Goal: Task Accomplishment & Management: Manage account settings

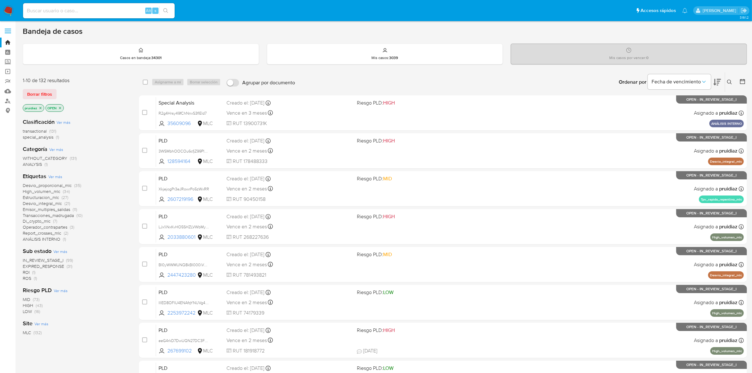
click at [712, 83] on div "Fecha de vencimiento" at bounding box center [683, 82] width 73 height 20
click at [716, 83] on icon at bounding box center [717, 82] width 8 height 7
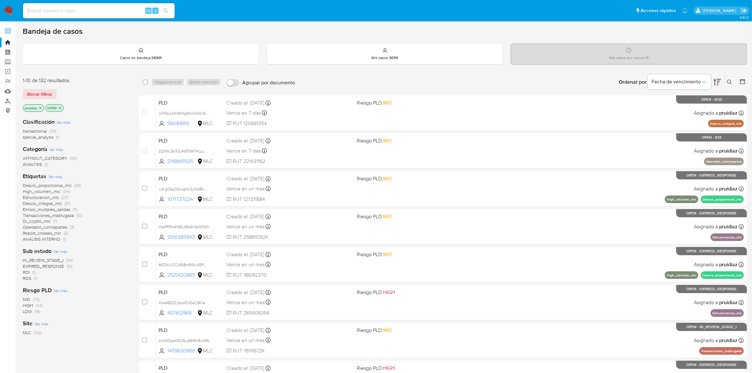
click at [327, 83] on div "Ordenar por Fecha de vencimiento No es posible ordenar los resultados mientras …" at bounding box center [522, 82] width 449 height 20
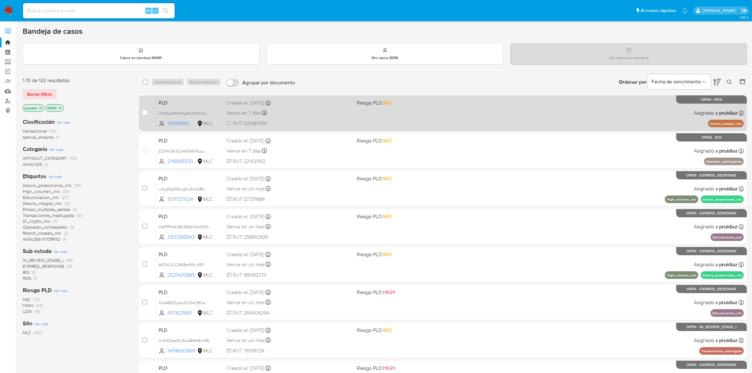
click at [348, 118] on div "PLD U1HSLs34r9kNg9knhQl0x6z3 56089910 MLC Riesgo PLD: MID Creado el: 12/07/2025…" at bounding box center [449, 113] width 587 height 32
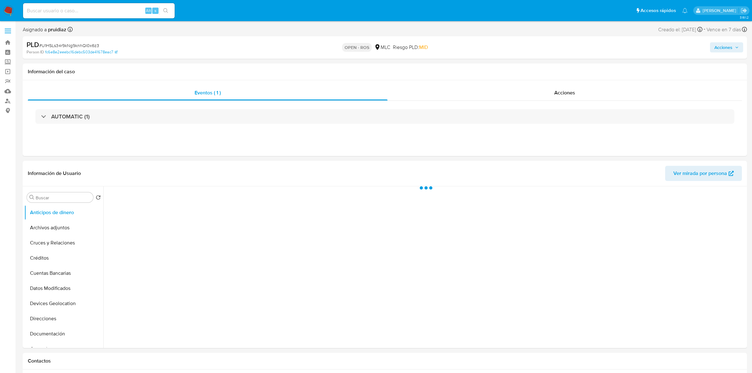
select select "10"
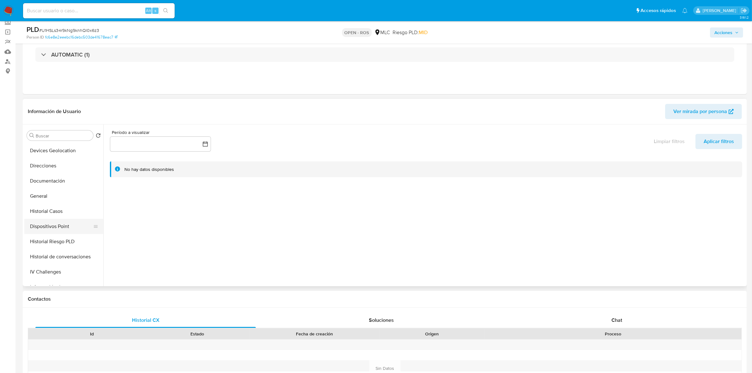
scroll to position [118, 0]
click at [39, 166] on button "General" at bounding box center [61, 168] width 74 height 15
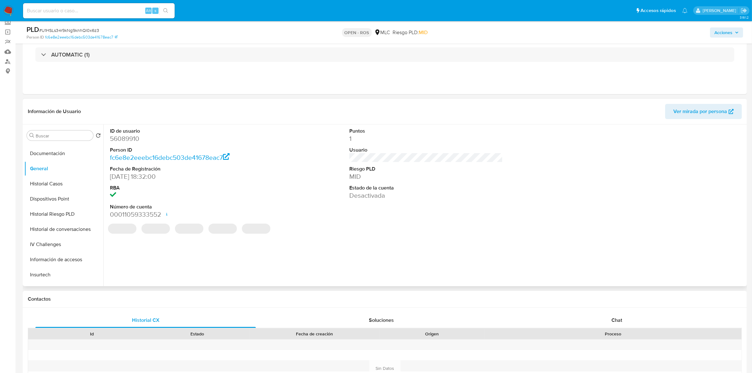
click at [129, 140] on dd "56089910" at bounding box center [186, 138] width 153 height 9
copy dd "56089910"
click at [125, 141] on dd "56089910" at bounding box center [186, 138] width 153 height 9
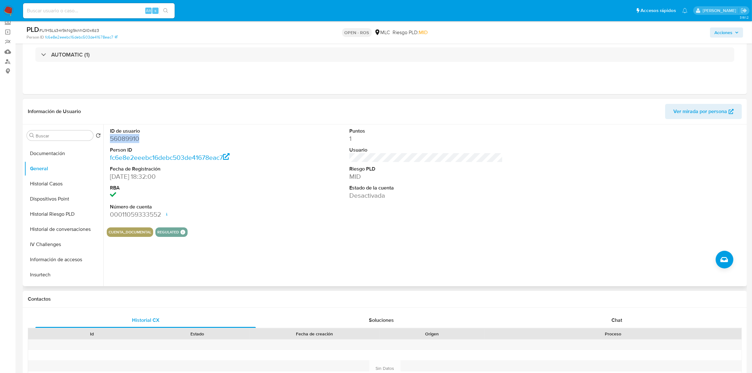
copy dd "56089910"
click at [81, 28] on span "# U1HSLs34r9kNg9knhQl0x6z3" at bounding box center [69, 30] width 60 height 6
copy span "U1HSLs34r9kNg9knhQl0x6z3"
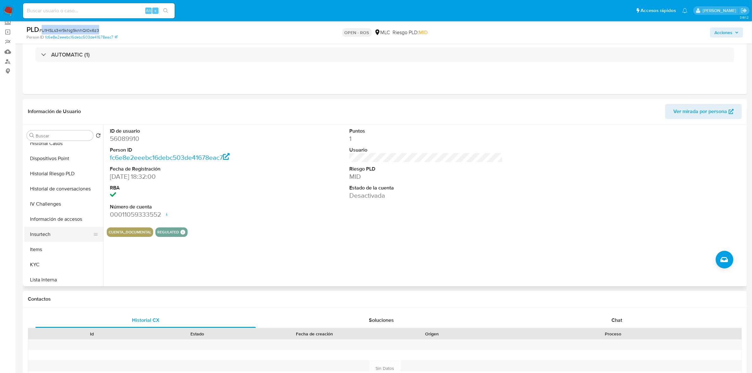
scroll to position [197, 0]
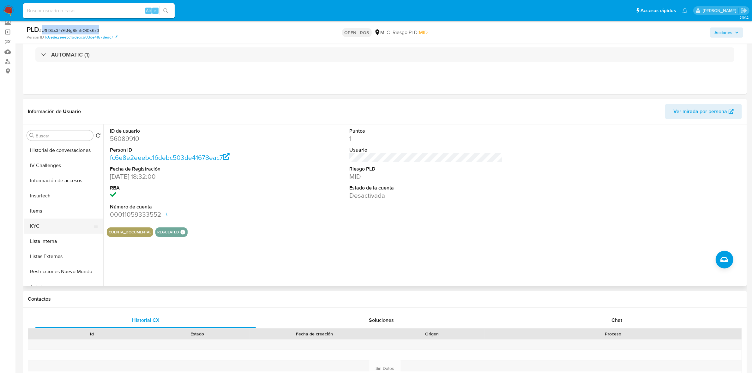
click at [38, 231] on button "KYC" at bounding box center [61, 225] width 74 height 15
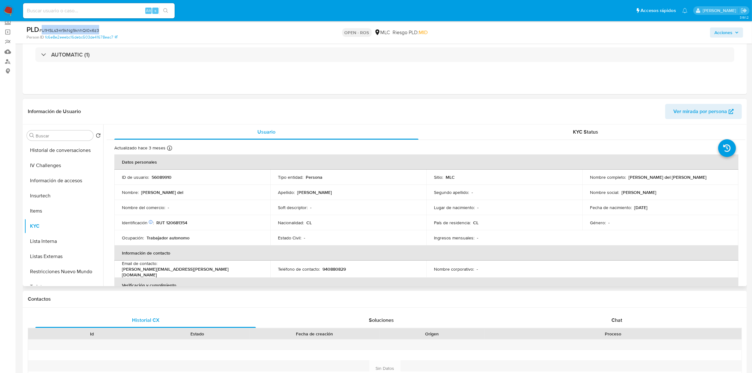
drag, startPoint x: 702, startPoint y: 175, endPoint x: 626, endPoint y: 178, distance: 76.8
click at [626, 178] on div "Nombre completo : Ingrid del Carmen Tapia Marmolejo" at bounding box center [660, 177] width 141 height 6
copy p "Ingrid del Carmen Tapia Marmolejo"
click at [178, 222] on p "RUT 120681354" at bounding box center [171, 223] width 31 height 6
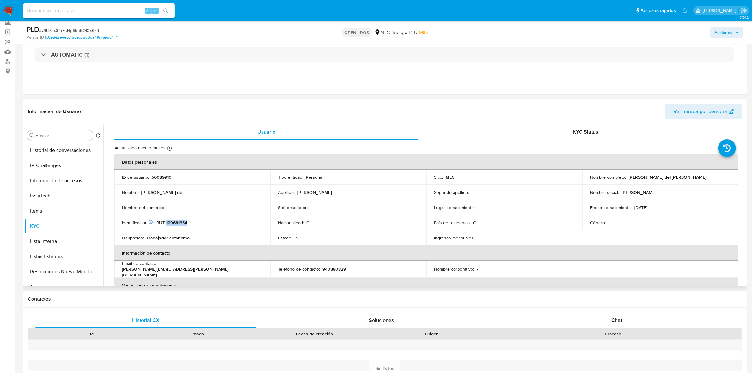
copy p "120681354"
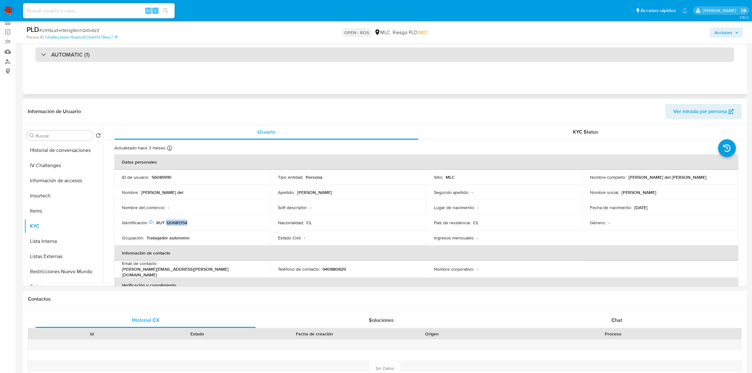
scroll to position [0, 0]
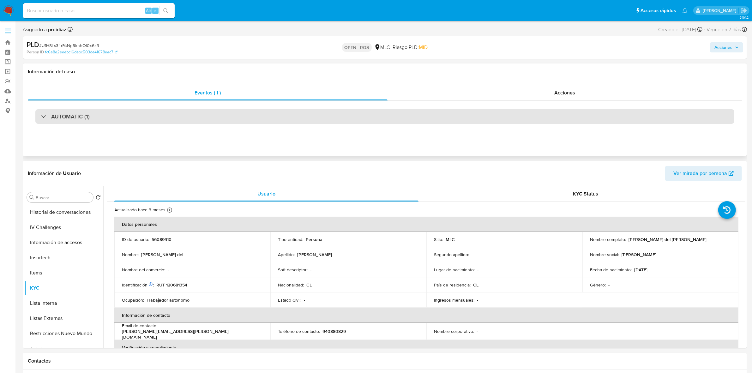
click at [68, 117] on h3 "AUTOMATIC (1)" at bounding box center [70, 116] width 39 height 7
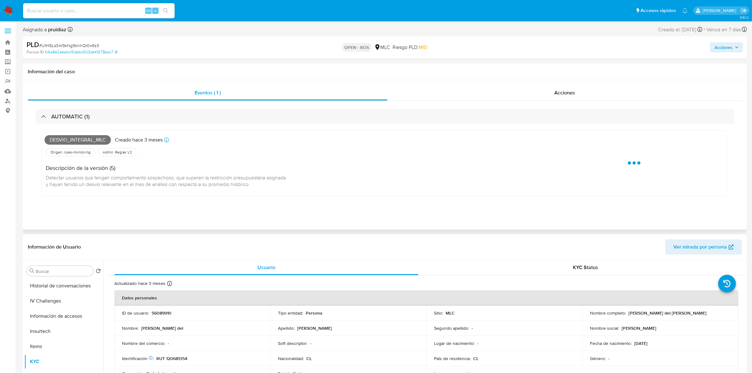
click at [70, 137] on span "Desvio_integral_mlc" at bounding box center [78, 139] width 66 height 9
copy span "Desvio_integral_mlc"
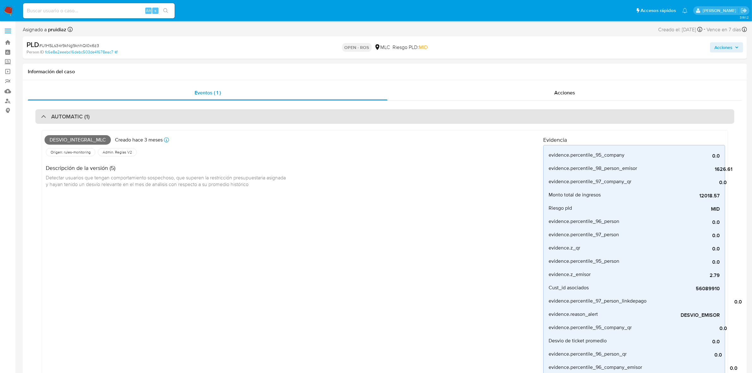
click at [90, 119] on div "AUTOMATIC (1)" at bounding box center [384, 116] width 698 height 15
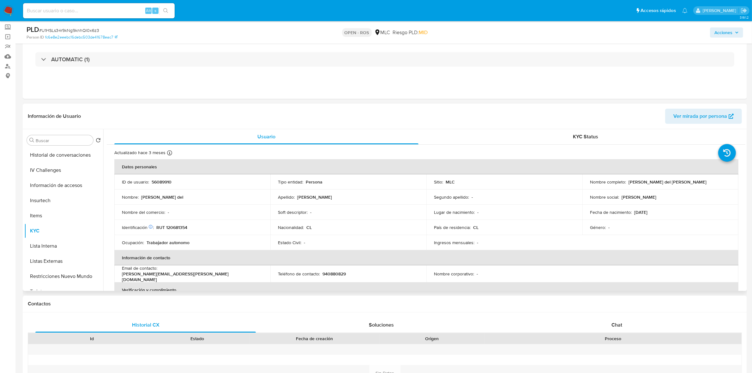
scroll to position [39, 0]
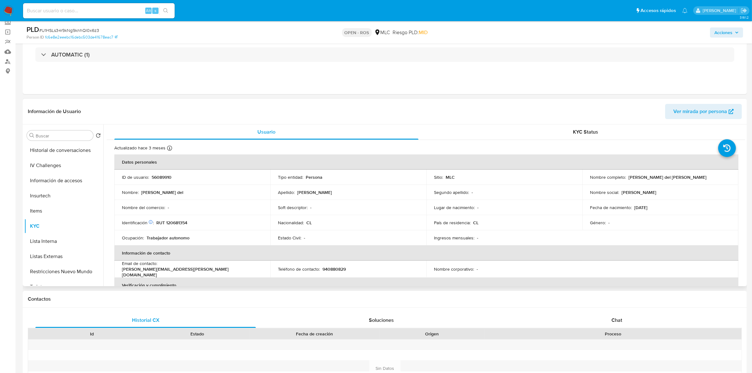
click at [165, 181] on td "ID de usuario : 56089910" at bounding box center [192, 176] width 156 height 15
click at [166, 177] on p "56089910" at bounding box center [162, 177] width 20 height 6
copy p "56089910"
click at [173, 223] on p "RUT 120681354" at bounding box center [171, 223] width 31 height 6
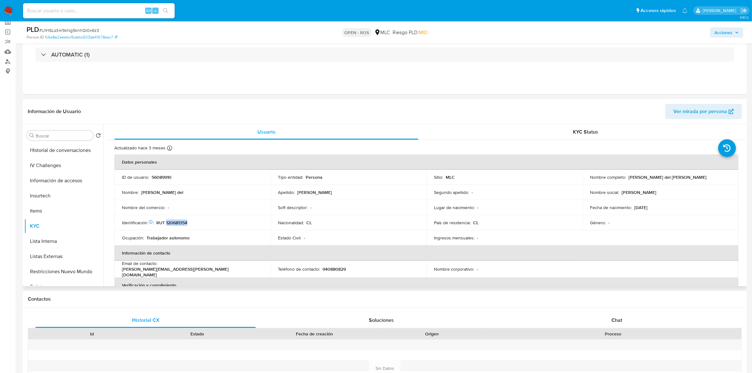
click at [173, 223] on p "RUT 120681354" at bounding box center [171, 223] width 31 height 6
copy p "120681354"
click at [155, 179] on p "56089910" at bounding box center [162, 177] width 20 height 6
copy p "56089910"
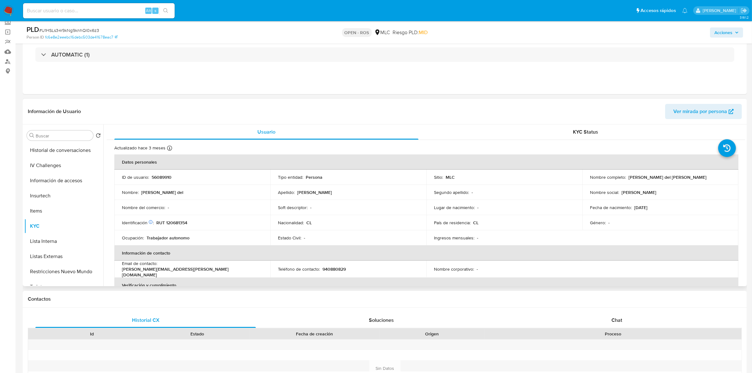
click at [180, 221] on p "RUT 120681354" at bounding box center [171, 223] width 31 height 6
copy p "120681354"
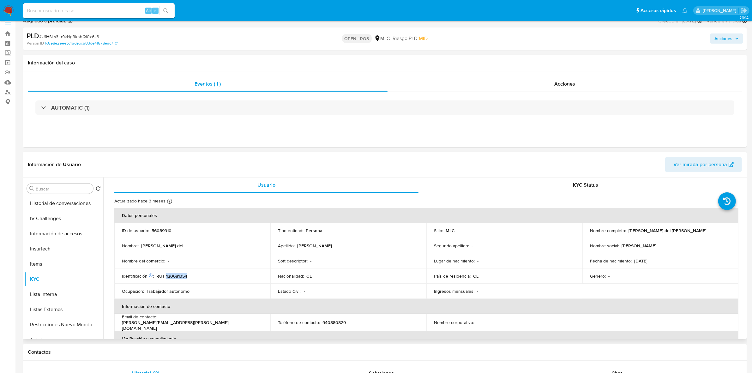
scroll to position [0, 0]
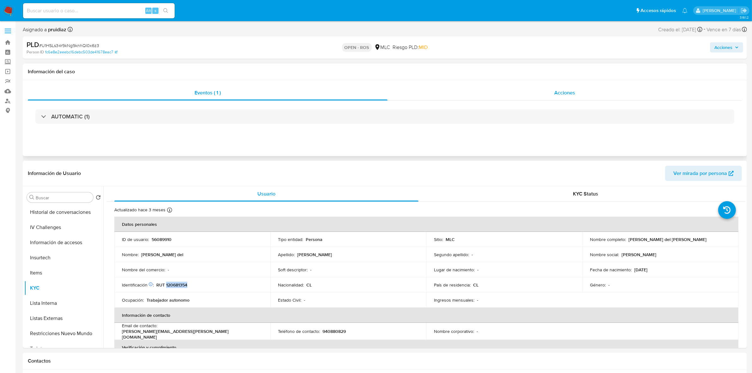
click at [569, 94] on span "Acciones" at bounding box center [564, 92] width 21 height 7
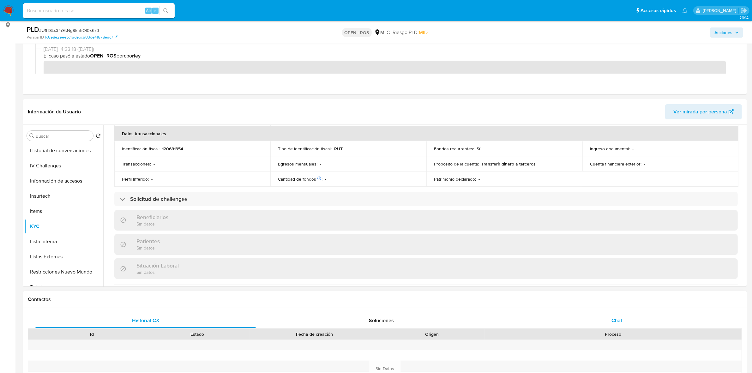
scroll to position [197, 0]
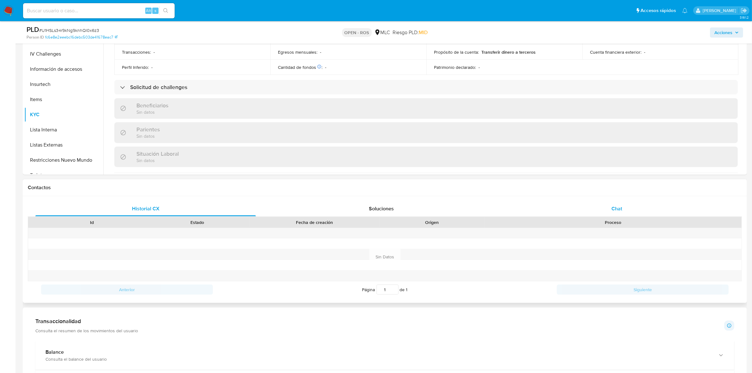
click at [619, 205] on span "Chat" at bounding box center [616, 208] width 11 height 7
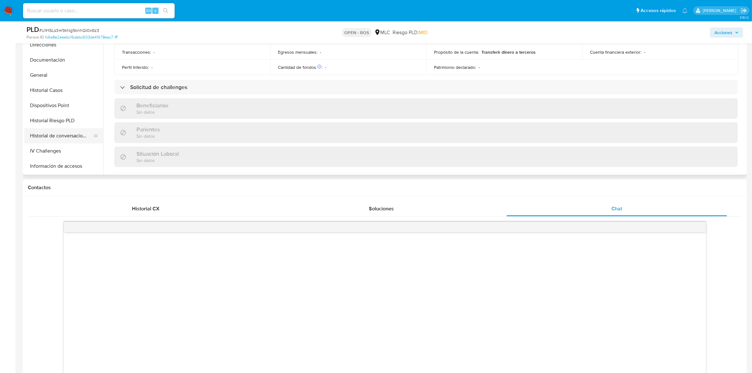
scroll to position [99, 0]
click at [69, 87] on button "Historial Casos" at bounding box center [61, 91] width 74 height 15
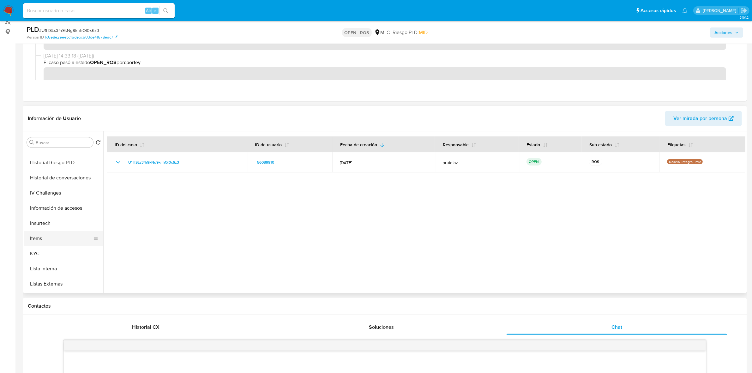
scroll to position [178, 0]
click at [40, 252] on button "KYC" at bounding box center [61, 251] width 74 height 15
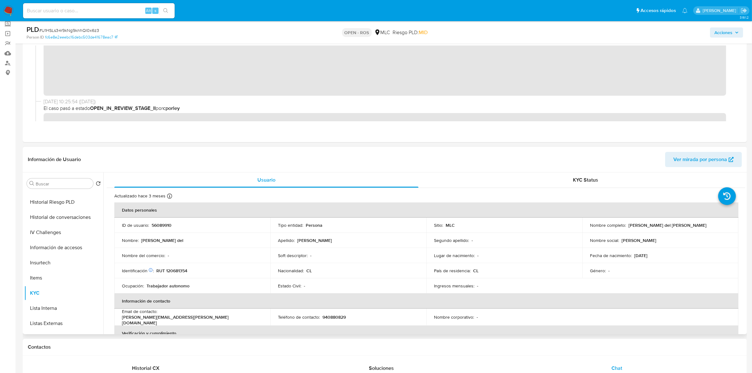
scroll to position [79, 0]
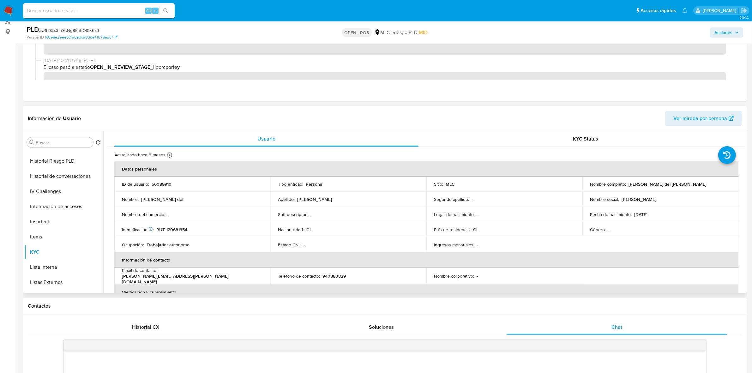
drag, startPoint x: 696, startPoint y: 185, endPoint x: 626, endPoint y: 184, distance: 70.4
click at [626, 184] on div "Nombre completo : Ingrid del Carmen Tapia Marmolejo" at bounding box center [660, 184] width 141 height 6
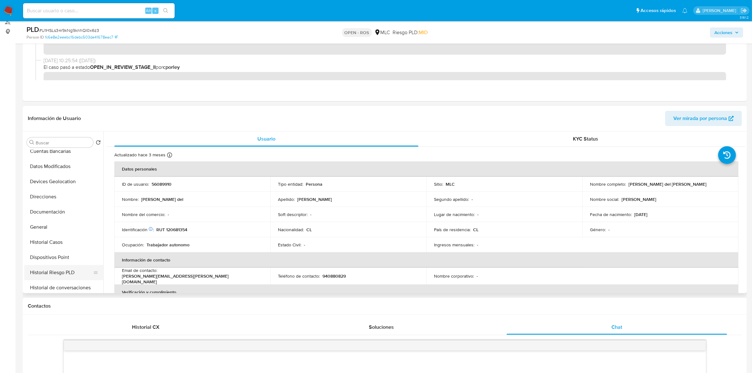
scroll to position [60, 0]
click at [48, 217] on button "Documentación" at bounding box center [61, 218] width 74 height 15
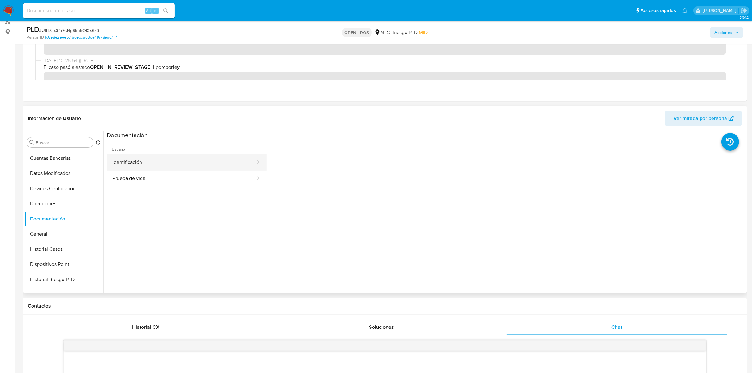
click at [141, 167] on button "Identificación" at bounding box center [182, 162] width 150 height 16
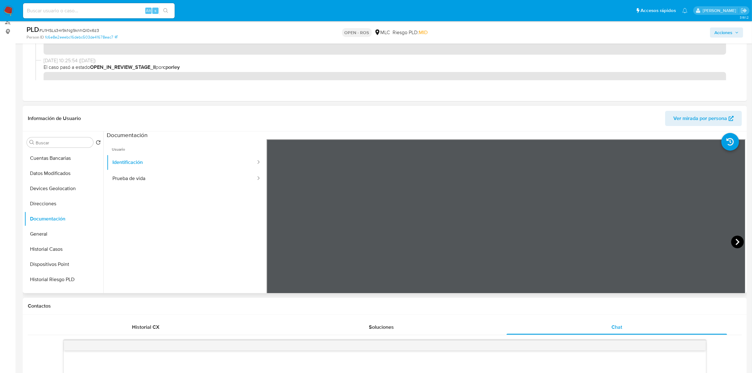
click at [731, 242] on icon at bounding box center [737, 241] width 13 height 13
click at [46, 249] on button "KYC" at bounding box center [61, 251] width 74 height 15
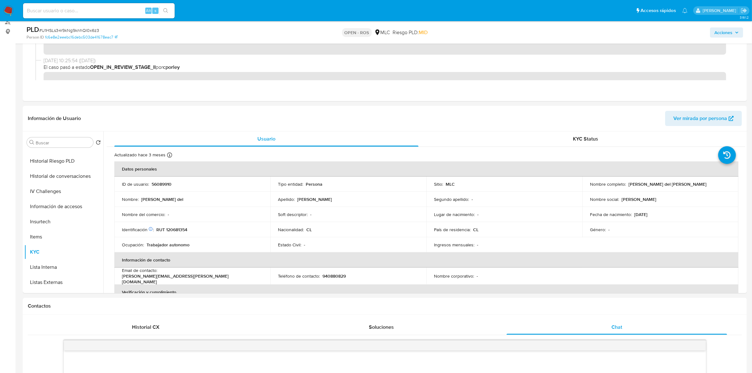
click at [174, 228] on p "RUT 120681354" at bounding box center [171, 230] width 31 height 6
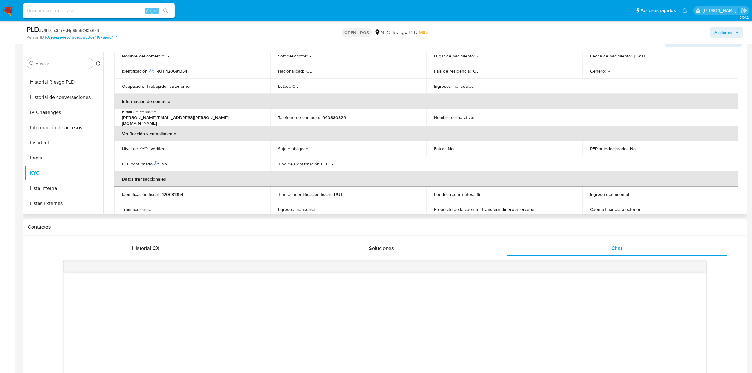
scroll to position [66, 0]
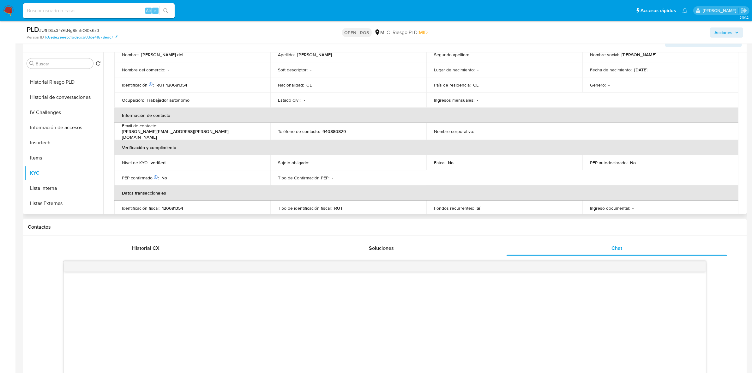
click at [334, 129] on p "940880829" at bounding box center [333, 131] width 23 height 6
drag, startPoint x: 210, startPoint y: 129, endPoint x: 160, endPoint y: 131, distance: 50.5
click at [160, 131] on div "Email de contacto : tapia.ingrid@gmail.com" at bounding box center [192, 131] width 141 height 17
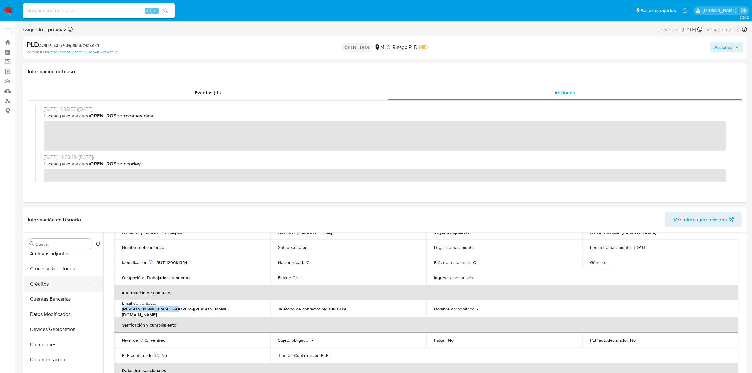
scroll to position [0, 0]
click at [51, 273] on button "Archivos adjuntos" at bounding box center [61, 273] width 74 height 15
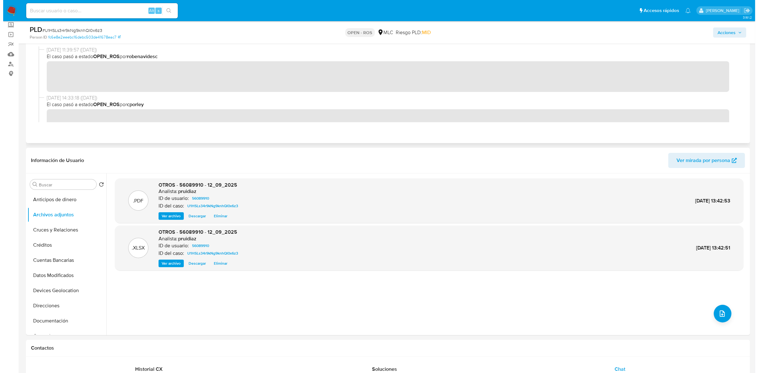
scroll to position [79, 0]
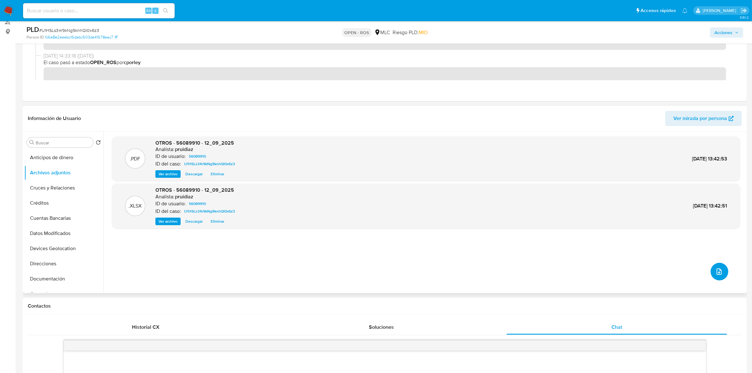
click at [720, 270] on icon "upload-file" at bounding box center [719, 272] width 8 height 8
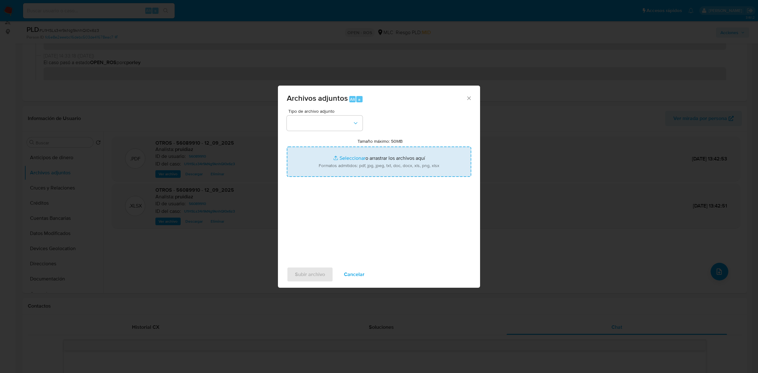
click at [358, 157] on input "Tamaño máximo: 50MB Seleccionar archivos" at bounding box center [379, 161] width 184 height 30
type input "C:\fakepath\Certificado UAF ROS #1341.pdf"
click at [333, 124] on button "button" at bounding box center [325, 123] width 76 height 15
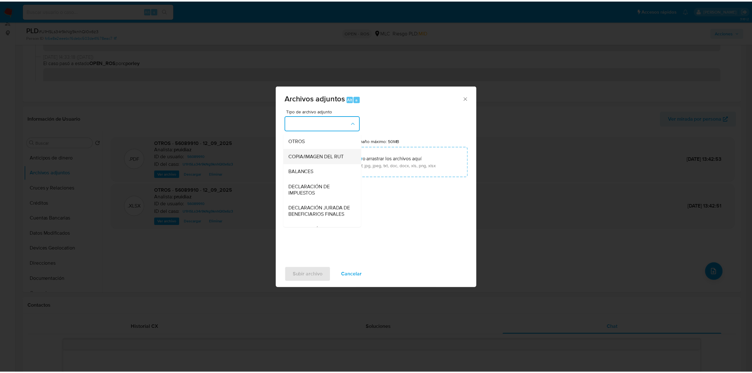
scroll to position [104, 0]
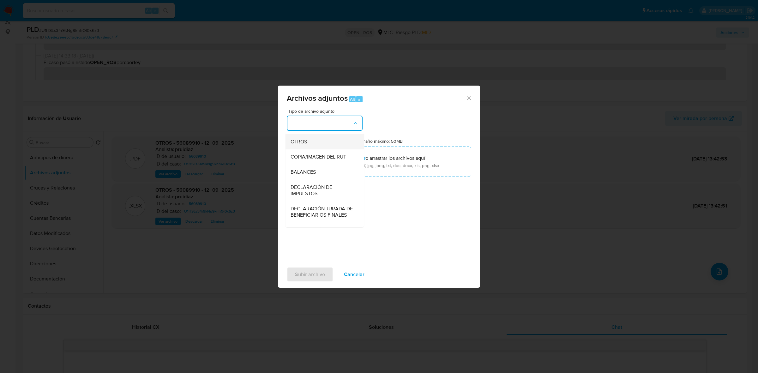
click at [310, 149] on div "OTROS" at bounding box center [322, 141] width 64 height 15
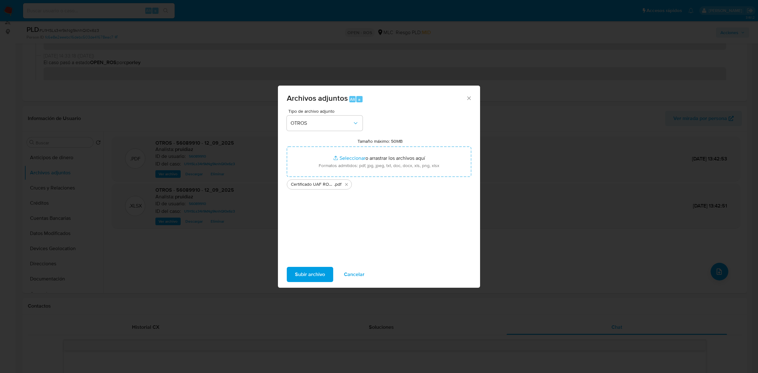
click at [307, 275] on span "Subir archivo" at bounding box center [310, 274] width 30 height 14
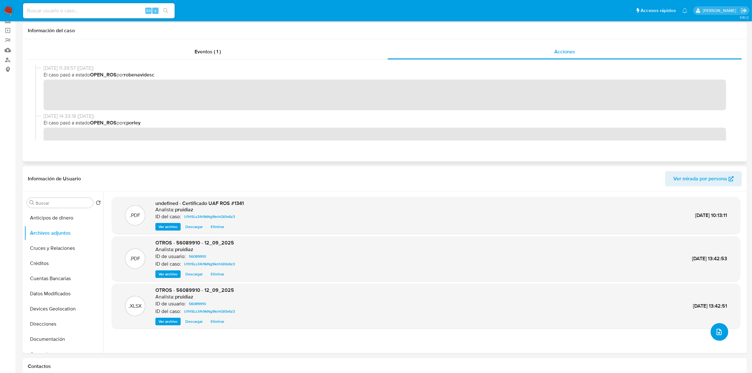
scroll to position [0, 0]
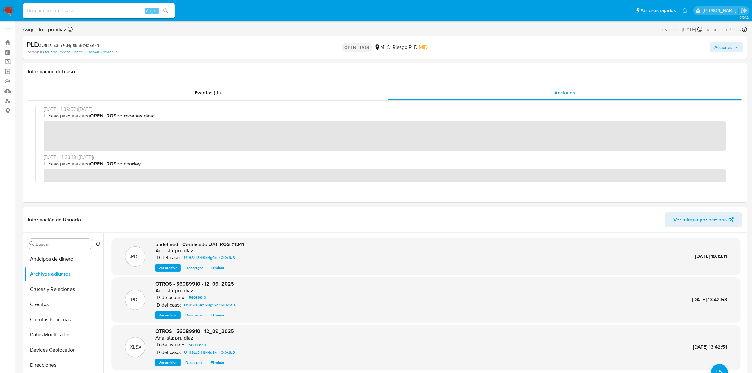
click at [725, 46] on span "Acciones" at bounding box center [723, 47] width 18 height 10
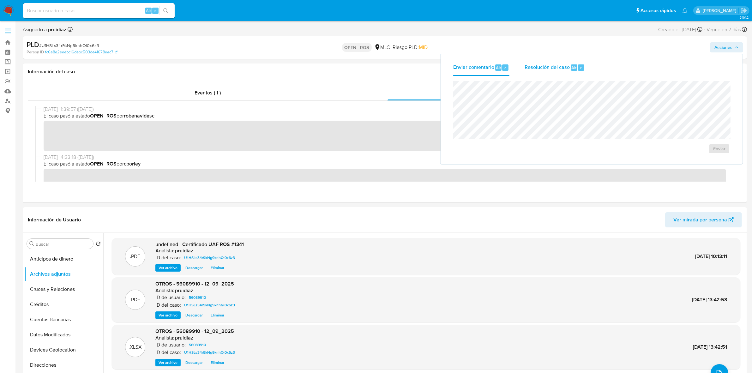
click at [548, 71] on div "Resolución del caso Alt r" at bounding box center [554, 67] width 60 height 16
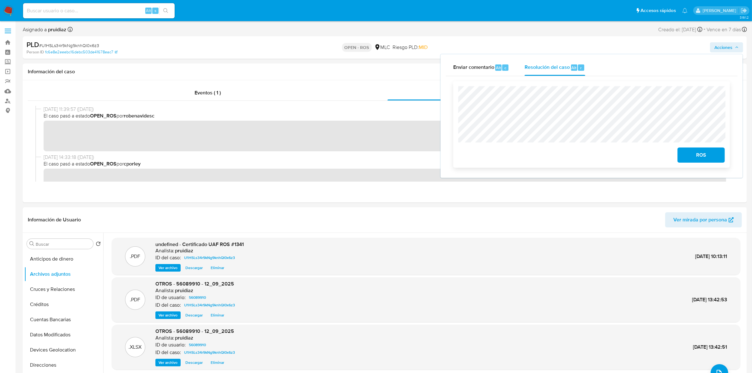
click at [683, 154] on button "ROS" at bounding box center [700, 154] width 47 height 15
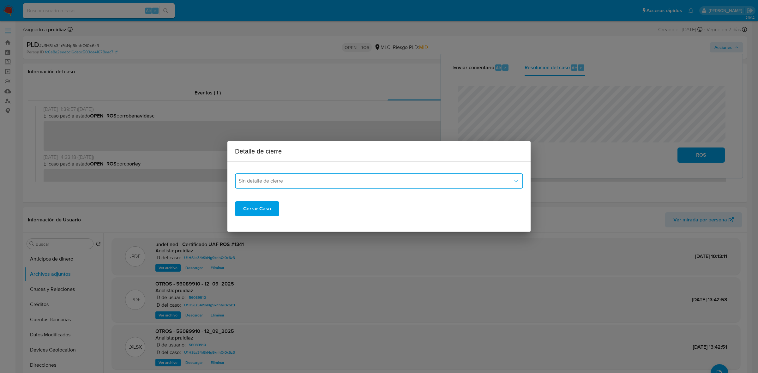
click at [330, 186] on button "Sin detalle de cierre" at bounding box center [379, 180] width 288 height 15
click at [265, 213] on span "ROS_EMISOR" at bounding box center [254, 213] width 31 height 6
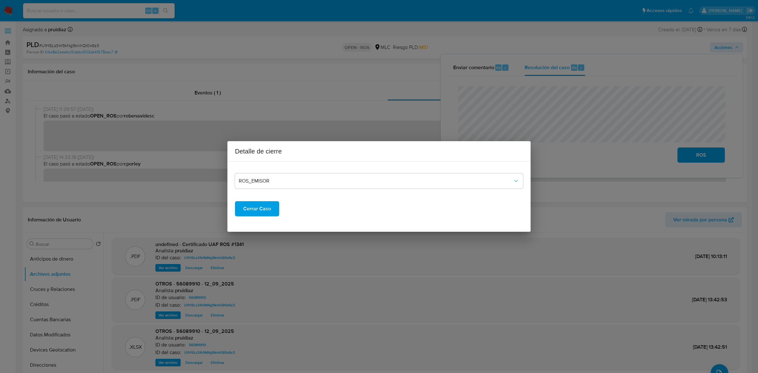
click at [255, 207] on span "Cerrar Caso" at bounding box center [257, 209] width 28 height 14
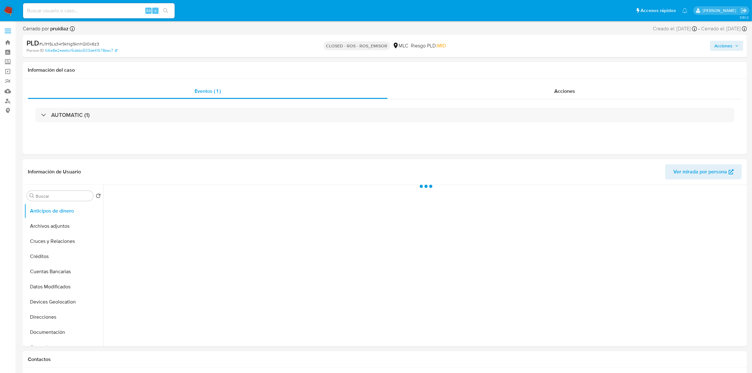
select select "10"
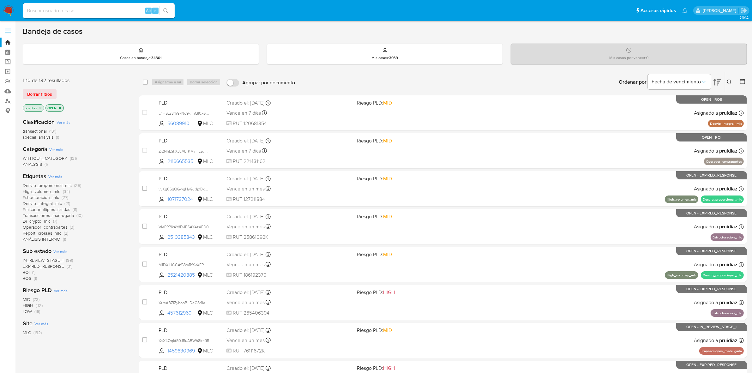
drag, startPoint x: 0, startPoint y: 0, endPoint x: 6, endPoint y: 13, distance: 14.1
click at [6, 13] on img at bounding box center [8, 10] width 11 height 11
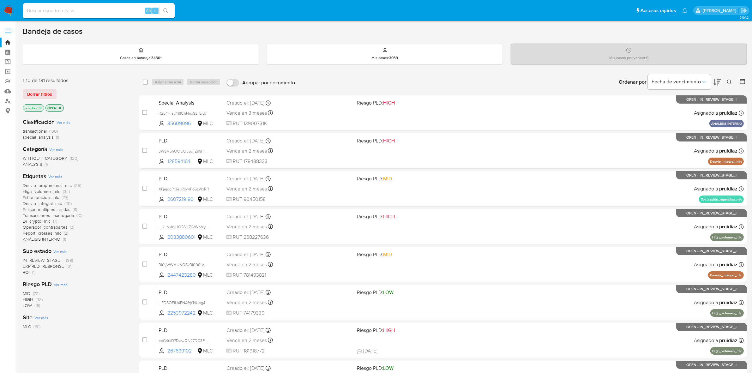
click at [713, 81] on icon at bounding box center [717, 82] width 8 height 8
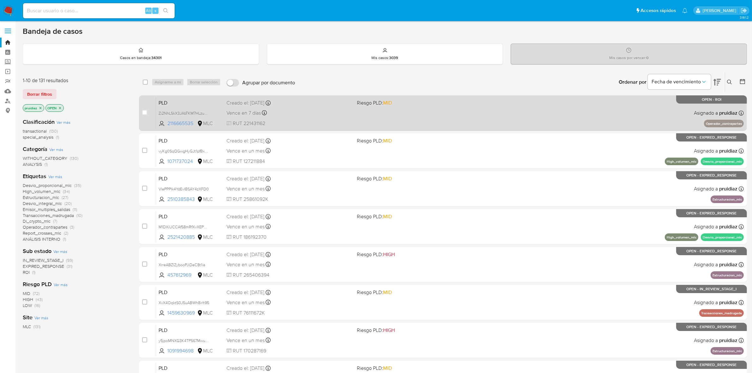
click at [337, 120] on span "RUT 221431162" at bounding box center [289, 123] width 126 height 7
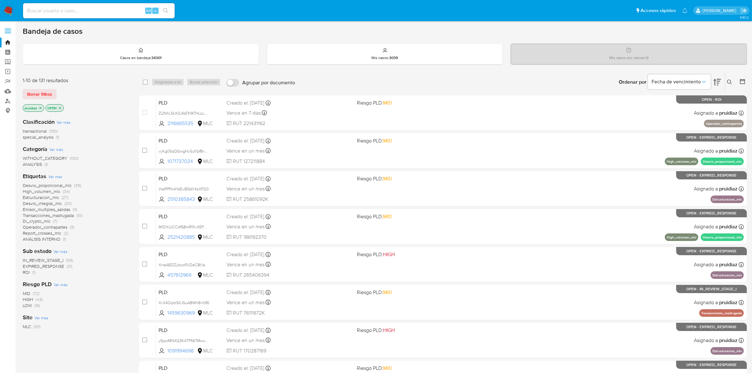
click at [12, 10] on img at bounding box center [8, 10] width 11 height 11
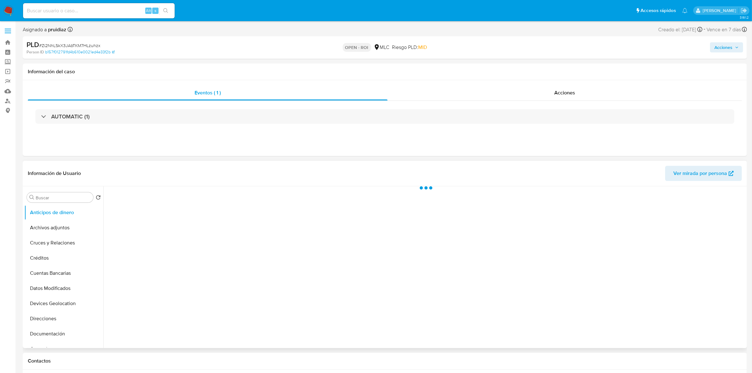
select select "10"
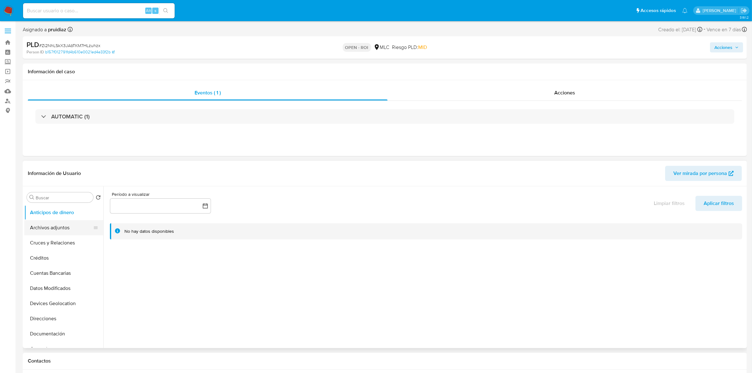
click at [43, 229] on button "Archivos adjuntos" at bounding box center [61, 227] width 74 height 15
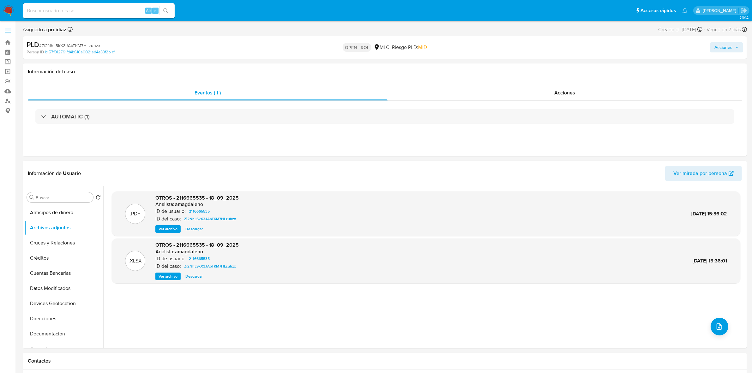
click at [739, 48] on button "Acciones" at bounding box center [726, 47] width 33 height 10
click at [583, 67] on div "r" at bounding box center [581, 67] width 6 height 6
click at [698, 158] on span "ROI" at bounding box center [700, 155] width 31 height 14
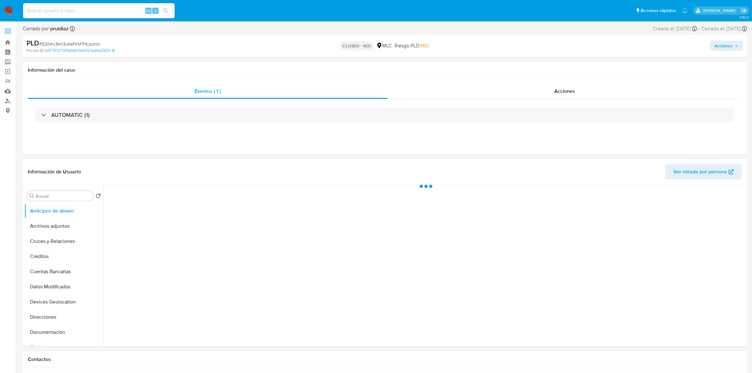
select select "10"
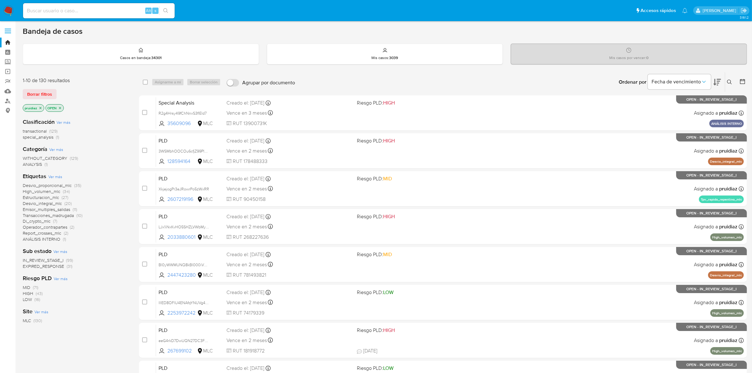
click at [717, 82] on icon at bounding box center [717, 82] width 8 height 7
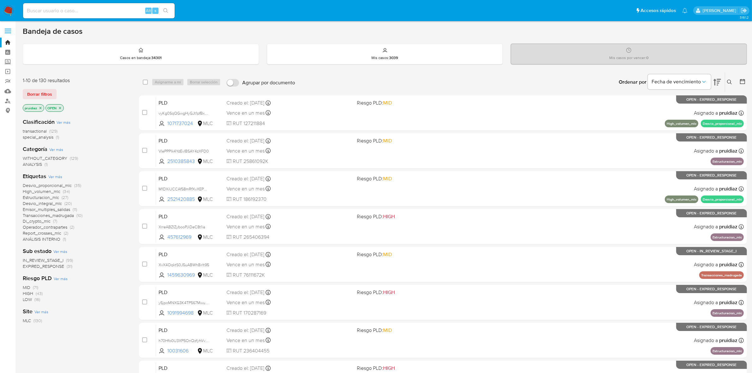
click at [12, 9] on img at bounding box center [8, 10] width 11 height 11
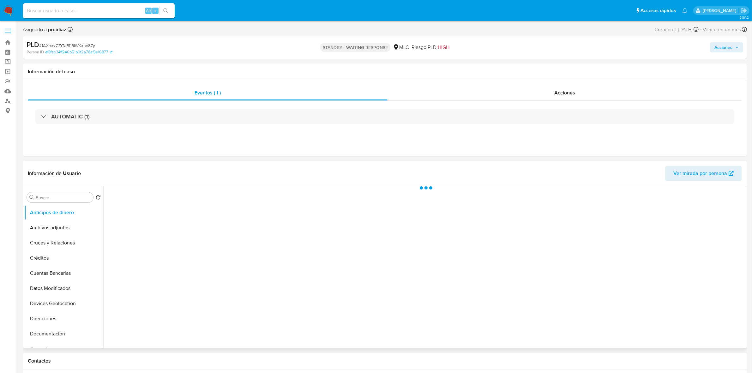
select select "10"
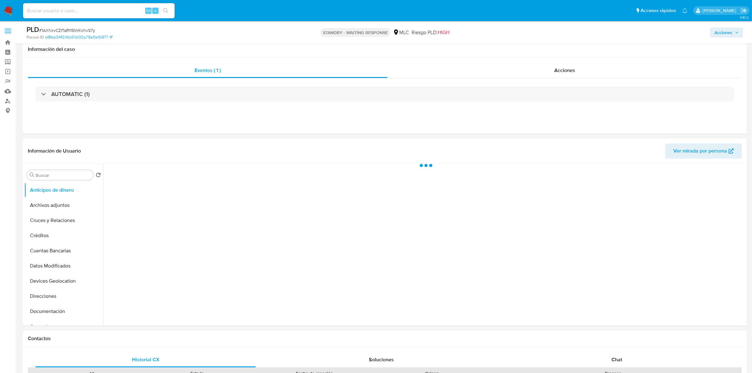
scroll to position [79, 0]
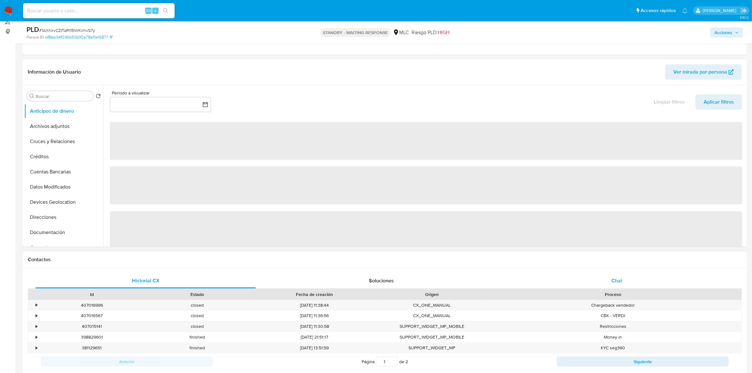
click at [623, 281] on div "Chat" at bounding box center [616, 280] width 220 height 15
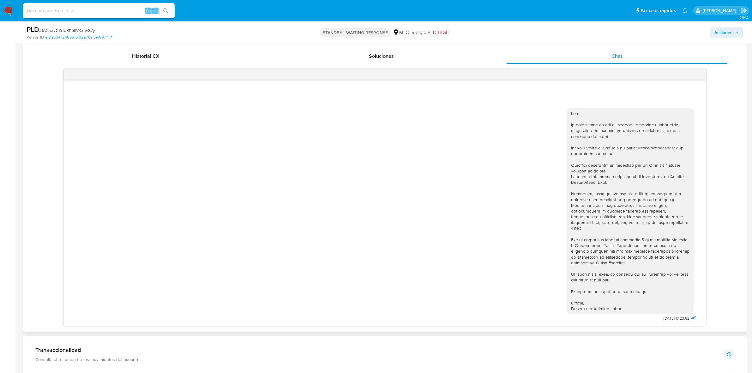
scroll to position [355, 0]
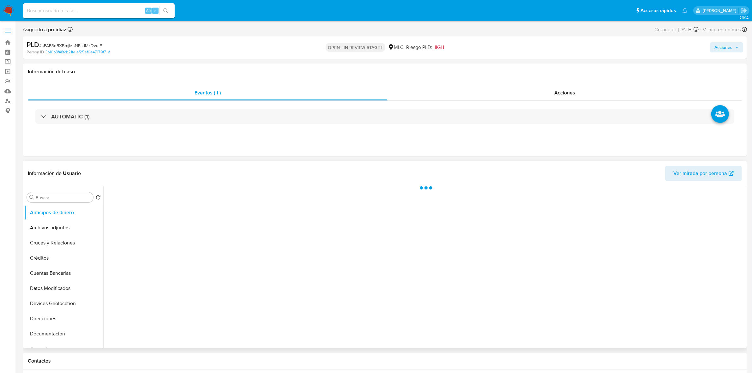
select select "10"
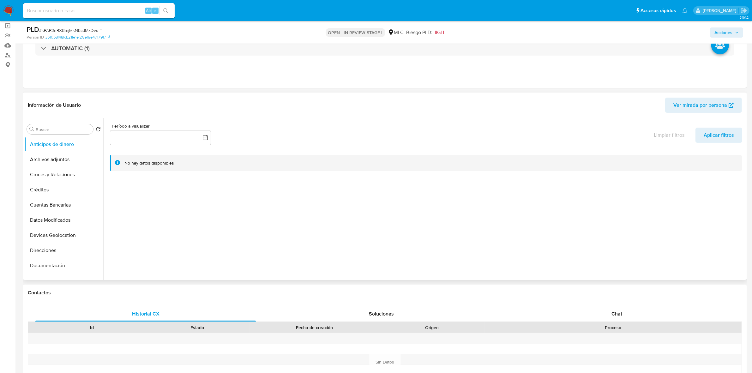
scroll to position [79, 0]
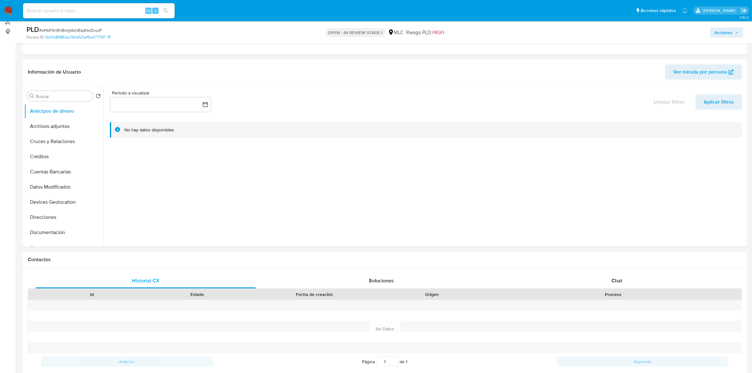
click at [624, 272] on div "Historial CX Soluciones Chat Id Estado Fecha de creación Origen Proceso Anterio…" at bounding box center [385, 329] width 724 height 122
click at [620, 278] on span "Chat" at bounding box center [616, 280] width 11 height 7
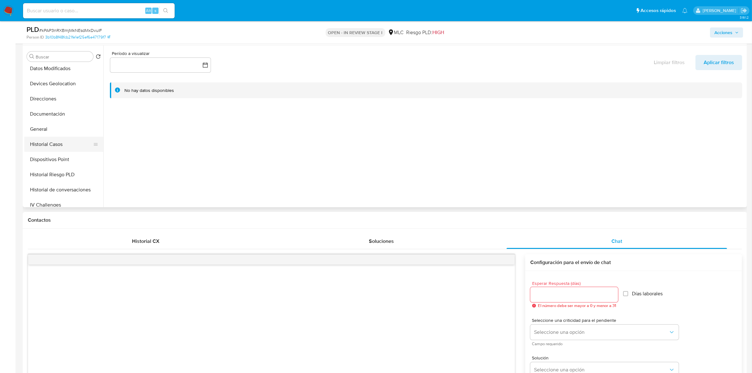
click at [45, 147] on button "Historial Casos" at bounding box center [61, 144] width 74 height 15
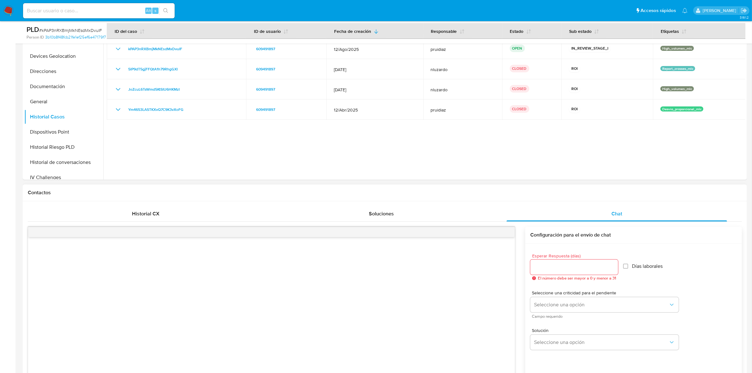
scroll to position [197, 0]
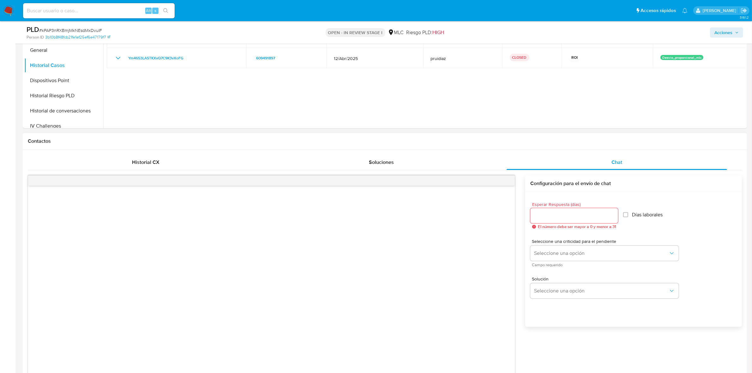
click at [555, 220] on div at bounding box center [574, 215] width 88 height 15
click at [555, 218] on input "Esperar Respuesta (días)" at bounding box center [574, 215] width 88 height 8
type input "3"
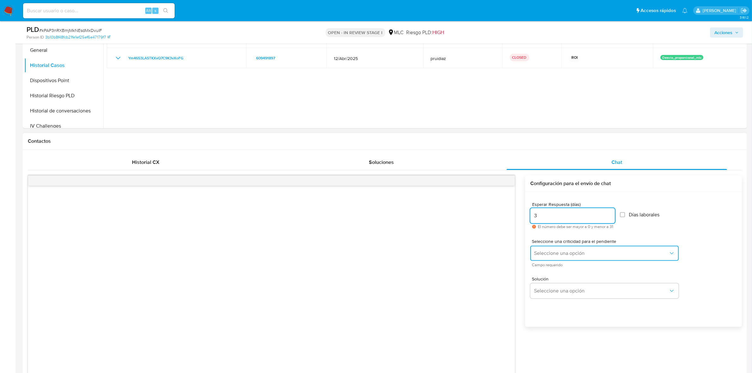
click at [554, 250] on span "Seleccione una opción" at bounding box center [601, 253] width 134 height 6
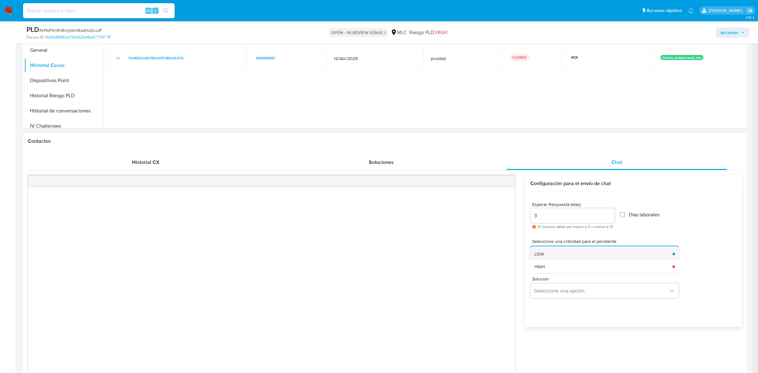
click at [540, 254] on span "LOW" at bounding box center [538, 254] width 9 height 6
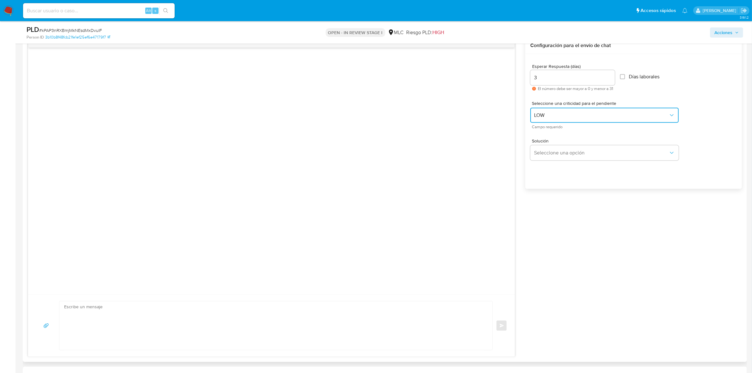
scroll to position [355, 0]
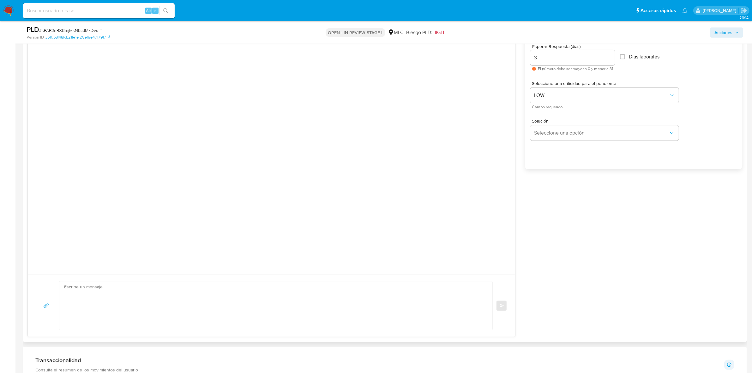
click at [193, 291] on textarea at bounding box center [274, 305] width 420 height 49
paste textarea "Lore IPS, Do sitametcons adipi el Seddoe te Incidid Utla etdo magnaaliq eni adm…"
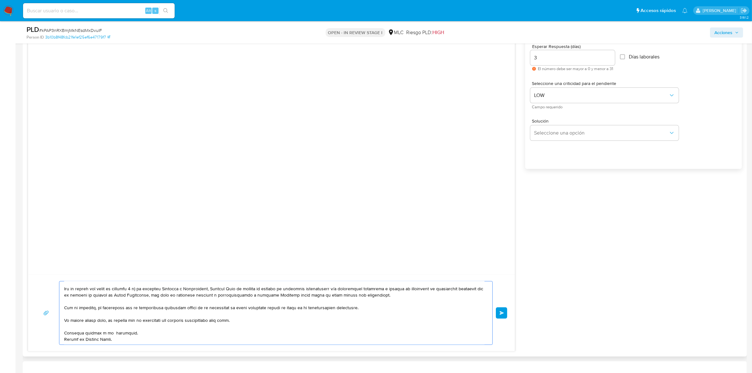
scroll to position [0, 0]
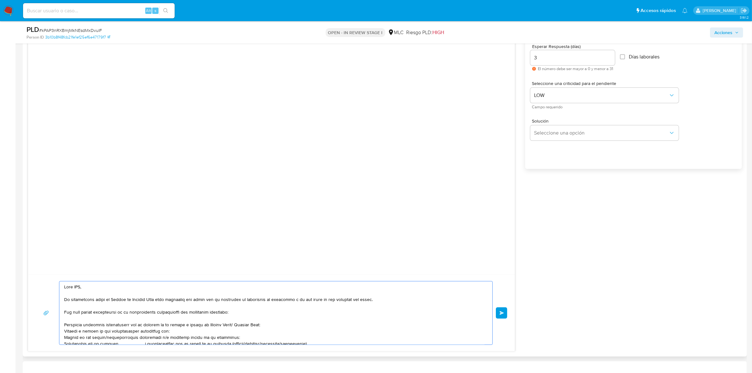
drag, startPoint x: 105, startPoint y: 289, endPoint x: 52, endPoint y: 285, distance: 52.8
click at [52, 285] on div "Enviar" at bounding box center [271, 313] width 471 height 64
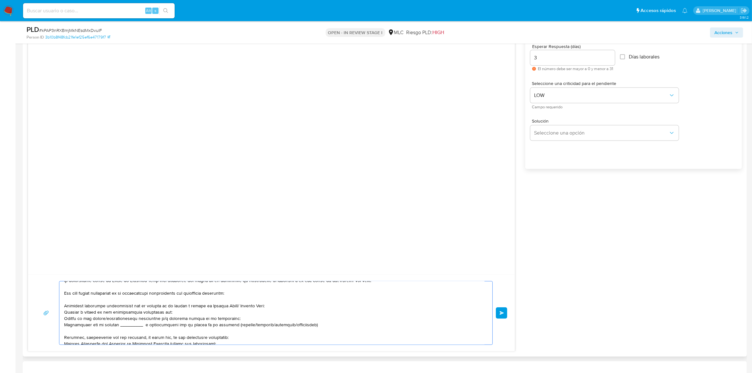
scroll to position [19, 0]
drag, startPoint x: 273, startPoint y: 305, endPoint x: 220, endPoint y: 306, distance: 53.0
click at [220, 306] on textarea at bounding box center [274, 312] width 420 height 63
click at [219, 306] on textarea at bounding box center [274, 312] width 420 height 63
drag, startPoint x: 169, startPoint y: 313, endPoint x: 47, endPoint y: 311, distance: 122.5
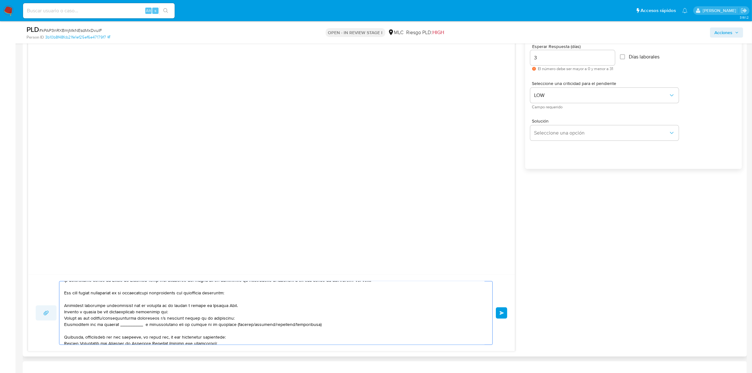
click at [47, 311] on div "Enviar" at bounding box center [271, 313] width 471 height 64
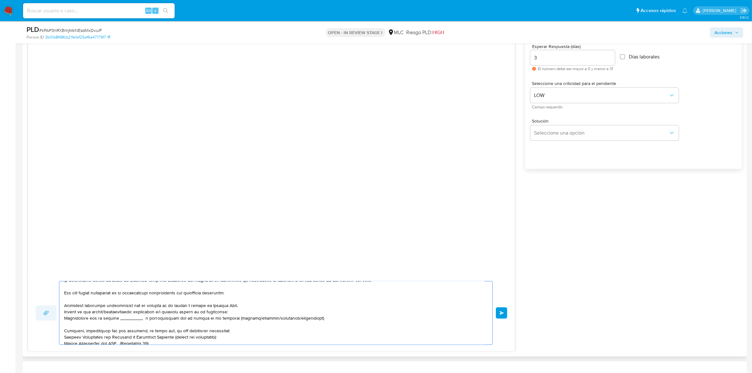
drag, startPoint x: 283, startPoint y: 319, endPoint x: 50, endPoint y: 320, distance: 233.6
click at [50, 320] on div "Enviar" at bounding box center [271, 313] width 471 height 64
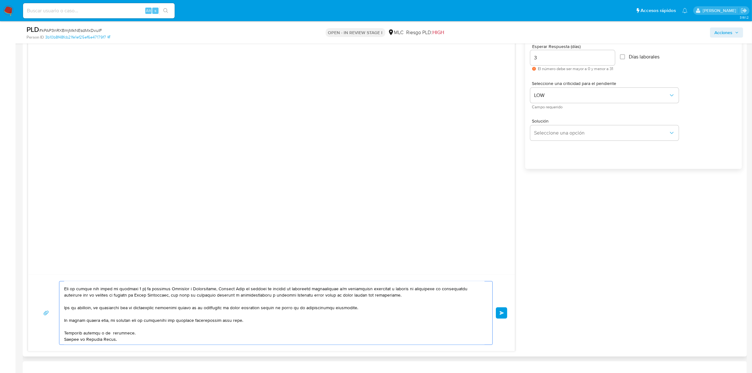
scroll to position [118, 0]
type textarea "Hola. Te contactamos desde el Equipo de Mercado Pago para verificar tus datos c…"
click at [498, 312] on button "Enviar" at bounding box center [501, 312] width 11 height 11
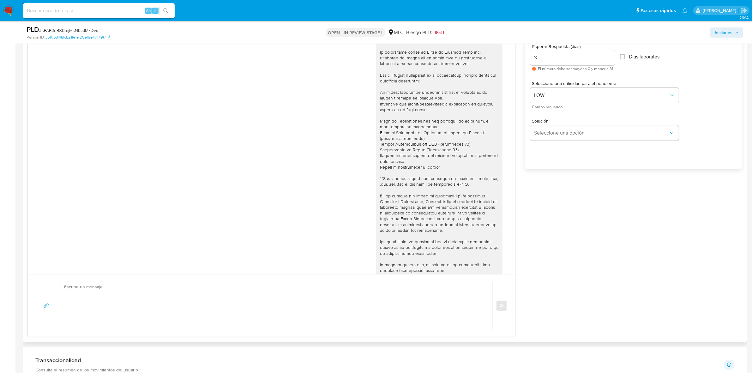
scroll to position [31, 0]
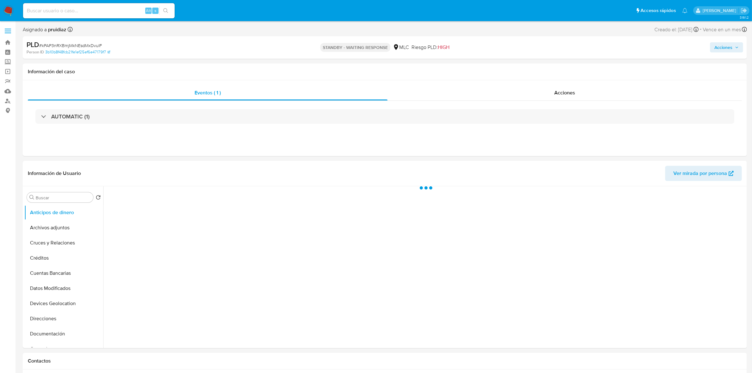
select select "10"
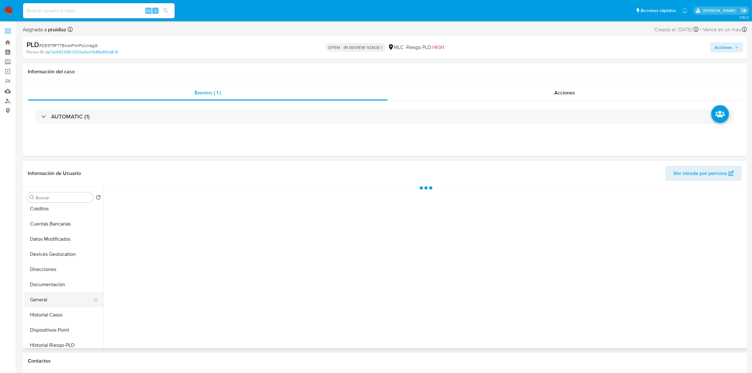
select select "10"
click at [43, 285] on button "Historial Casos" at bounding box center [61, 284] width 74 height 15
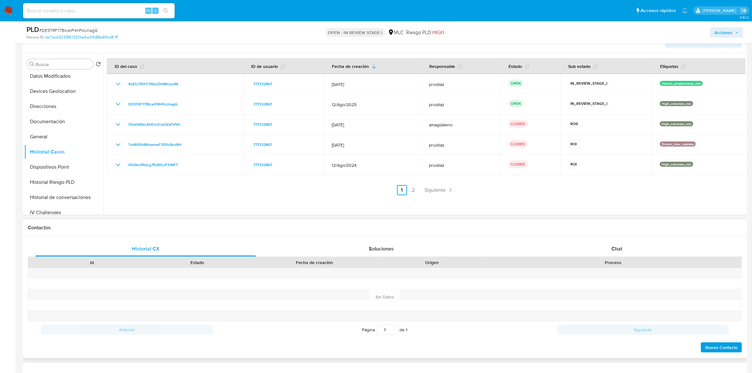
scroll to position [118, 0]
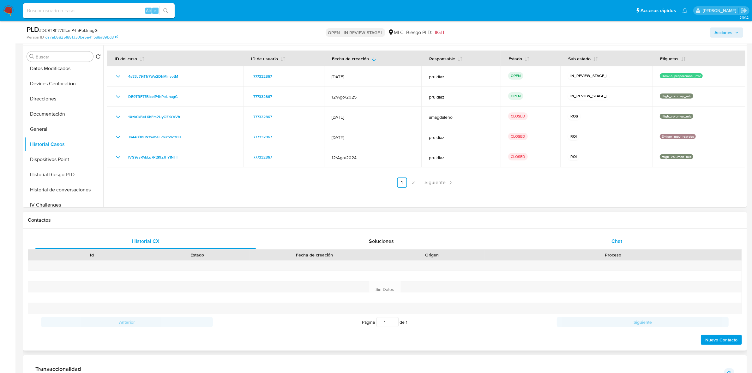
click at [621, 242] on span "Chat" at bounding box center [616, 240] width 11 height 7
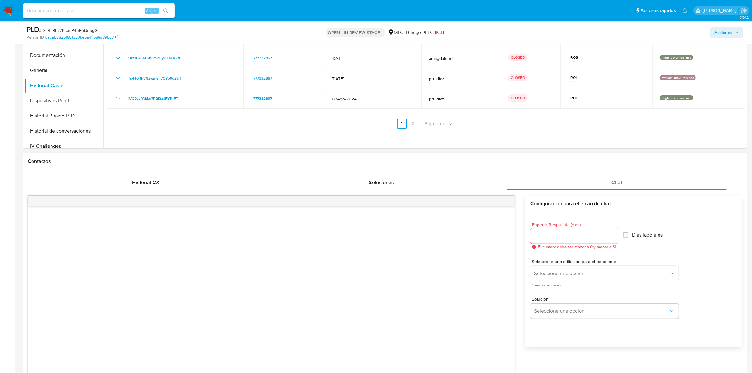
scroll to position [237, 0]
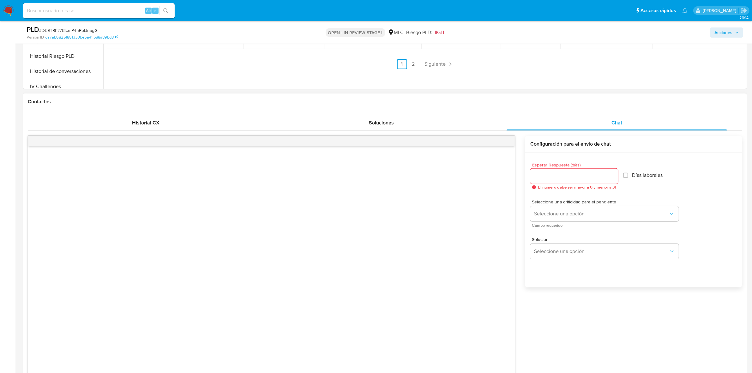
click at [548, 177] on input "Esperar Respuesta (días)" at bounding box center [574, 176] width 88 height 8
type input "3"
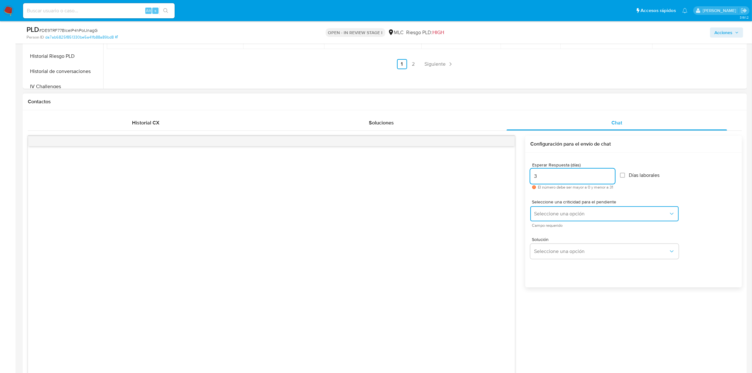
click at [556, 216] on span "Seleccione una opción" at bounding box center [601, 214] width 134 height 6
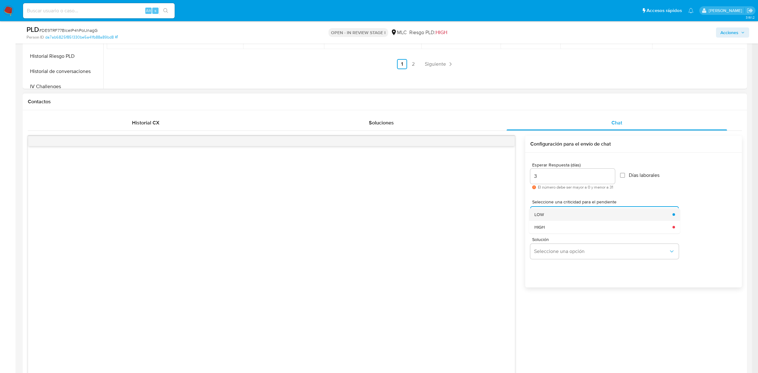
click at [546, 218] on div "LOW" at bounding box center [601, 214] width 134 height 13
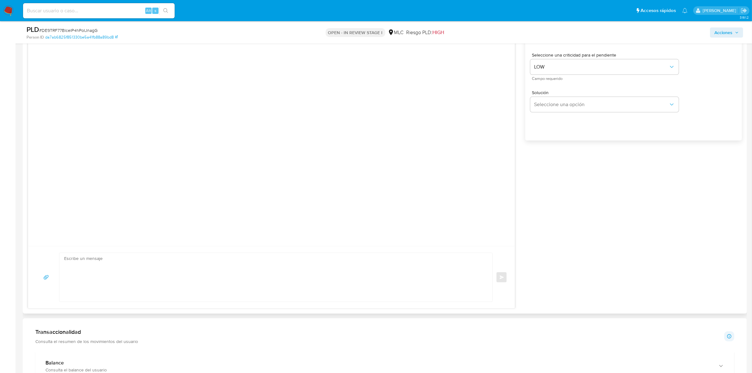
scroll to position [395, 0]
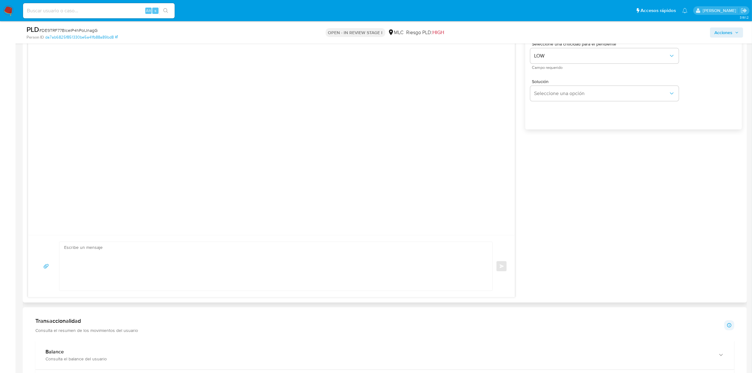
click at [174, 254] on textarea at bounding box center [274, 266] width 420 height 49
paste textarea "DE9TRF77BlcelP4hPoIJnagG"
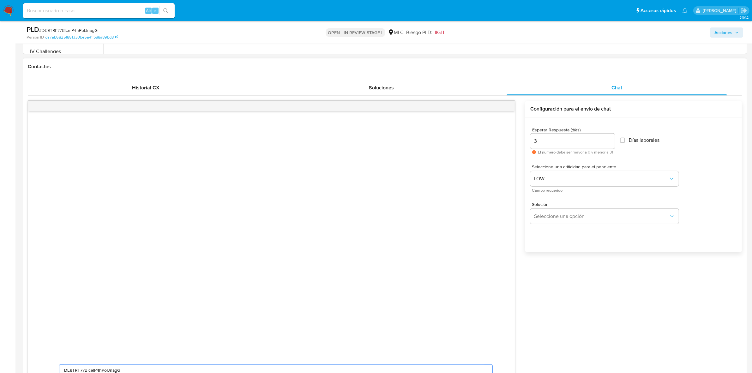
scroll to position [158, 0]
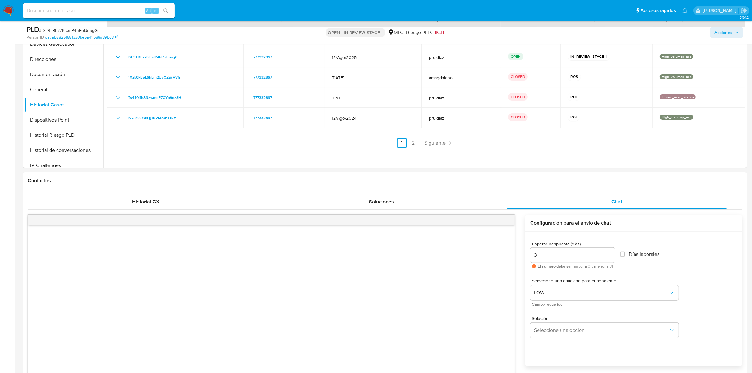
type textarea "DE9TRF77BlcelP4hPoIJnagG"
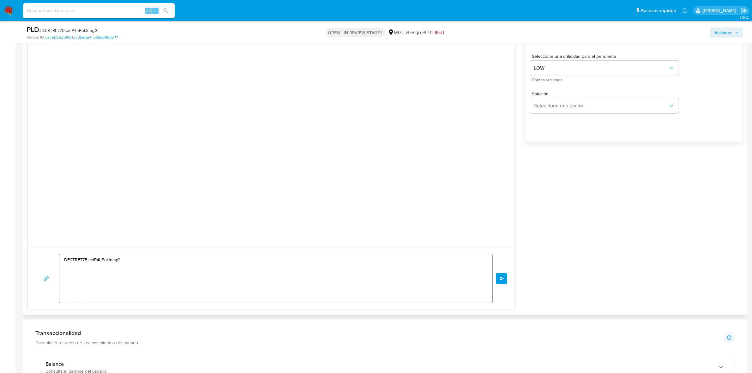
scroll to position [434, 0]
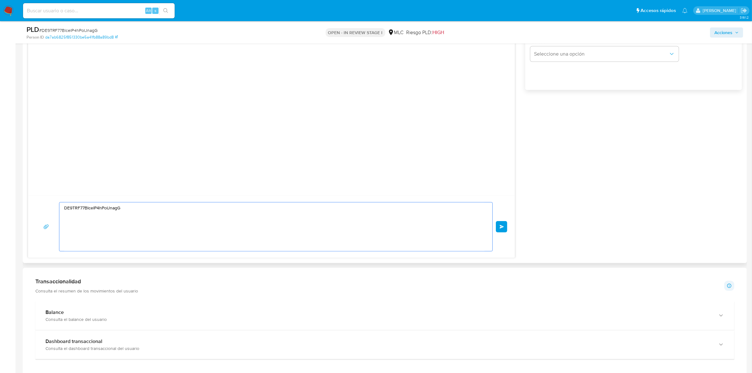
click at [168, 231] on textarea "DE9TRF77BlcelP4hPoIJnagG" at bounding box center [274, 226] width 420 height 49
paste textarea "Hola XXX, Te contactamos desde el Equipo de Mercado Pago para verificar tus dat…"
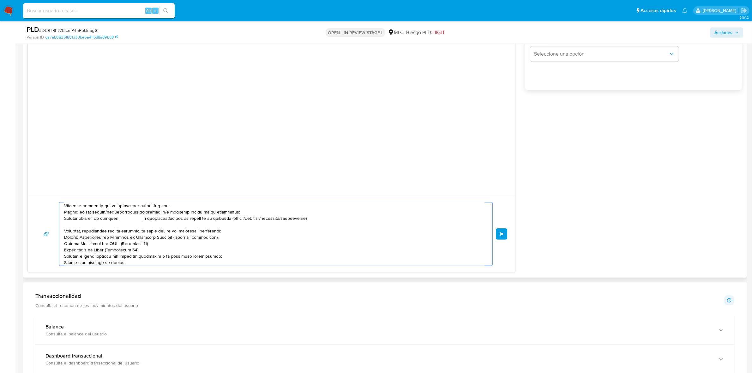
scroll to position [0, 0]
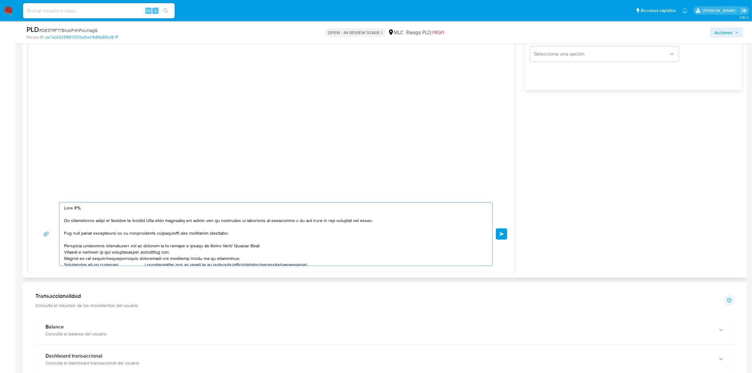
drag, startPoint x: 101, startPoint y: 210, endPoint x: 47, endPoint y: 212, distance: 54.3
click at [47, 212] on div "Enviar" at bounding box center [271, 234] width 471 height 64
click at [72, 209] on textarea at bounding box center [274, 233] width 420 height 63
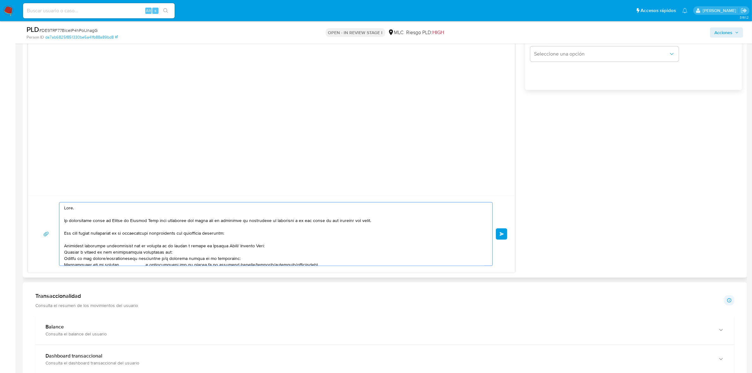
click at [224, 247] on textarea at bounding box center [274, 233] width 420 height 63
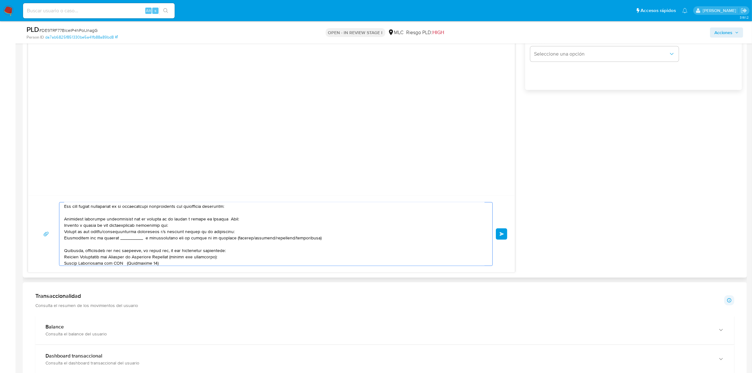
scroll to position [39, 0]
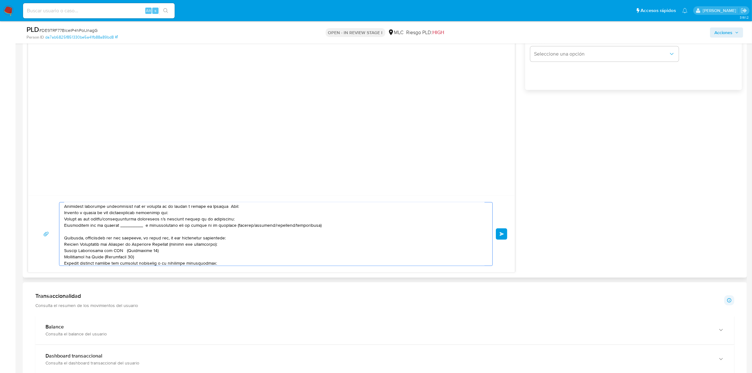
click at [174, 212] on textarea at bounding box center [274, 233] width 420 height 63
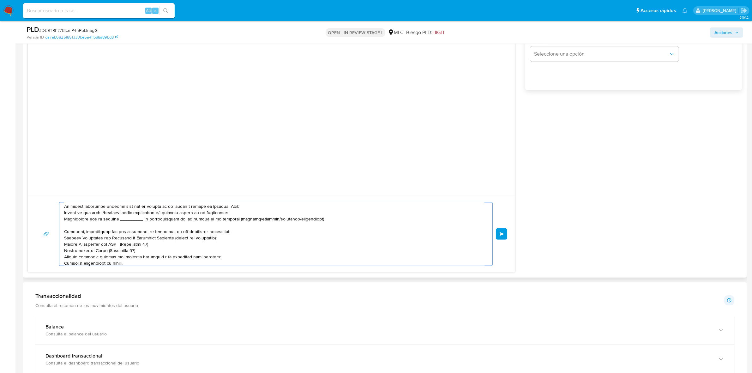
click at [321, 220] on textarea at bounding box center [274, 233] width 420 height 63
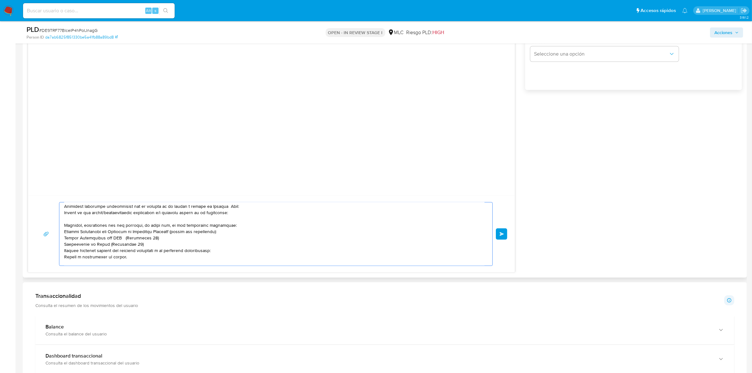
scroll to position [118, 0]
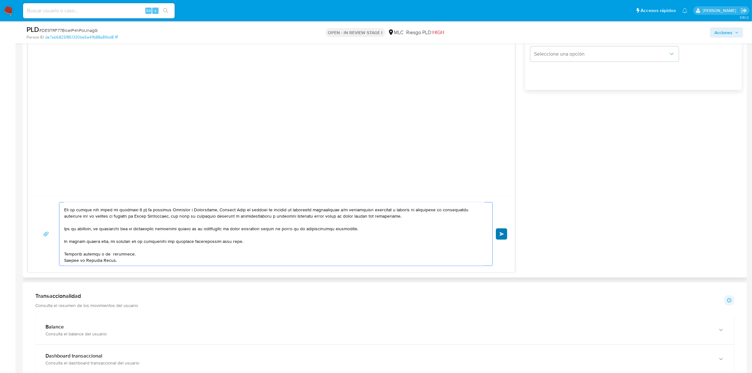
type textarea "Hola. Te contactamos desde el Equipo de Mercado Pago para verificar tus datos c…"
click at [506, 236] on button "Enviar" at bounding box center [501, 233] width 11 height 11
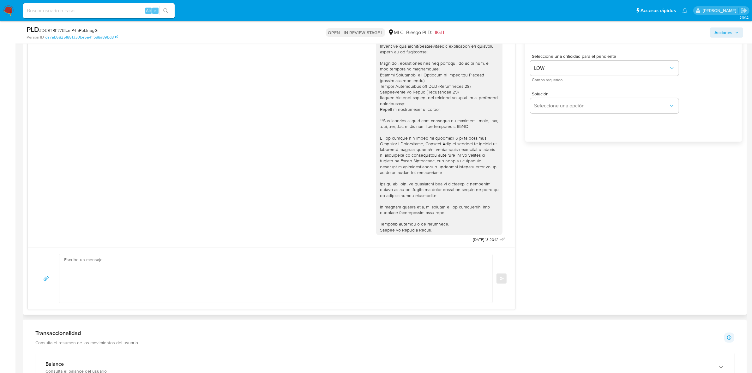
scroll to position [395, 0]
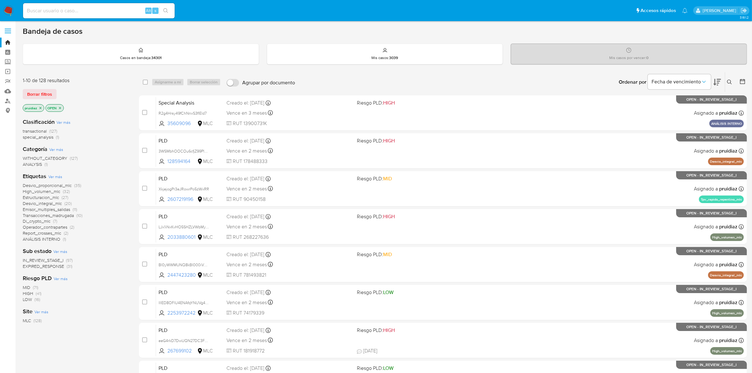
click at [718, 83] on icon at bounding box center [717, 82] width 8 height 7
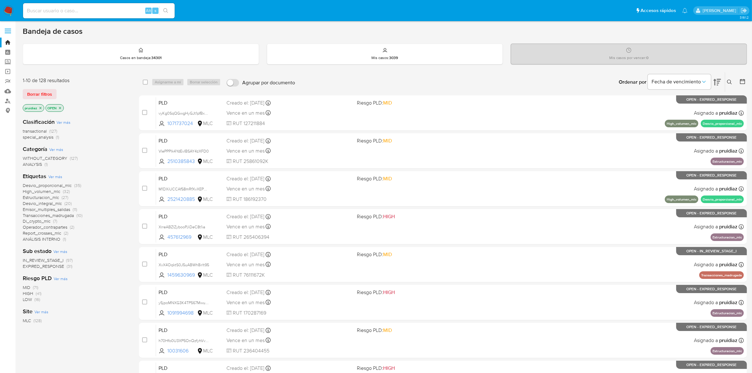
click at [62, 228] on span "Operador_contrapartes" at bounding box center [45, 227] width 45 height 6
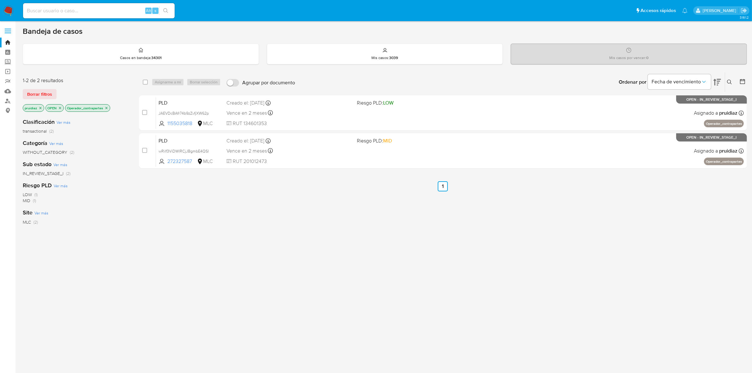
click at [108, 108] on icon "close-filter" at bounding box center [106, 108] width 4 height 4
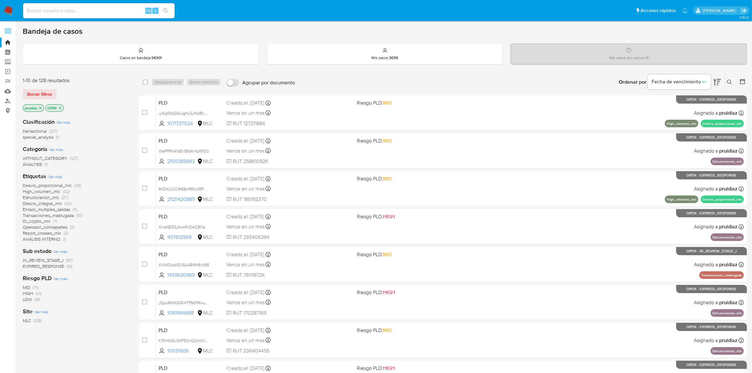
click at [39, 222] on span "Di_crypto_mlc" at bounding box center [37, 221] width 28 height 6
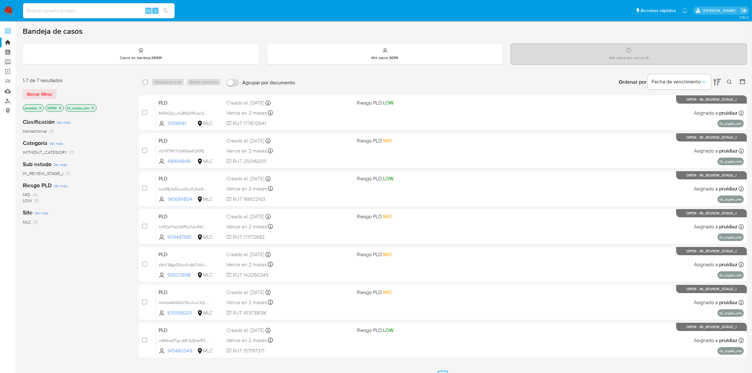
click at [94, 107] on icon "close-filter" at bounding box center [93, 108] width 2 height 2
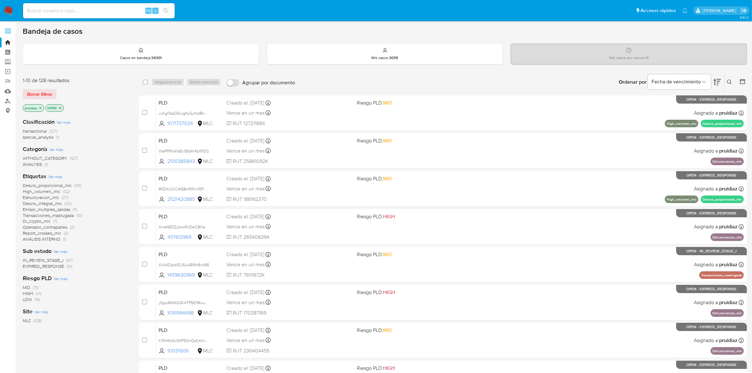
click at [48, 215] on span "Transacciones_madrugada" at bounding box center [48, 215] width 51 height 6
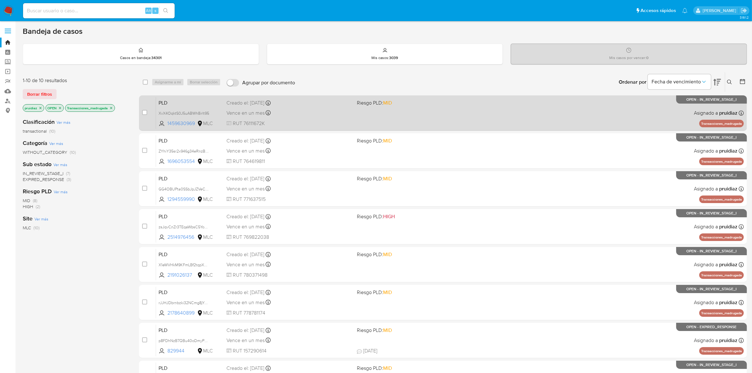
click at [348, 120] on span "RUT 76111672K" at bounding box center [289, 123] width 126 height 7
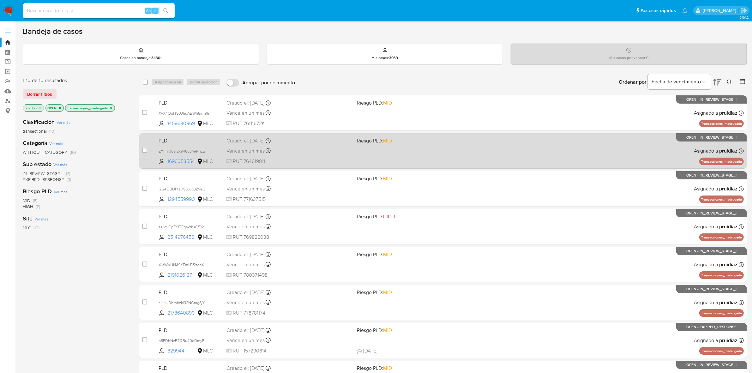
click at [308, 160] on span "RUT 764619811" at bounding box center [289, 161] width 126 height 7
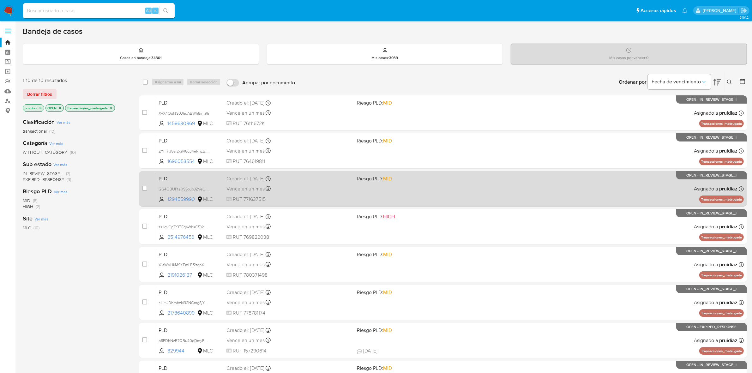
click at [310, 197] on span "RUT 771637515" at bounding box center [289, 199] width 126 height 7
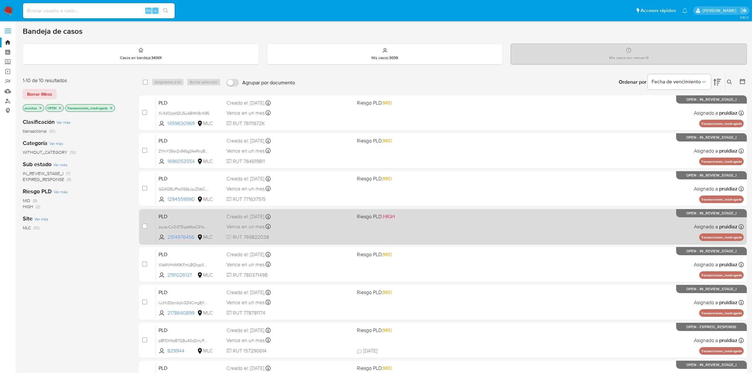
click at [312, 226] on div "Vence en un mes Vence el 10/11/2025 06:05:48" at bounding box center [289, 226] width 126 height 9
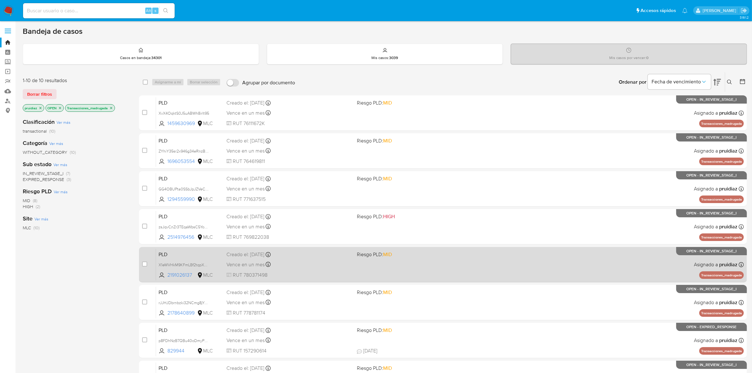
click at [309, 266] on div "Vence en un mes Vence el 10/11/2025 06:05:55" at bounding box center [289, 264] width 126 height 9
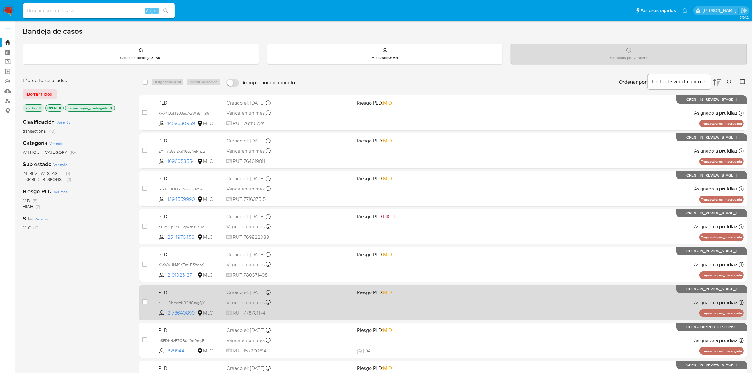
click at [299, 302] on div "Vence en un mes Vence el 10/11/2025 06:07:03" at bounding box center [289, 302] width 126 height 9
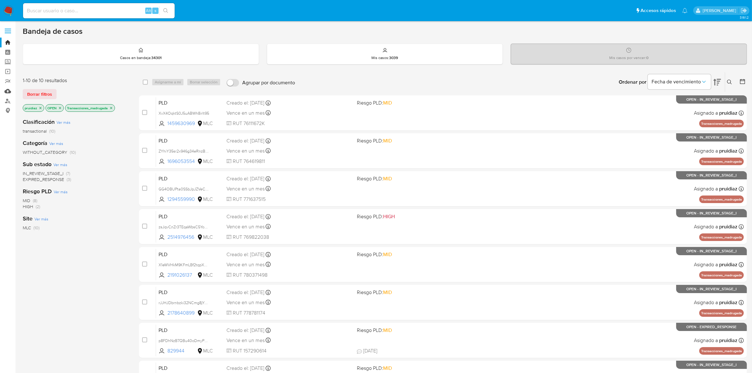
click at [8, 89] on link "Mulan" at bounding box center [37, 91] width 75 height 10
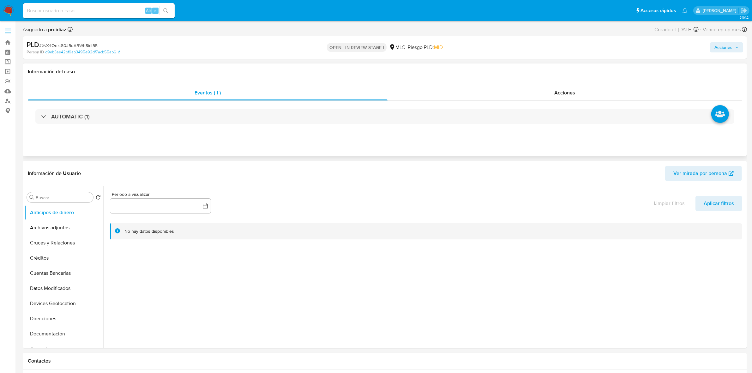
click at [70, 126] on div "AUTOMATIC (1)" at bounding box center [385, 117] width 714 height 32
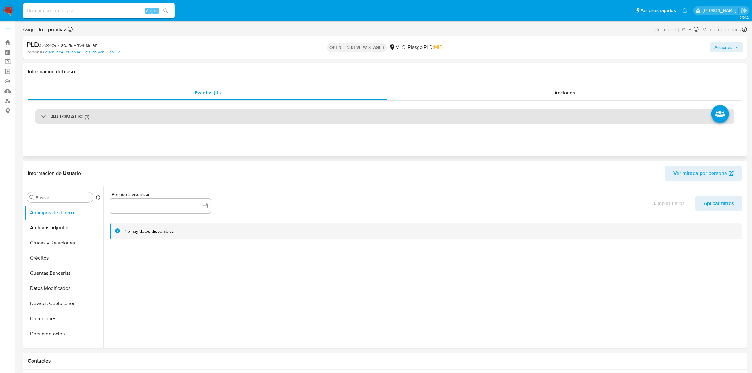
click at [77, 117] on h3 "AUTOMATIC (1)" at bounding box center [70, 116] width 39 height 7
select select "10"
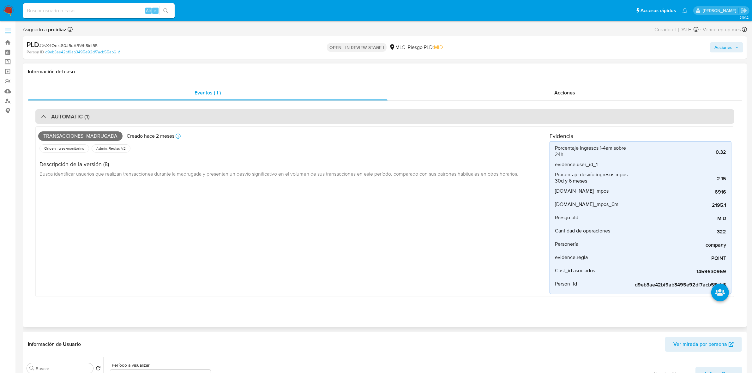
click at [108, 114] on div "AUTOMATIC (1)" at bounding box center [384, 116] width 698 height 15
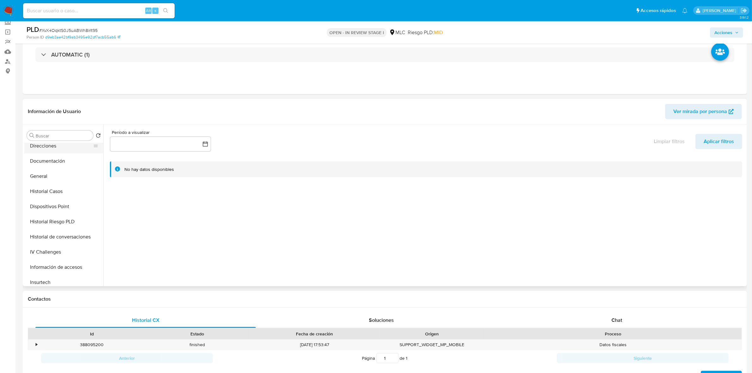
scroll to position [79, 0]
click at [48, 206] on button "General" at bounding box center [61, 207] width 74 height 15
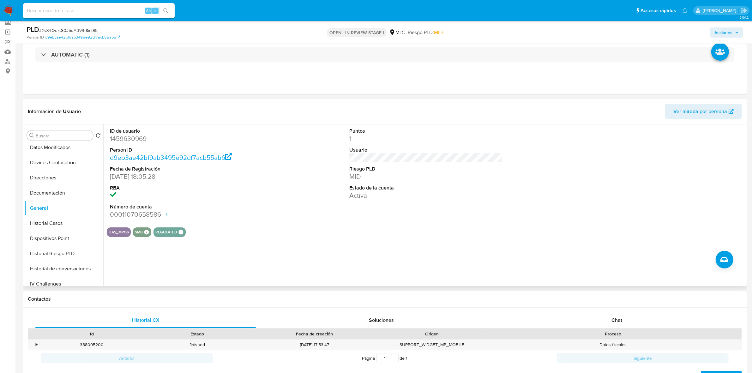
click at [118, 133] on dt "ID de usuario" at bounding box center [186, 131] width 153 height 7
click at [125, 140] on dd "1459630969" at bounding box center [186, 138] width 153 height 9
copy dd "1459630969"
click at [129, 141] on dd "1459630969" at bounding box center [186, 138] width 153 height 9
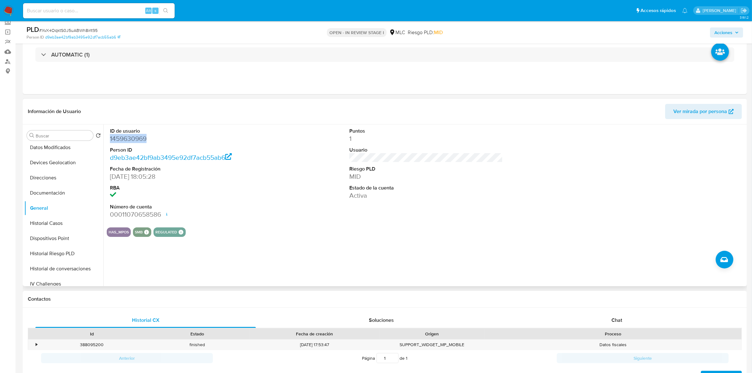
click at [129, 141] on dd "1459630969" at bounding box center [186, 138] width 153 height 9
click at [139, 141] on dd "1459630969" at bounding box center [186, 138] width 153 height 9
click at [37, 188] on button "KYC" at bounding box center [61, 186] width 74 height 15
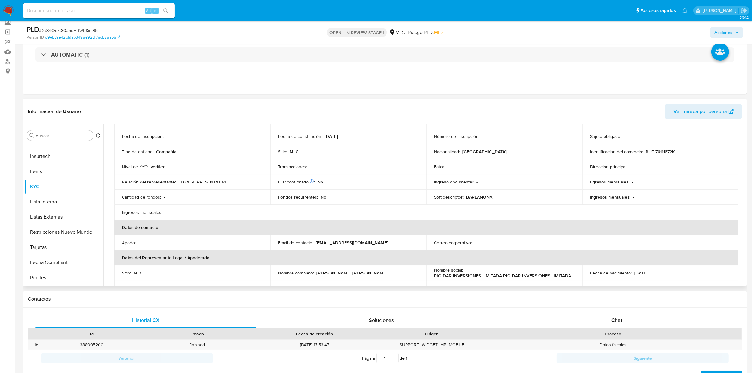
scroll to position [0, 0]
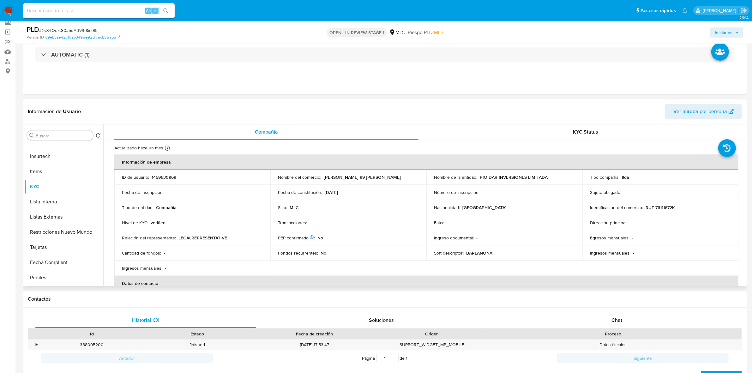
click at [668, 208] on p "RUT 76111672K" at bounding box center [659, 208] width 29 height 6
copy p "76111672K"
click at [659, 206] on p "RUT 76111672K" at bounding box center [659, 208] width 29 height 6
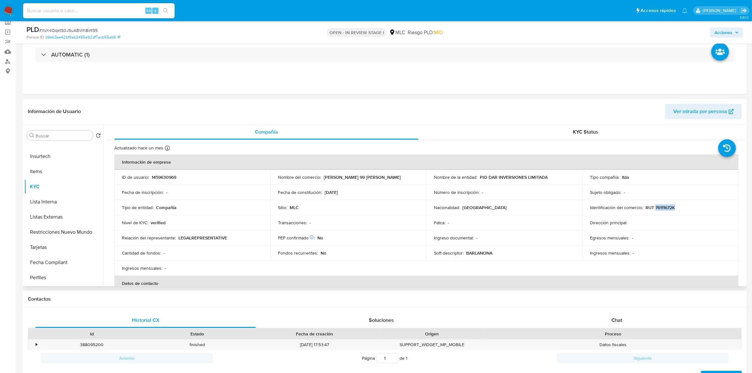
copy p "76111672K"
click at [61, 176] on button "Cruces y Relaciones" at bounding box center [61, 180] width 74 height 15
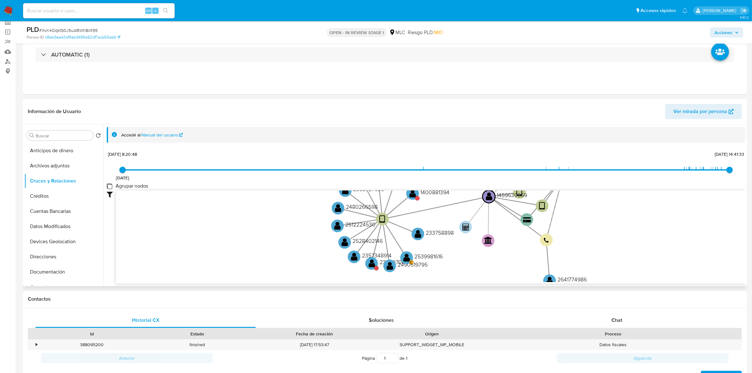
click at [110, 185] on group_nodes "Agrupar nodos" at bounding box center [109, 185] width 5 height 5
checkbox group_nodes "true"
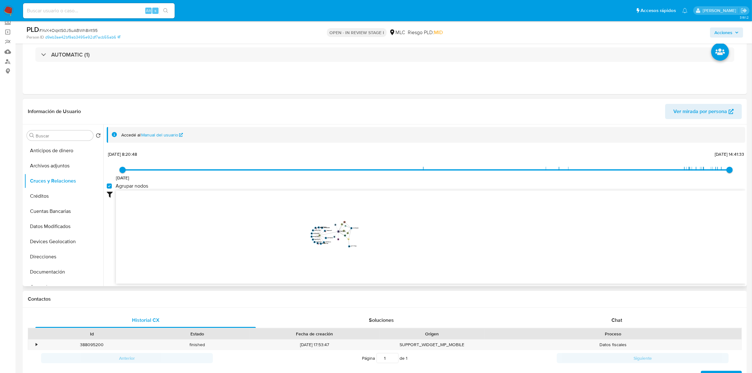
drag, startPoint x: 358, startPoint y: 226, endPoint x: 396, endPoint y: 247, distance: 44.2
click at [396, 247] on icon "device-67ad6747d7f244a46fd1483d  user-1459630969  1459630969 user-762408609 …" at bounding box center [430, 236] width 629 height 92
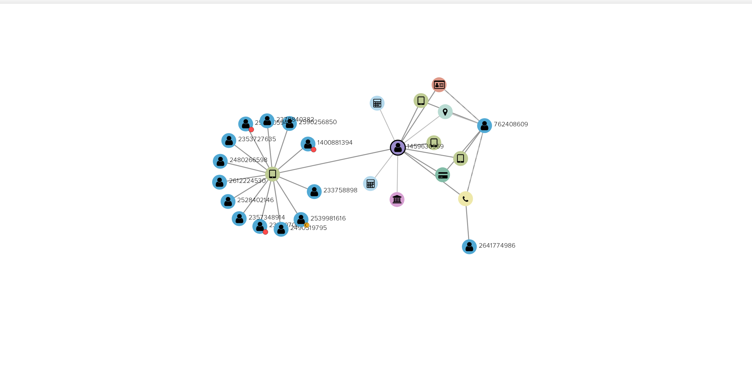
drag, startPoint x: 357, startPoint y: 229, endPoint x: 387, endPoint y: 214, distance: 32.6
click at [387, 214] on icon "device-67ad6747d7f244a46fd1483d  user-1459630969  1459630969 user-762408609 …" at bounding box center [430, 236] width 629 height 92
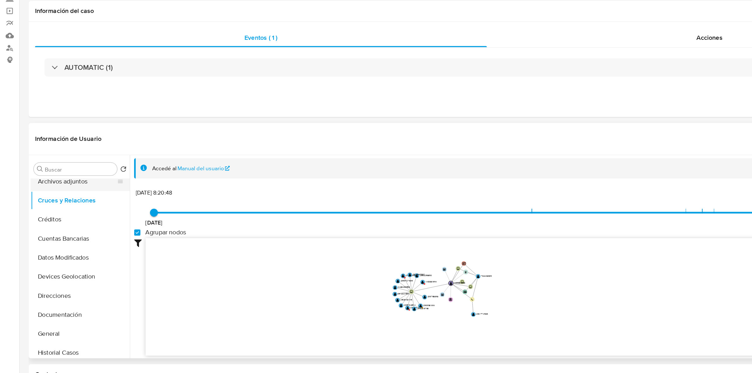
scroll to position [32, 0]
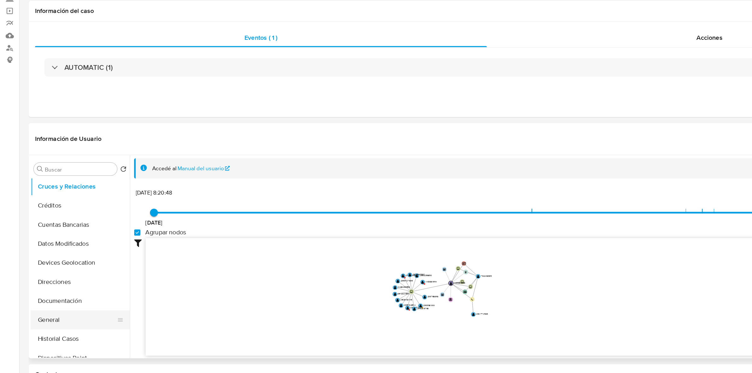
click at [37, 315] on button "General" at bounding box center [61, 317] width 74 height 15
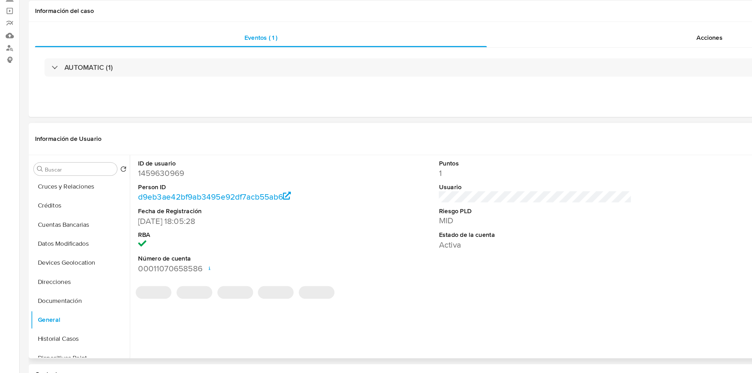
click at [136, 201] on dd "1459630969" at bounding box center [186, 200] width 153 height 9
copy dd "1459630969"
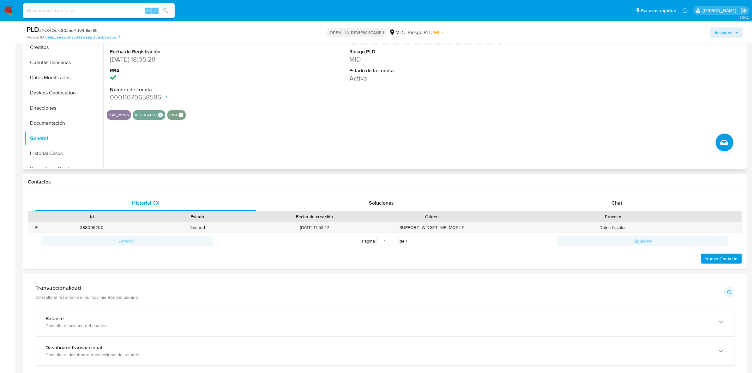
scroll to position [197, 0]
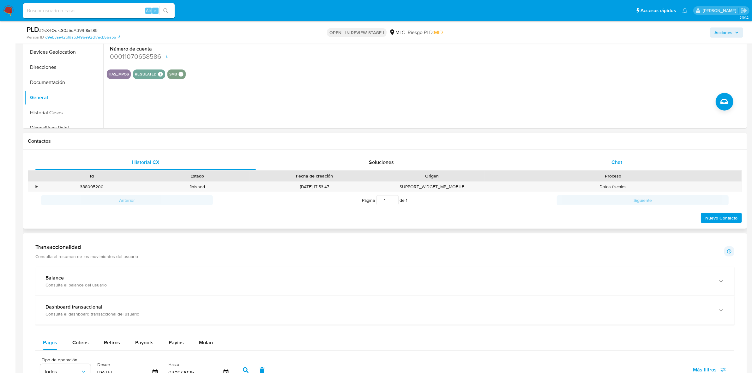
click at [623, 165] on div "Chat" at bounding box center [616, 162] width 220 height 15
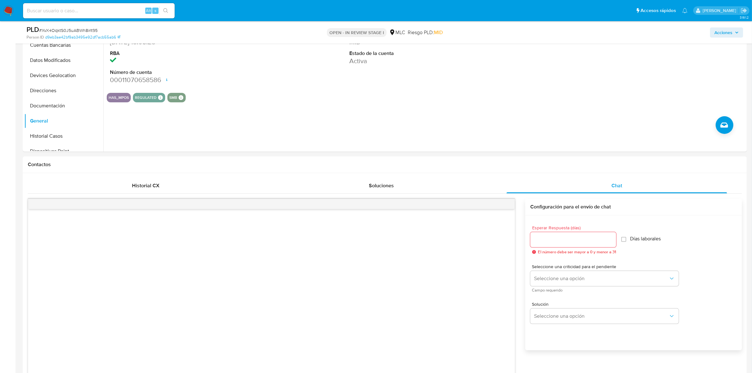
scroll to position [39, 0]
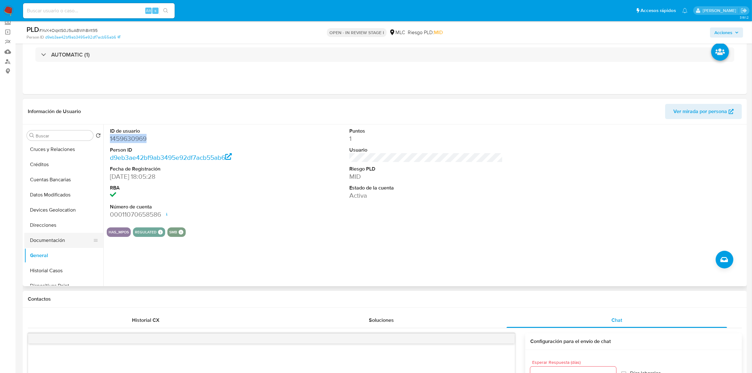
click at [48, 240] on button "Documentación" at bounding box center [61, 240] width 74 height 15
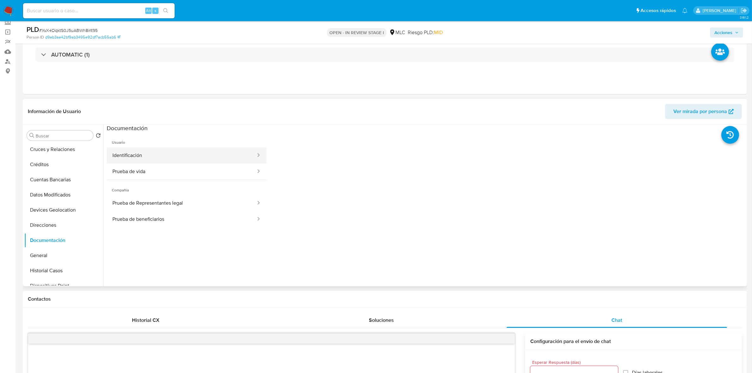
click at [165, 157] on button "Identificación" at bounding box center [182, 155] width 150 height 16
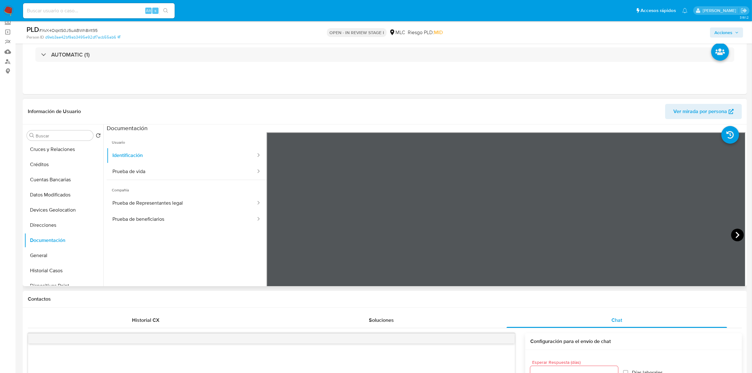
click at [735, 234] on icon at bounding box center [737, 235] width 4 height 6
click at [180, 175] on button "Prueba de vida" at bounding box center [182, 171] width 150 height 16
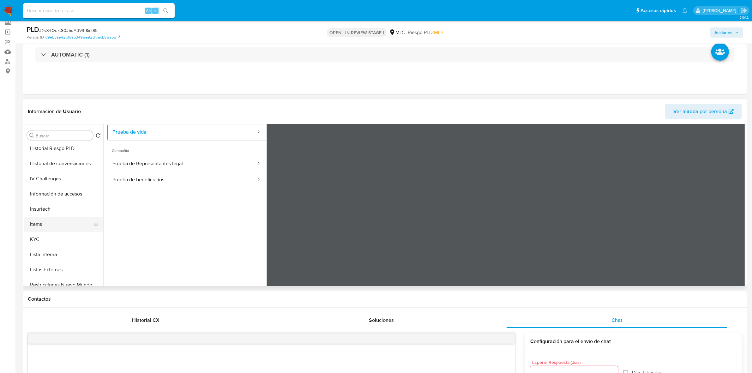
scroll to position [189, 0]
click at [53, 235] on button "KYC" at bounding box center [61, 233] width 74 height 15
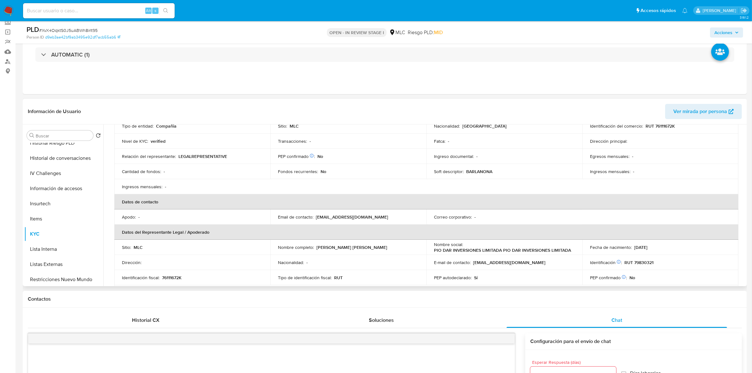
scroll to position [0, 0]
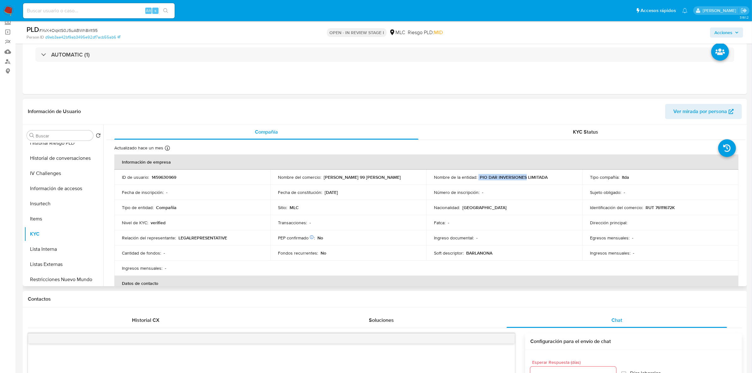
drag, startPoint x: 477, startPoint y: 177, endPoint x: 524, endPoint y: 177, distance: 46.7
click at [524, 177] on div "Nombre de la entidad : PIO DAR INVERSIONES LIMITADA" at bounding box center [504, 177] width 141 height 6
copy div "PIO DAR INVERSIONES"
click at [77, 33] on span "# XvX4OqktS0J5uABWh8irlt95" at bounding box center [68, 30] width 58 height 6
click at [75, 31] on span "# XvX4OqktS0J5uABWh8irlt95" at bounding box center [68, 30] width 58 height 6
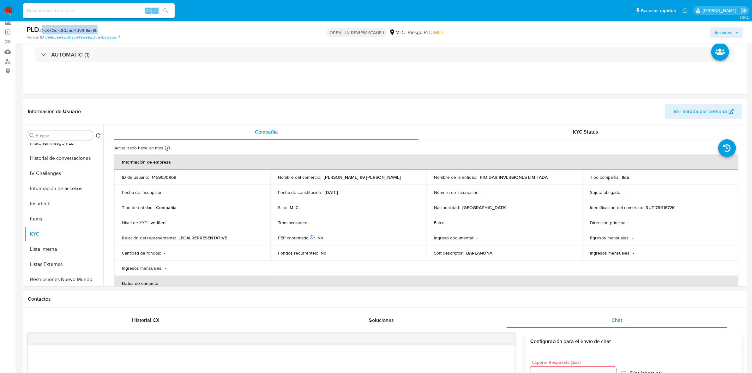
click at [75, 30] on span "# XvX4OqktS0J5uABWh8irlt95" at bounding box center [68, 30] width 58 height 6
copy span "XvX4OqktS0J5uABWh8irlt95"
click at [671, 209] on p "RUT 76111672K" at bounding box center [659, 208] width 29 height 6
copy p "76111672K"
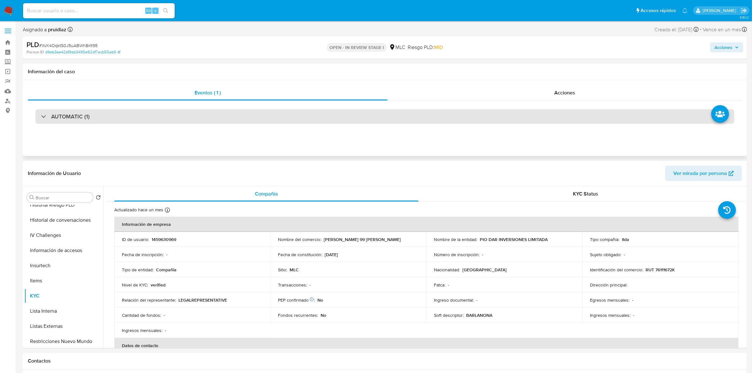
click at [67, 120] on h3 "AUTOMATIC (1)" at bounding box center [70, 116] width 39 height 7
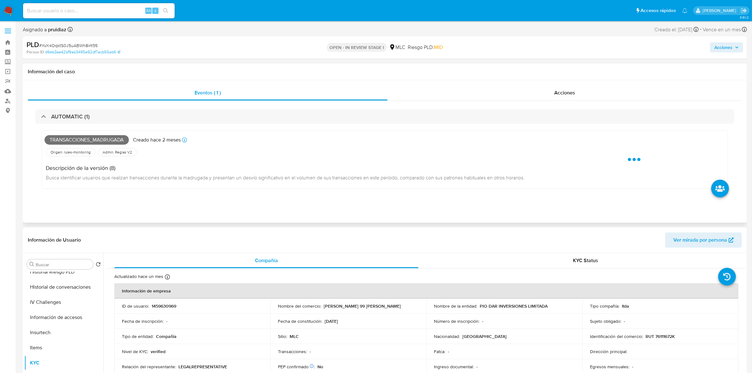
click at [65, 138] on span "Transacciones_madrugada" at bounding box center [87, 139] width 84 height 9
click at [65, 139] on span "Transacciones_madrugada" at bounding box center [87, 139] width 84 height 9
copy span "Transacciones_madrugada"
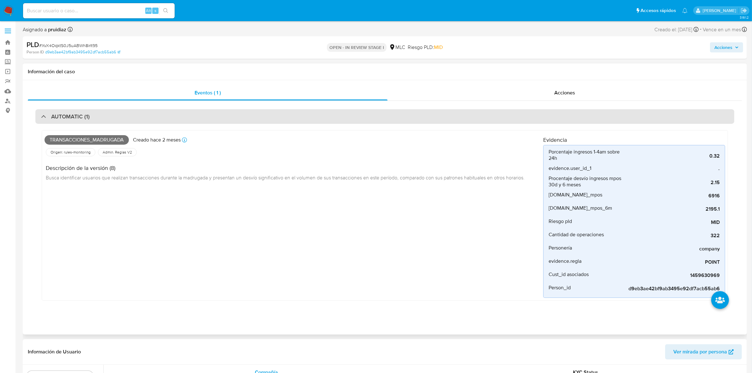
click at [70, 113] on h3 "AUTOMATIC (1)" at bounding box center [70, 116] width 39 height 7
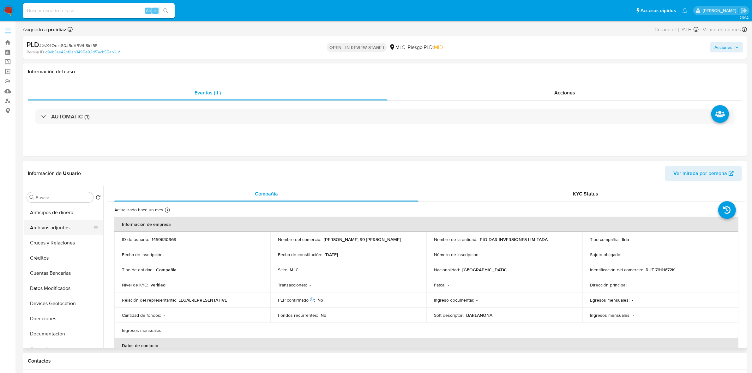
click at [52, 228] on button "Archivos adjuntos" at bounding box center [61, 227] width 74 height 15
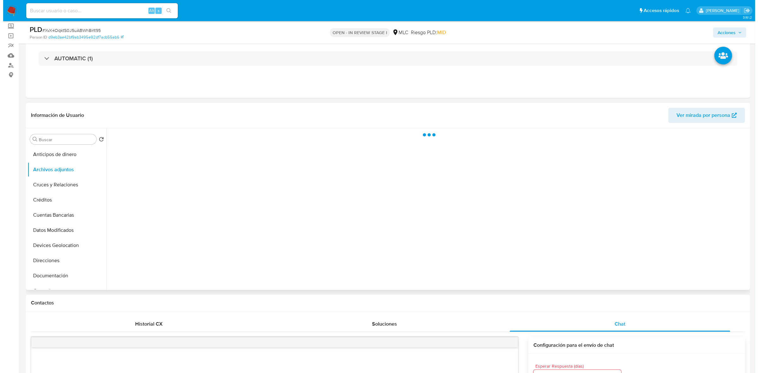
scroll to position [79, 0]
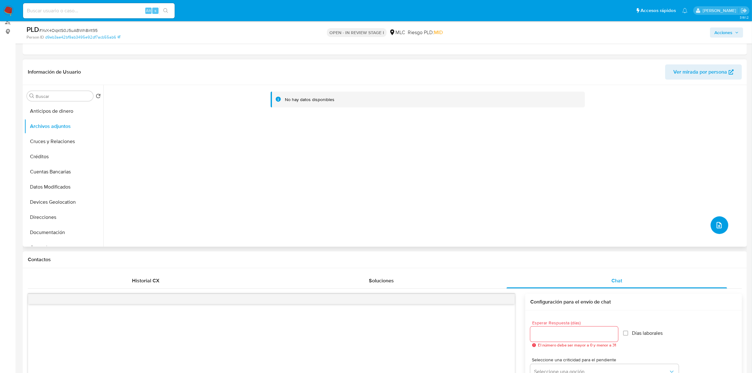
click at [711, 223] on button "upload-file" at bounding box center [719, 225] width 18 height 18
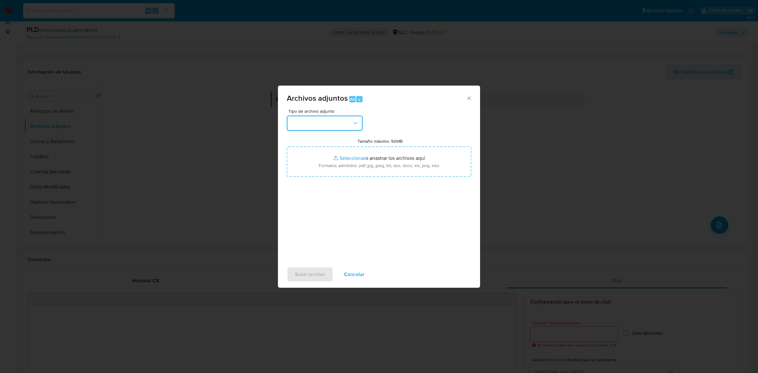
click at [334, 127] on button "button" at bounding box center [325, 123] width 76 height 15
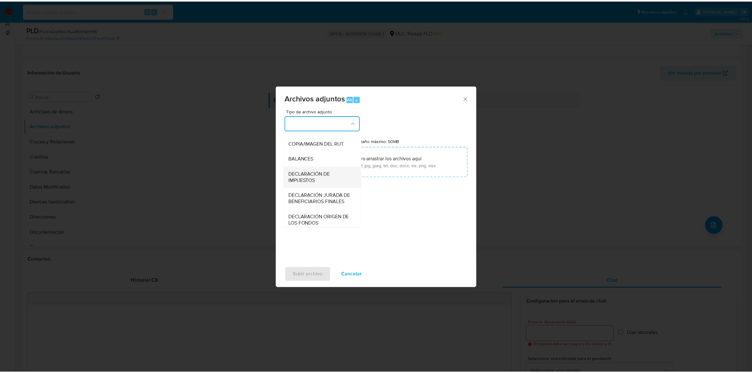
scroll to position [104, 0]
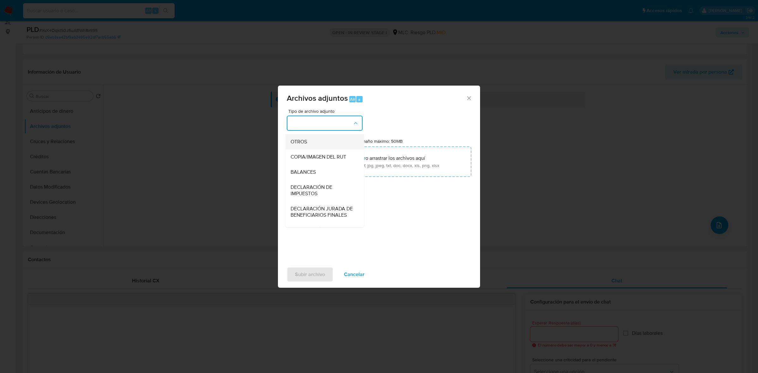
click at [299, 145] on span "OTROS" at bounding box center [298, 142] width 16 height 6
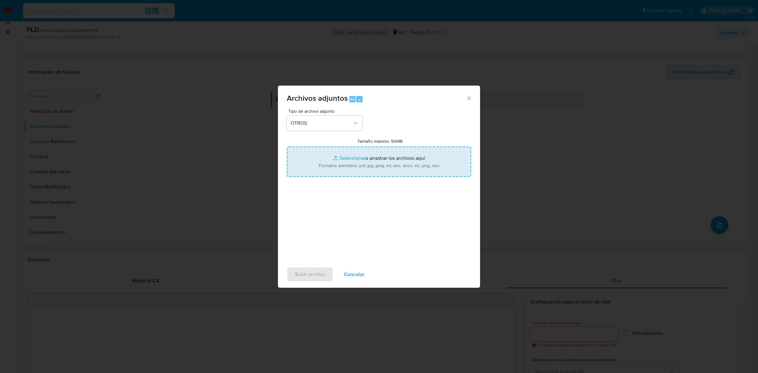
click at [354, 161] on input "Tamaño máximo: 50MB Seleccionar archivos" at bounding box center [379, 161] width 184 height 30
type input "C:\fakepath\1459630969 - 03_10_2025.xlsx"
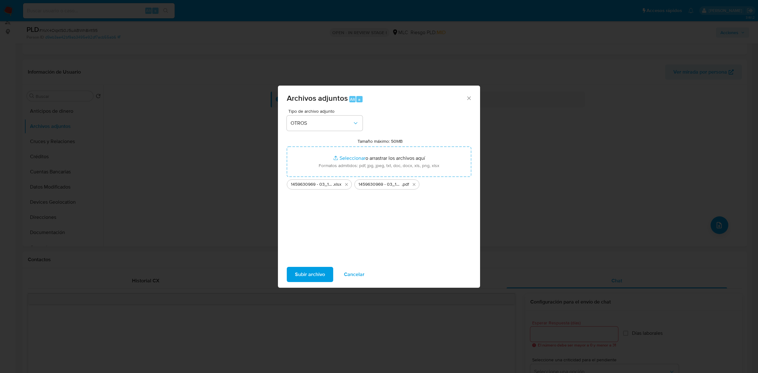
click at [308, 268] on span "Subir archivo" at bounding box center [310, 274] width 30 height 14
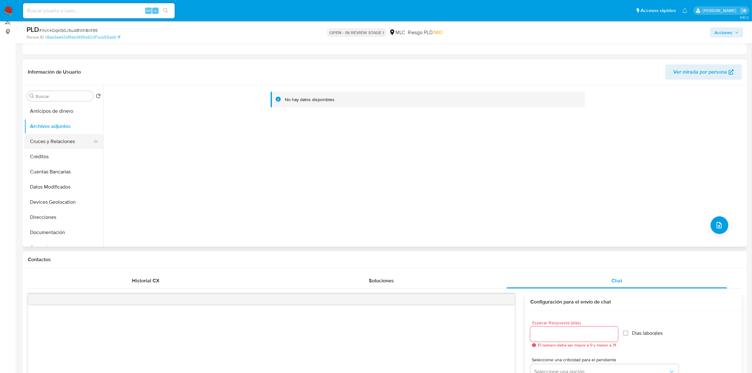
drag, startPoint x: 56, startPoint y: 173, endPoint x: 65, endPoint y: 147, distance: 27.3
click at [56, 173] on button "Cuentas Bancarias" at bounding box center [63, 171] width 79 height 15
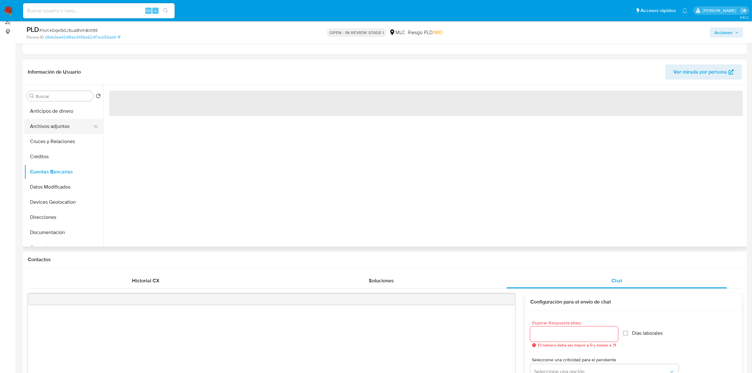
click at [71, 127] on button "Archivos adjuntos" at bounding box center [61, 126] width 74 height 15
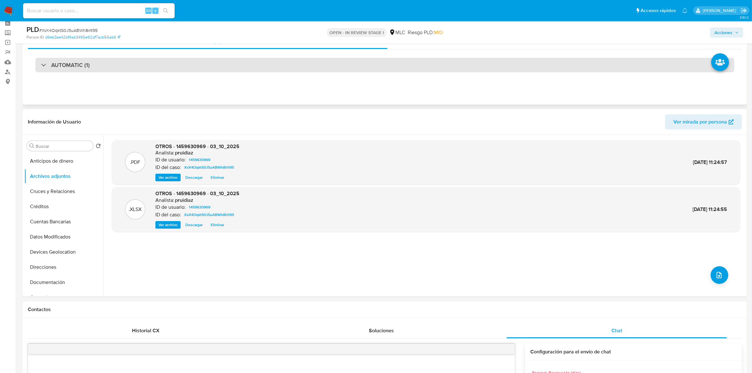
scroll to position [0, 0]
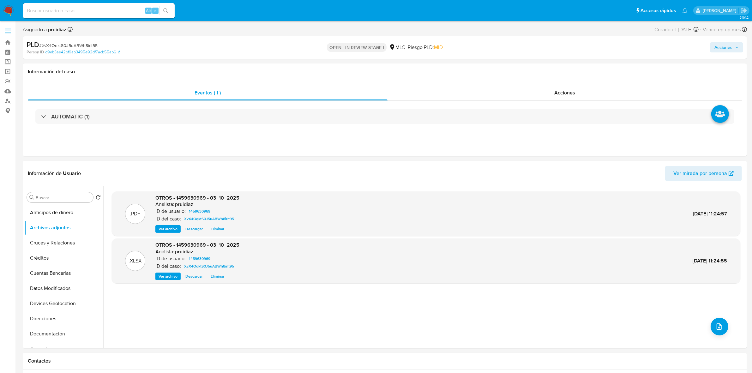
click at [739, 46] on button "Acciones" at bounding box center [726, 47] width 33 height 10
click at [557, 72] on div "Resolución del caso Alt r" at bounding box center [554, 67] width 60 height 16
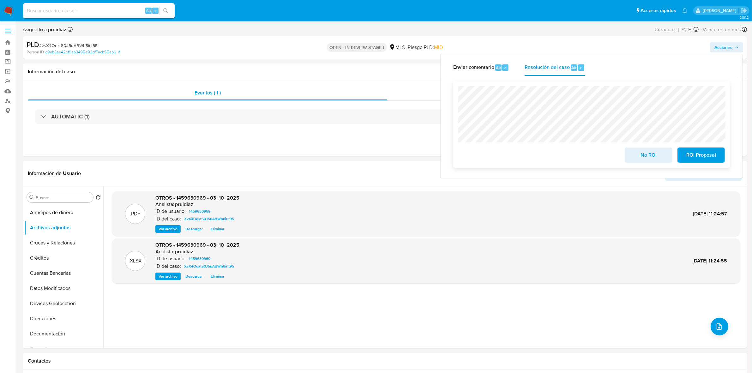
click at [640, 165] on div "No ROI ROI Proposal" at bounding box center [591, 124] width 276 height 86
click at [646, 157] on span "No ROI" at bounding box center [648, 155] width 31 height 14
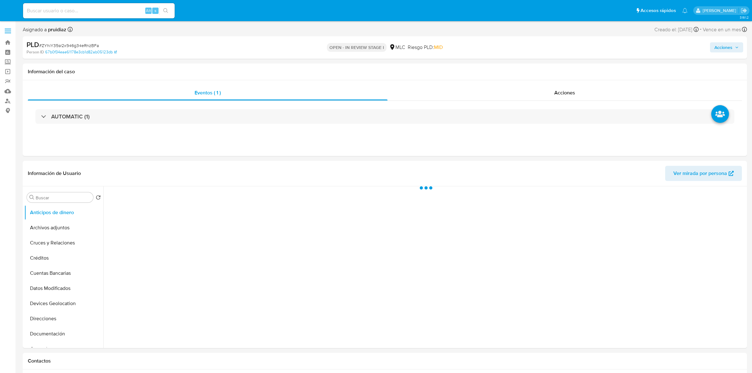
select select "10"
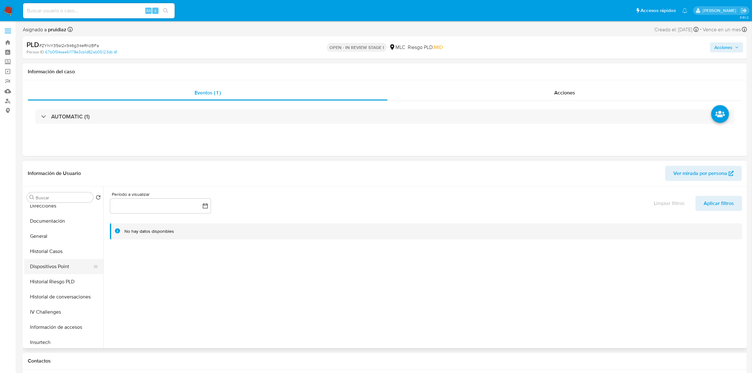
scroll to position [118, 0]
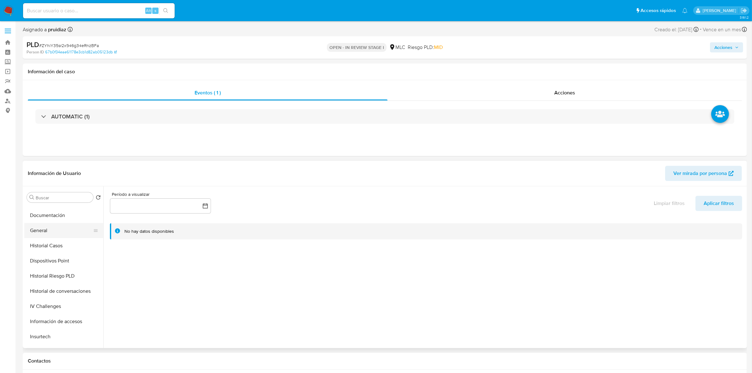
click at [45, 231] on button "General" at bounding box center [61, 230] width 74 height 15
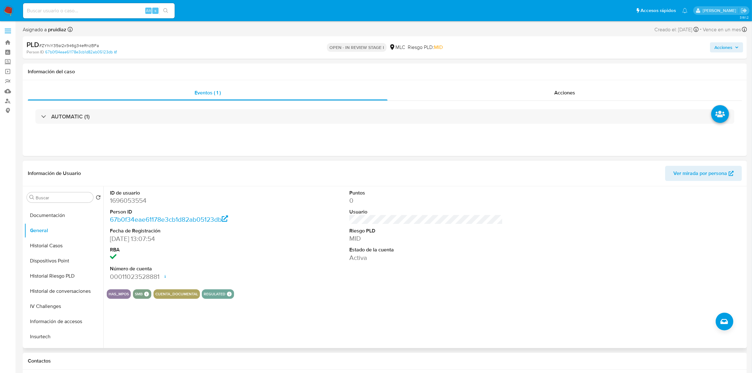
click at [133, 199] on dd "1696053554" at bounding box center [186, 200] width 153 height 9
copy dd "1696053554"
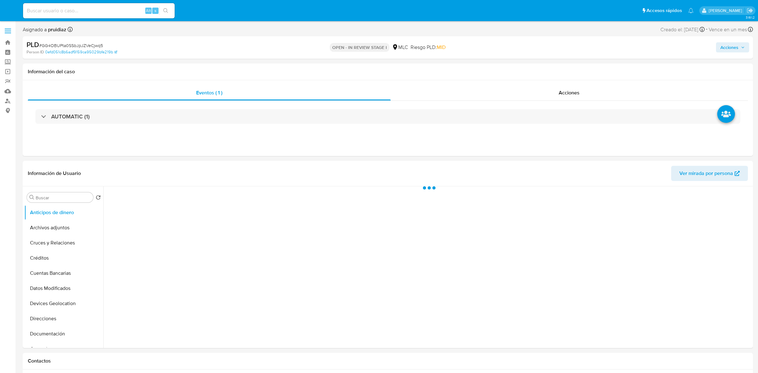
select select "10"
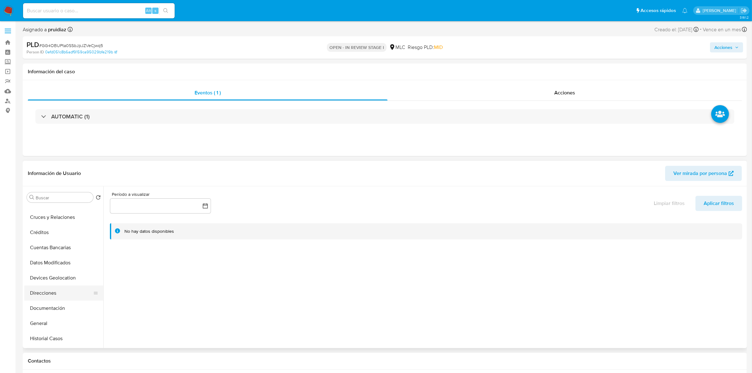
scroll to position [39, 0]
click at [41, 308] on button "General" at bounding box center [61, 309] width 74 height 15
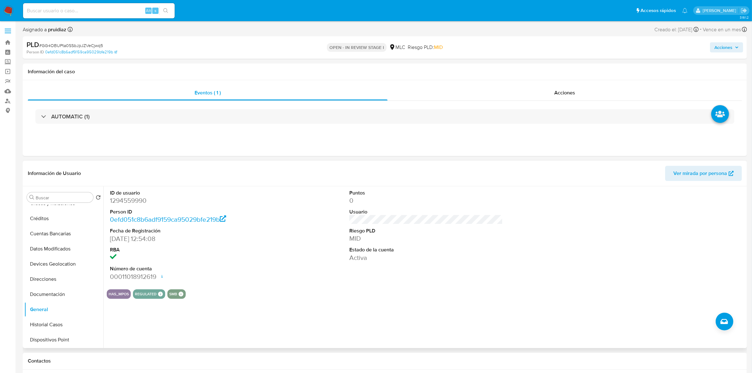
click at [122, 202] on dd "1294559990" at bounding box center [186, 200] width 153 height 9
copy dd "1294559990"
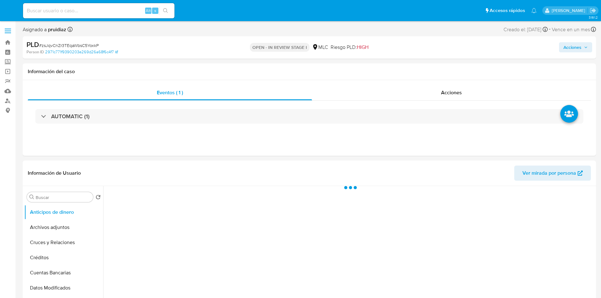
select select "10"
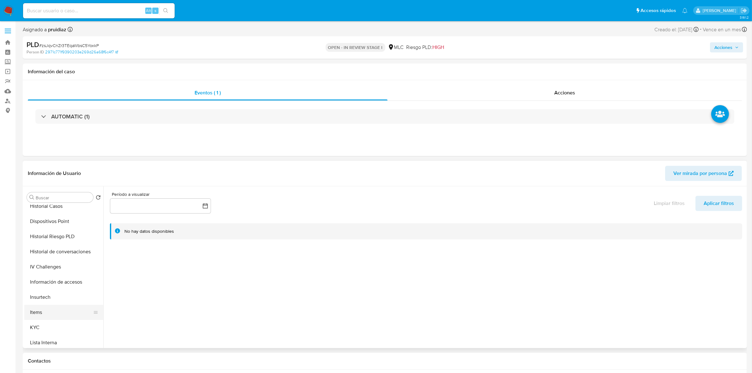
scroll to position [118, 0]
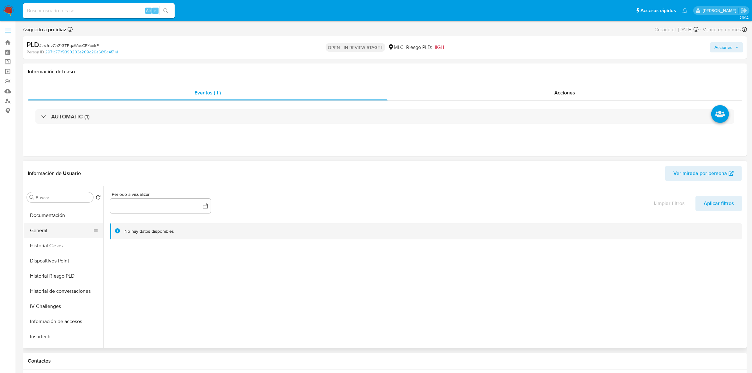
click at [46, 232] on button "General" at bounding box center [61, 230] width 74 height 15
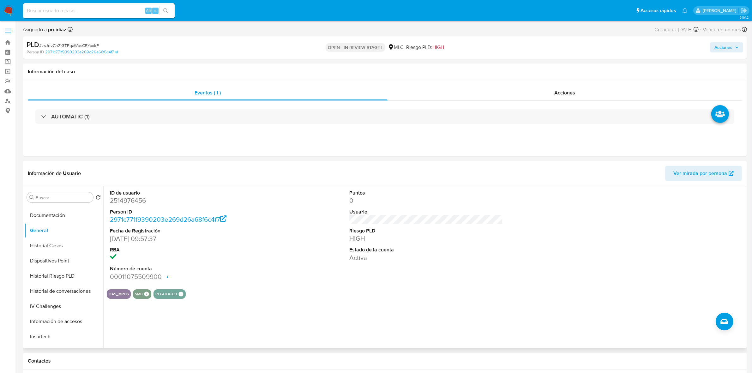
click at [129, 201] on dd "2514976456" at bounding box center [186, 200] width 153 height 9
copy dd "2514976456"
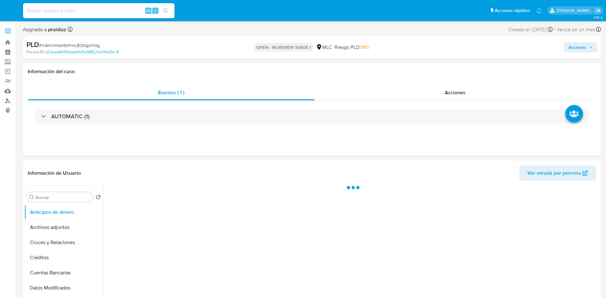
select select "10"
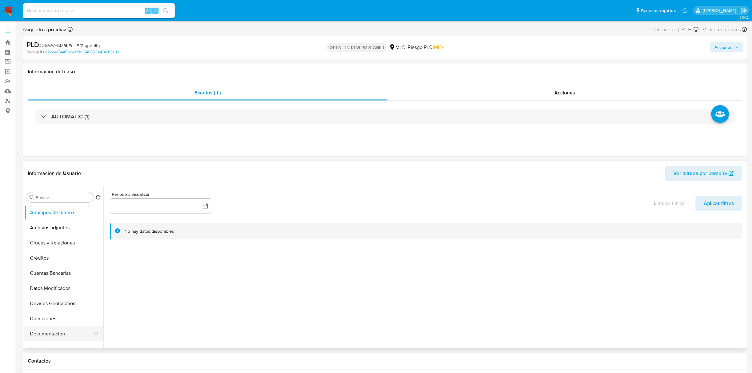
scroll to position [118, 0]
click at [52, 232] on button "General" at bounding box center [61, 230] width 74 height 15
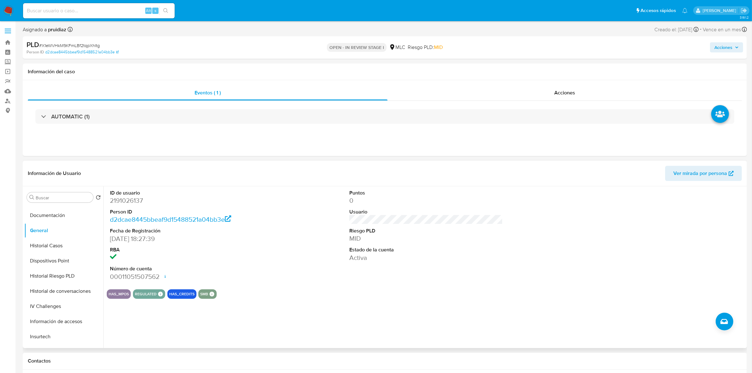
click at [130, 197] on dd "2191026137" at bounding box center [186, 200] width 153 height 9
copy dd "2191026137"
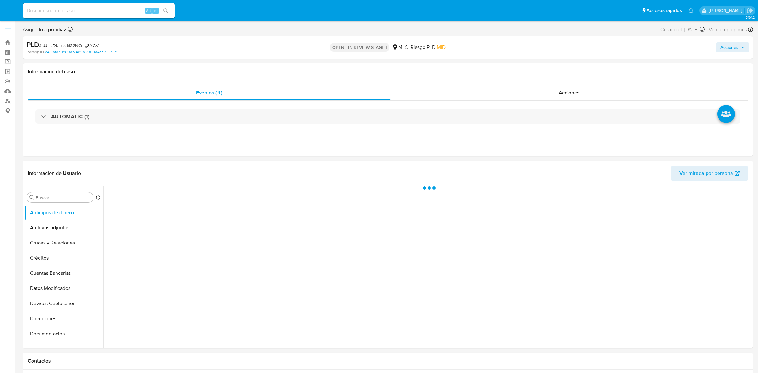
select select "10"
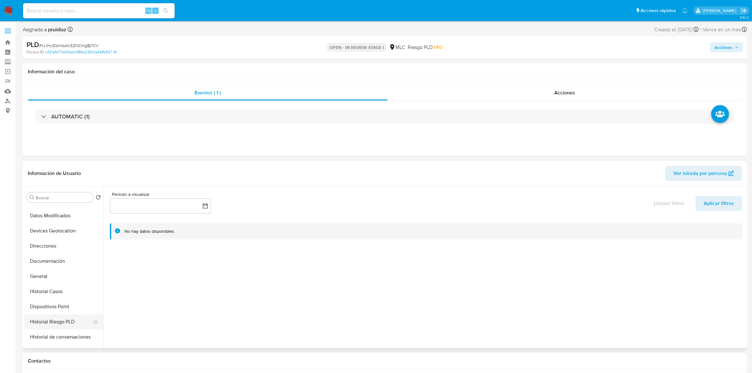
scroll to position [118, 0]
click at [43, 234] on button "General" at bounding box center [61, 230] width 74 height 15
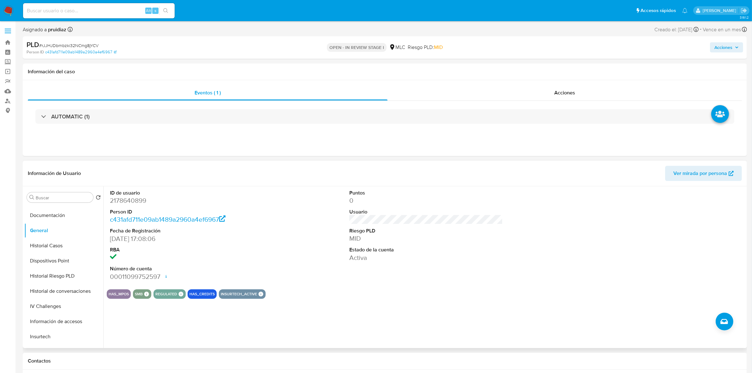
click at [129, 201] on dd "2178640899" at bounding box center [186, 200] width 153 height 9
copy dd "2178640899"
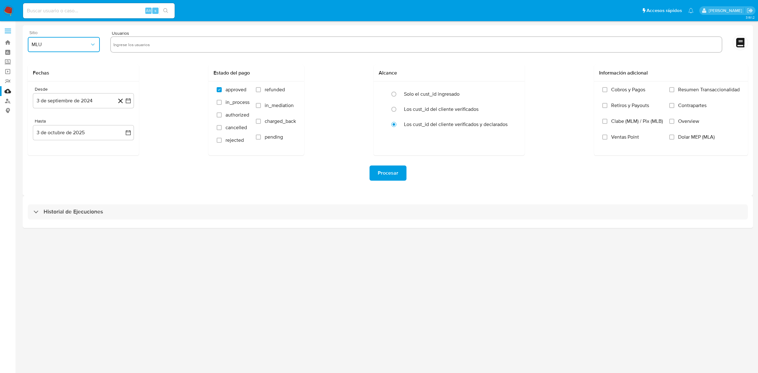
click at [50, 45] on span "MLU" at bounding box center [61, 44] width 58 height 6
click at [47, 148] on div "MLC" at bounding box center [62, 152] width 61 height 15
click at [130, 98] on icon "button" at bounding box center [128, 101] width 6 height 6
click at [122, 121] on icon "Mes siguiente" at bounding box center [123, 124] width 8 height 8
click at [43, 123] on icon "Mes anterior" at bounding box center [44, 123] width 3 height 4
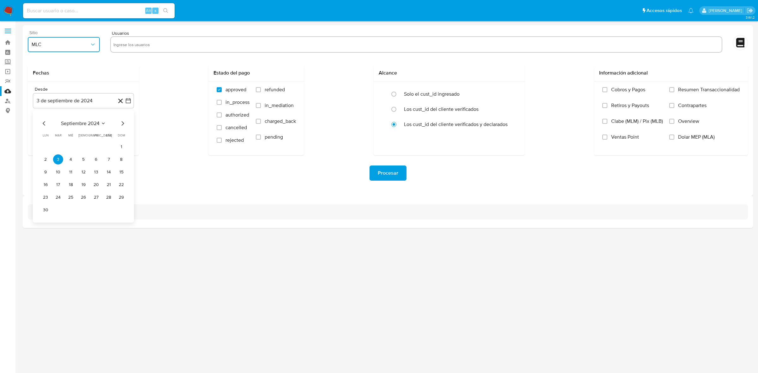
click at [73, 196] on button "25" at bounding box center [71, 197] width 10 height 10
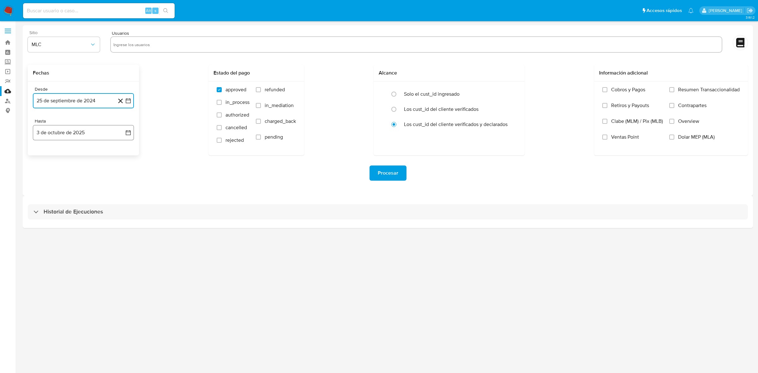
click at [128, 134] on icon "button" at bounding box center [128, 132] width 6 height 6
click at [45, 153] on icon "Mes anterior" at bounding box center [44, 156] width 8 height 8
click at [68, 215] on button "24" at bounding box center [71, 216] width 10 height 10
click at [128, 43] on input "text" at bounding box center [415, 44] width 605 height 10
type input "1459630969"
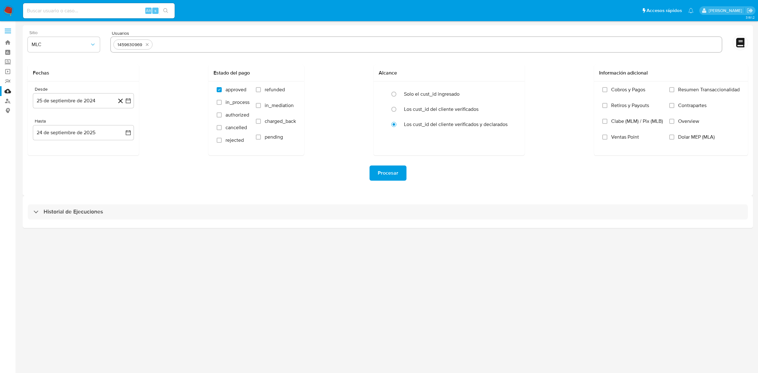
paste input "1696053554"
type input "1696053554"
paste input "1294559990"
type input "1294559990"
paste input "2514976456"
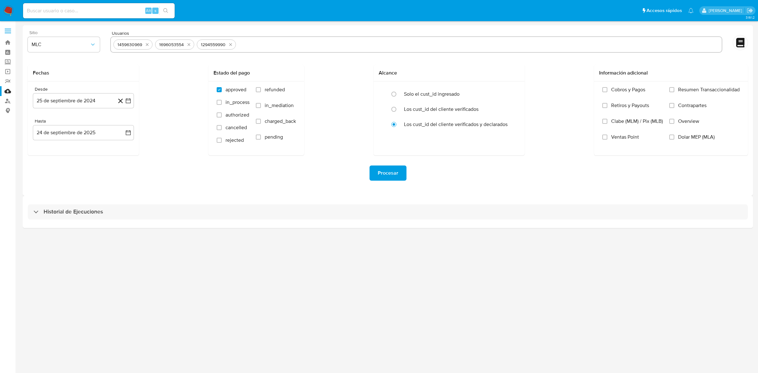
type input "2514976456"
paste input "2191026137"
type input "2191026137"
paste input "2178640899"
type input "2178640899"
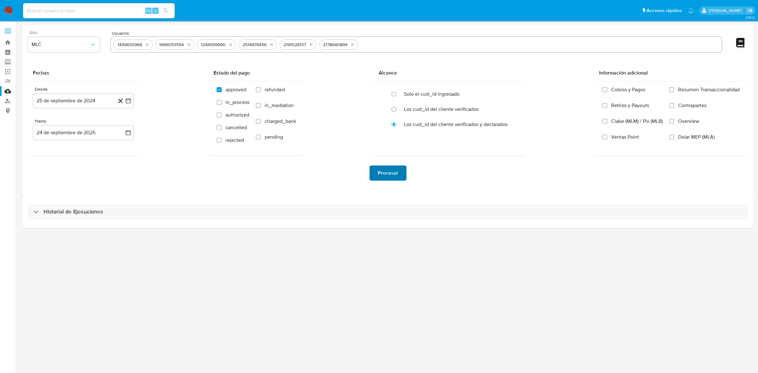
click at [392, 174] on span "Procesar" at bounding box center [387, 173] width 21 height 14
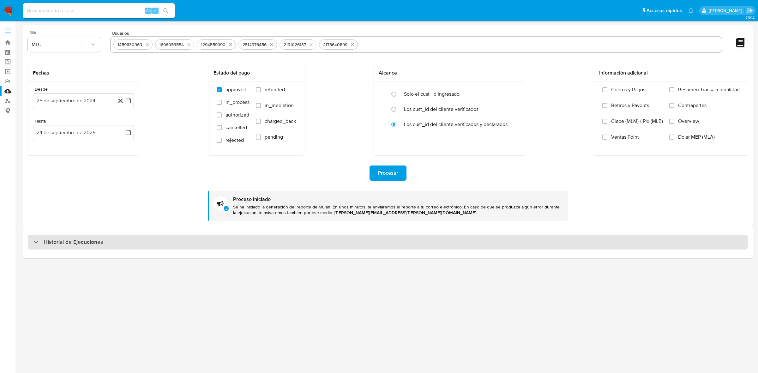
click at [73, 241] on h3 "Historial de Ejecuciones" at bounding box center [73, 242] width 59 height 8
select select "10"
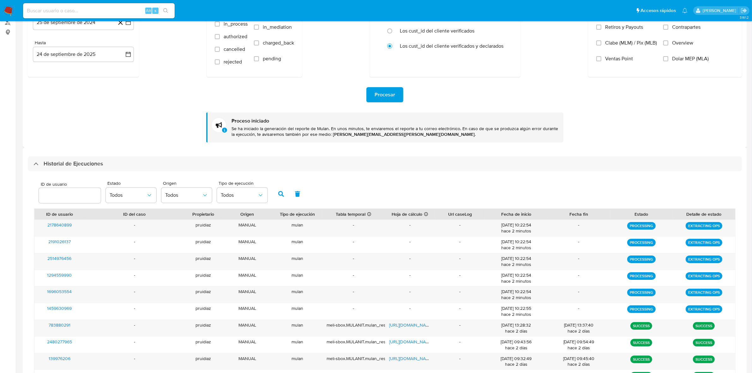
scroll to position [79, 0]
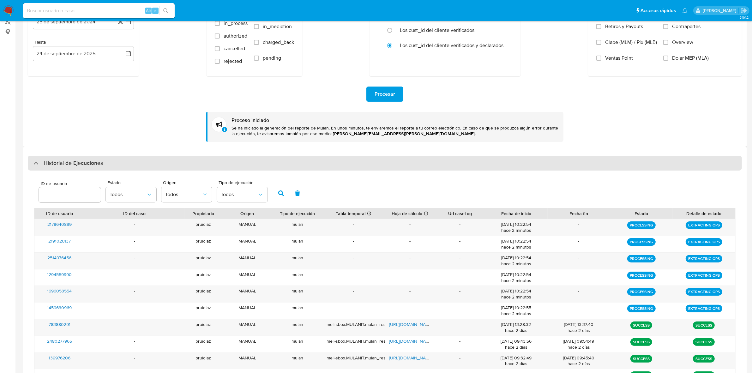
click at [68, 166] on h3 "Historial de Ejecuciones" at bounding box center [73, 163] width 59 height 8
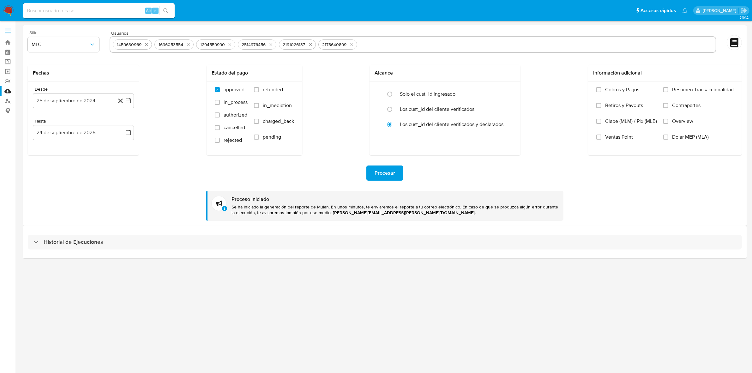
scroll to position [0, 0]
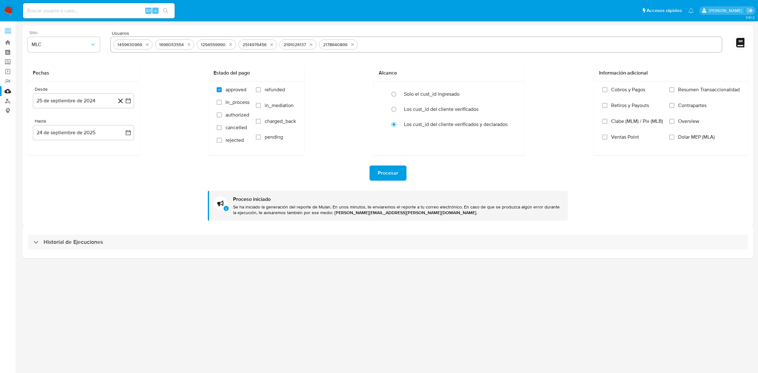
click at [166, 329] on div "3.161.2" at bounding box center [388, 196] width 730 height 343
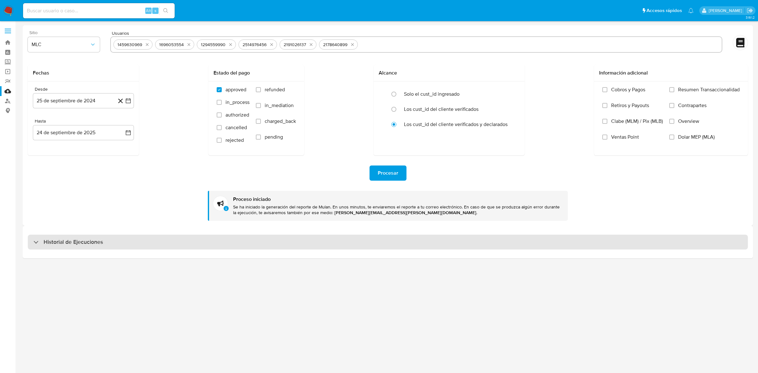
click at [97, 246] on div "Historial de Ejecuciones" at bounding box center [388, 242] width 720 height 15
select select "10"
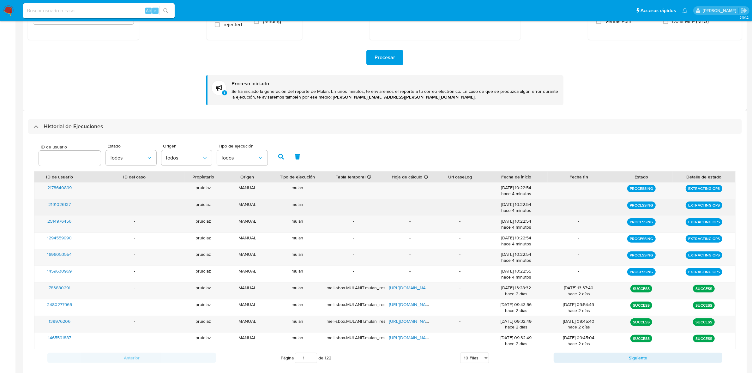
scroll to position [118, 0]
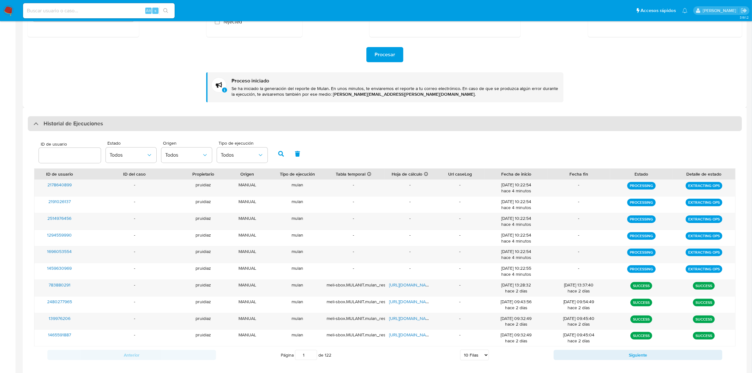
click at [119, 125] on div "Historial de Ejecuciones" at bounding box center [385, 123] width 714 height 15
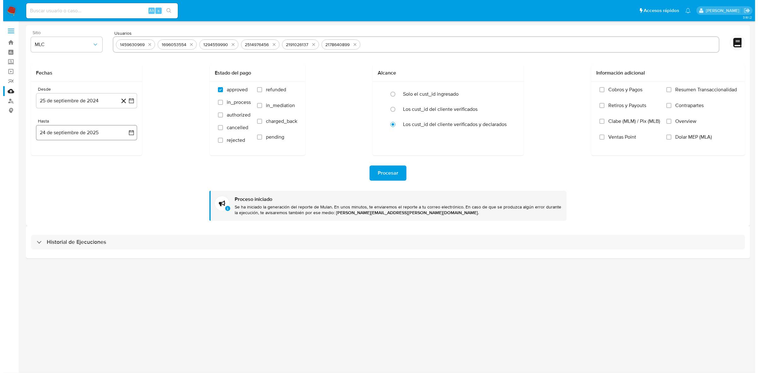
scroll to position [0, 0]
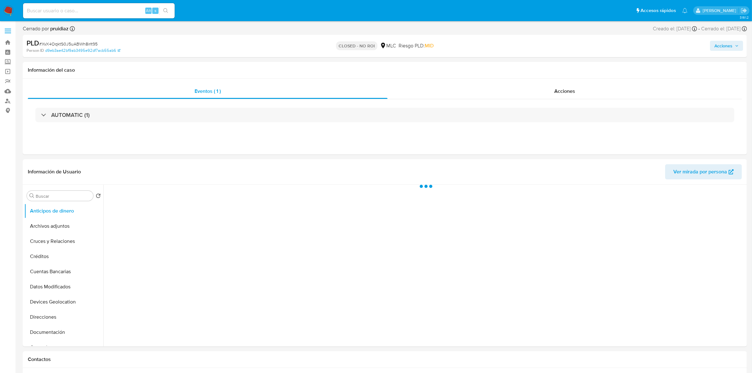
select select "10"
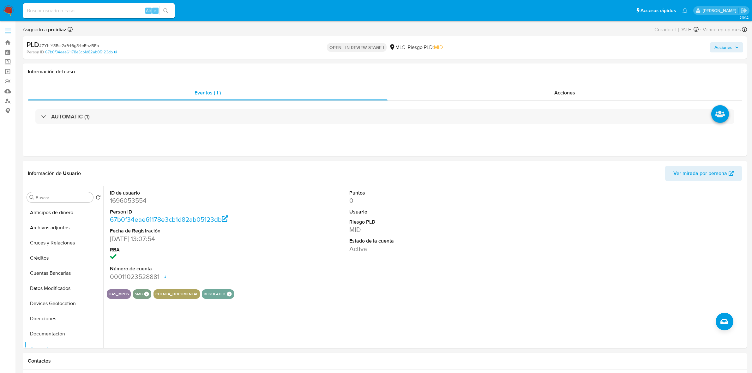
select select "10"
click at [122, 197] on dd "1696053554" at bounding box center [186, 200] width 153 height 9
drag, startPoint x: 122, startPoint y: 197, endPoint x: 120, endPoint y: 203, distance: 6.5
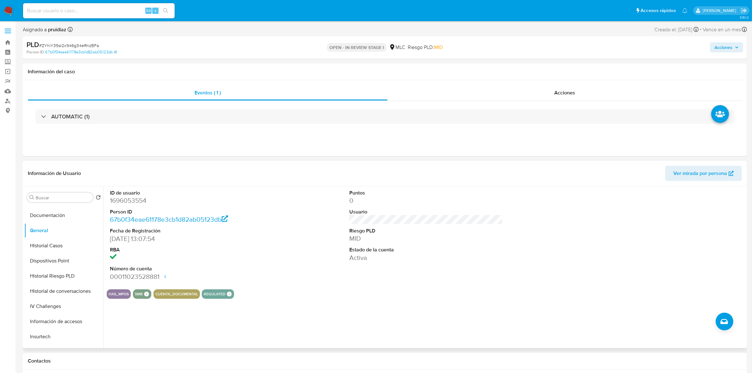
click at [120, 203] on dd "1696053554" at bounding box center [186, 200] width 153 height 9
copy dd "1696053554"
click at [138, 198] on dd "1696053554" at bounding box center [186, 200] width 153 height 9
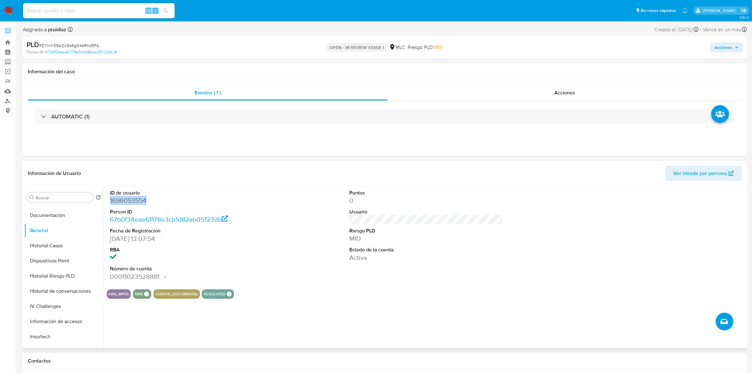
click at [138, 198] on dd "1696053554" at bounding box center [186, 200] width 153 height 9
copy dd "1696053554"
click at [74, 46] on span "# ZYhiY35sr2x946g34eRnzBFa" at bounding box center [69, 45] width 60 height 6
copy span "ZYhiY35sr2x946g34eRnzBFa"
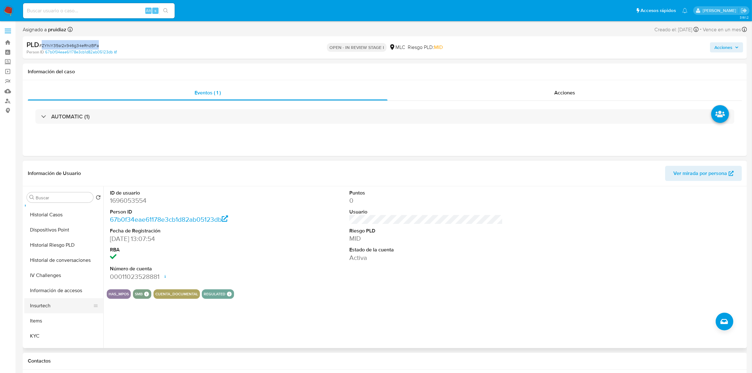
scroll to position [197, 0]
click at [40, 284] on button "KYC" at bounding box center [61, 287] width 74 height 15
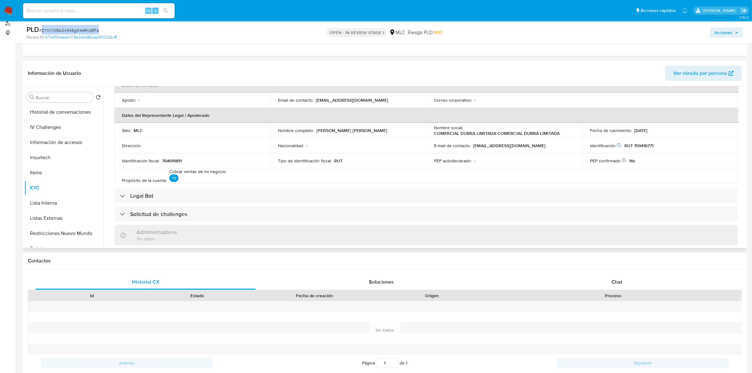
scroll to position [0, 0]
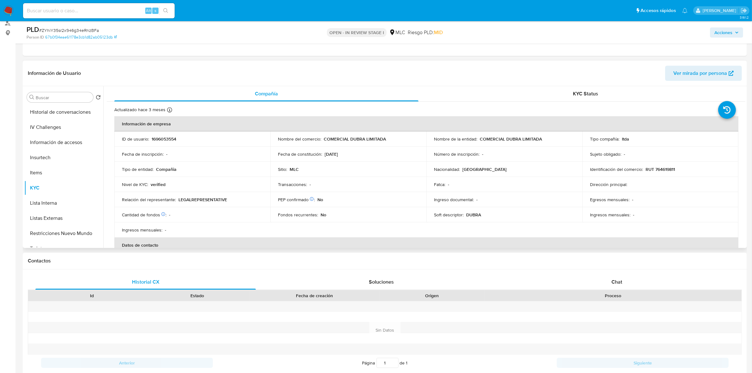
click at [665, 168] on p "RUT 764619811" at bounding box center [659, 169] width 29 height 6
copy p "764619811"
click at [660, 167] on p "RUT 764619811" at bounding box center [659, 169] width 29 height 6
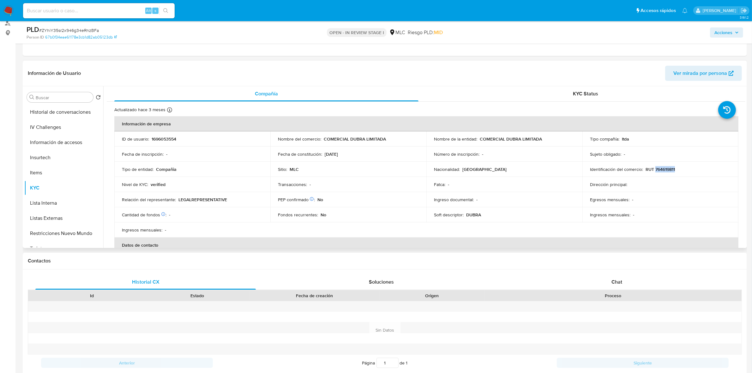
copy p "764619811"
click at [67, 141] on button "Cruces y Relaciones" at bounding box center [61, 142] width 74 height 15
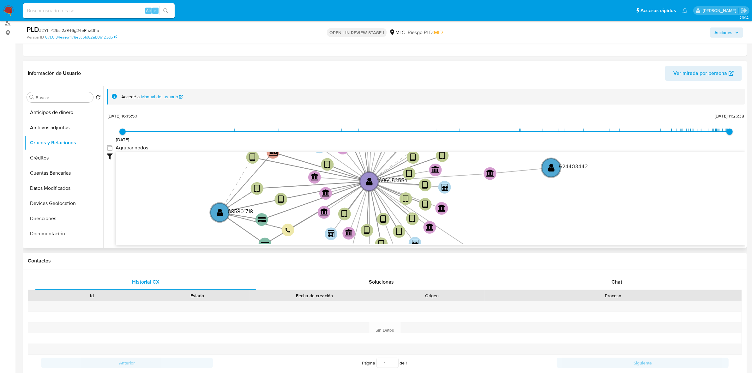
click at [110, 146] on group_nodes "Agrupar nodos" at bounding box center [109, 147] width 5 height 5
checkbox group_nodes "true"
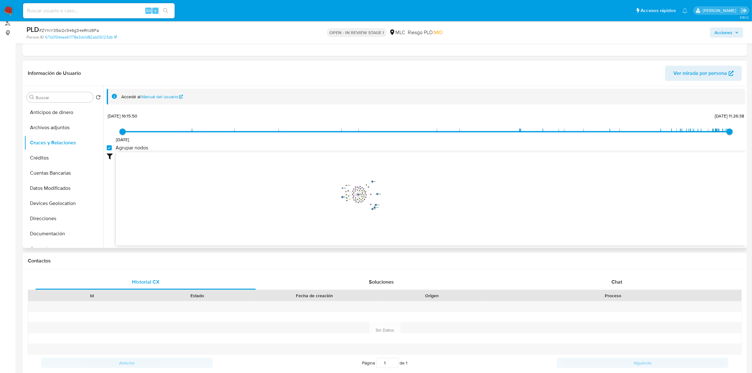
drag, startPoint x: 387, startPoint y: 181, endPoint x: 406, endPoint y: 195, distance: 23.6
click at [407, 200] on icon "user-1696053554  1696053554 device-682920ce489986760d452df5  device-67255a767…" at bounding box center [430, 198] width 629 height 92
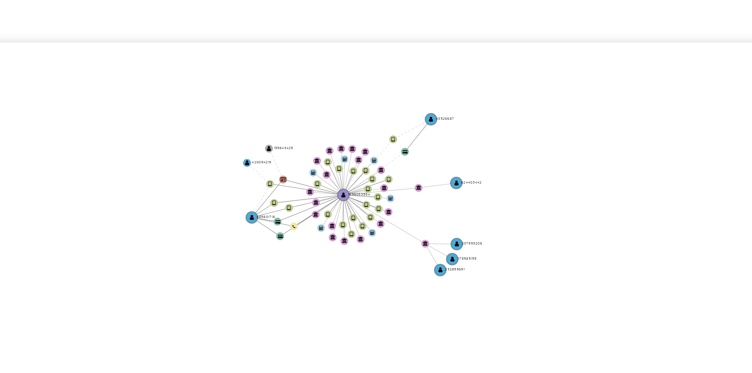
drag, startPoint x: 381, startPoint y: 146, endPoint x: 406, endPoint y: 174, distance: 38.0
click at [406, 174] on icon "user-1696053554  1696053554 device-682920ce489986760d452df5  device-67255a767…" at bounding box center [430, 198] width 629 height 92
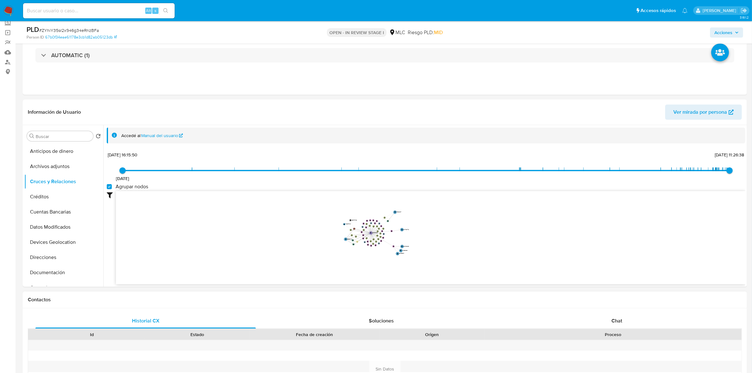
scroll to position [118, 0]
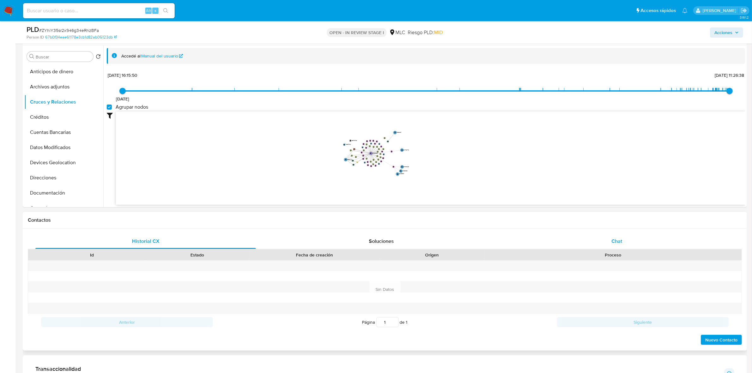
click at [623, 242] on div "Chat" at bounding box center [616, 241] width 220 height 15
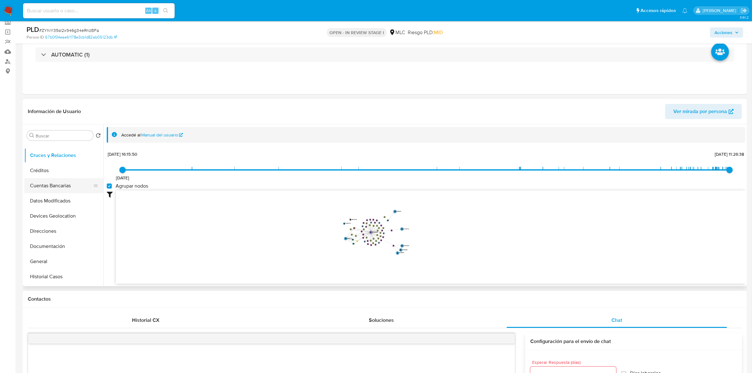
scroll to position [39, 0]
click at [48, 228] on button "Documentación" at bounding box center [61, 232] width 74 height 15
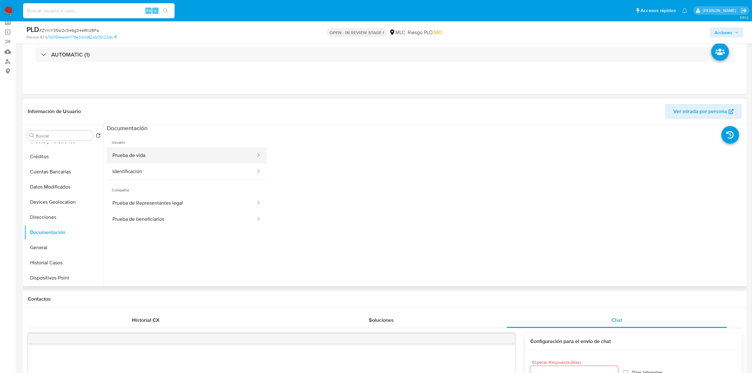
click at [144, 153] on button "Prueba de vida" at bounding box center [182, 155] width 150 height 16
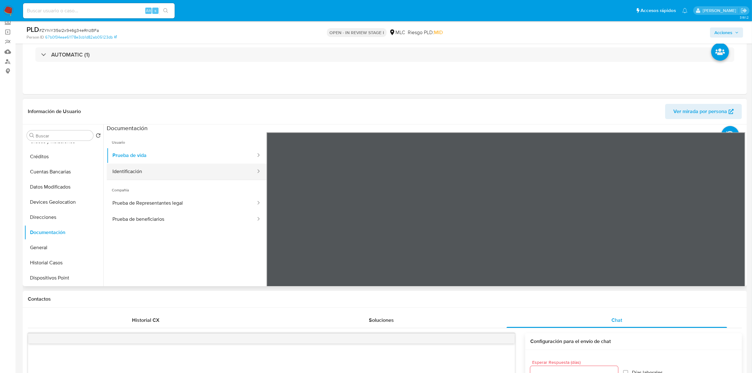
click at [164, 166] on button "Identificación" at bounding box center [182, 171] width 150 height 16
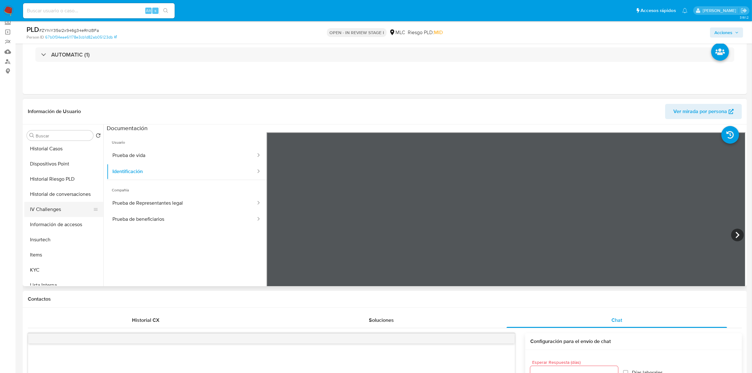
scroll to position [158, 0]
click at [44, 266] on button "KYC" at bounding box center [61, 265] width 74 height 15
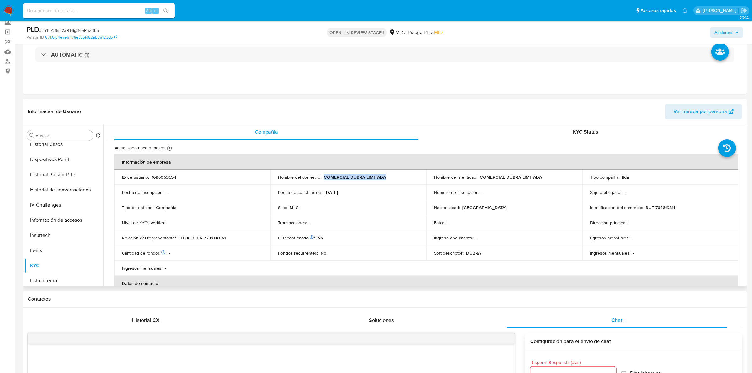
drag, startPoint x: 389, startPoint y: 175, endPoint x: 323, endPoint y: 176, distance: 66.6
click at [323, 176] on div "Nombre del comercio : COMERCIAL DUBRA LIMITADA" at bounding box center [348, 177] width 141 height 6
copy p "COMERCIAL DUBRA LIMITADA"
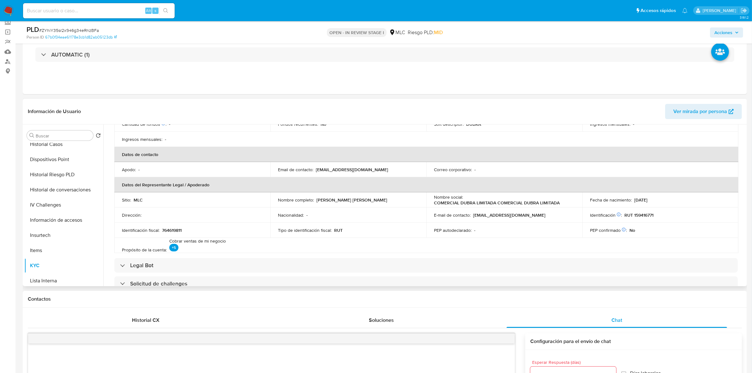
scroll to position [126, 0]
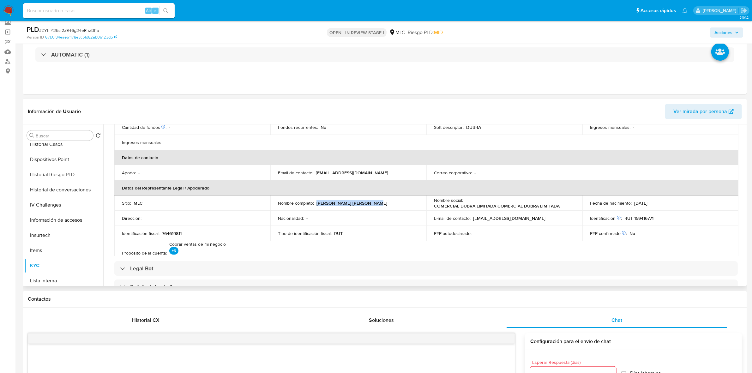
drag, startPoint x: 368, startPoint y: 203, endPoint x: 315, endPoint y: 204, distance: 52.7
click at [315, 204] on div "Nombre completo : Iván Ismael Porras Bustos" at bounding box center [348, 203] width 141 height 6
copy p "Iván Ismael Porras Bustos"
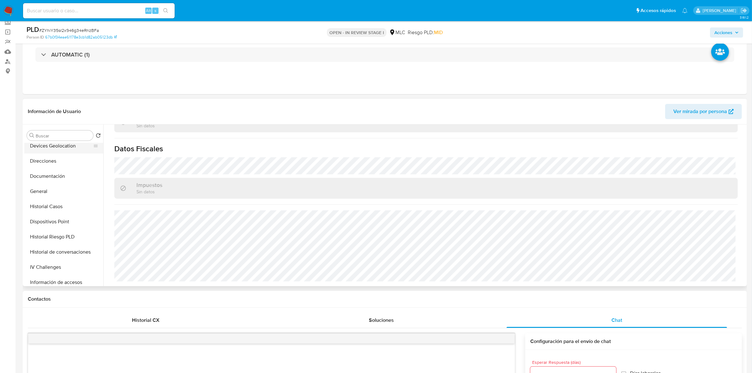
scroll to position [39, 0]
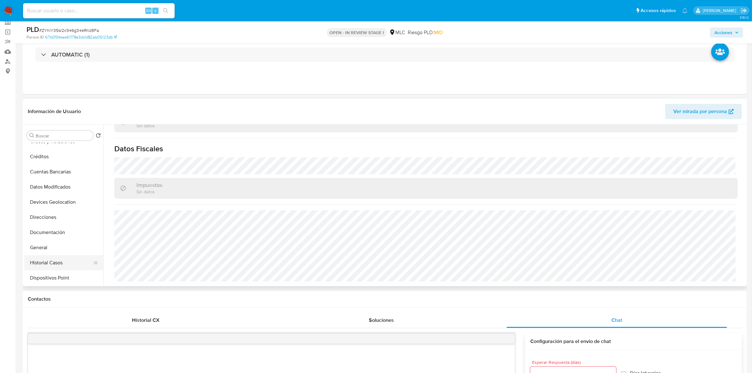
click at [57, 262] on button "Historial Casos" at bounding box center [61, 262] width 74 height 15
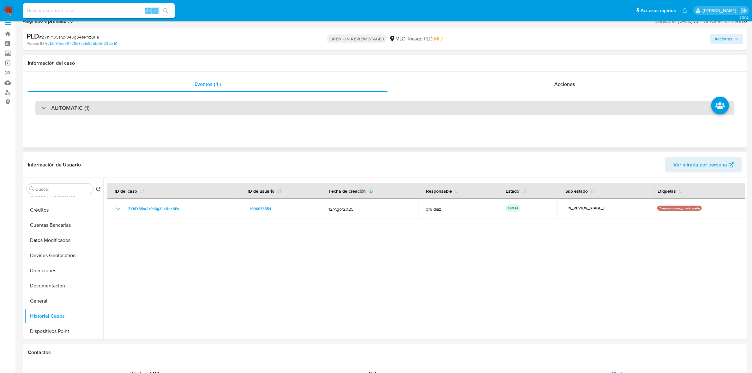
scroll to position [0, 0]
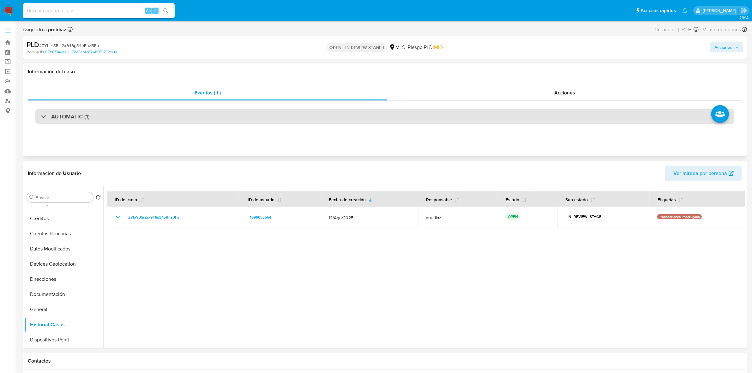
click at [84, 117] on h3 "AUTOMATIC (1)" at bounding box center [70, 116] width 39 height 7
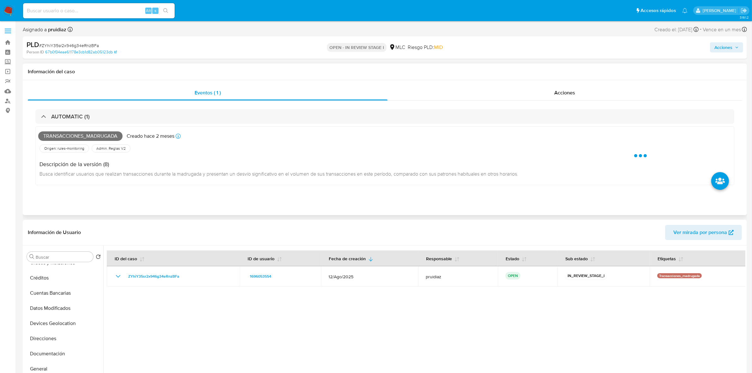
click at [80, 140] on span "Transacciones_madrugada" at bounding box center [80, 135] width 84 height 9
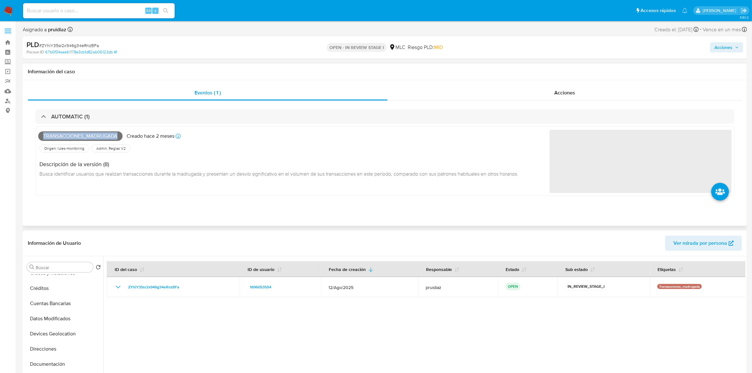
copy span "Transacciones_madrugada"
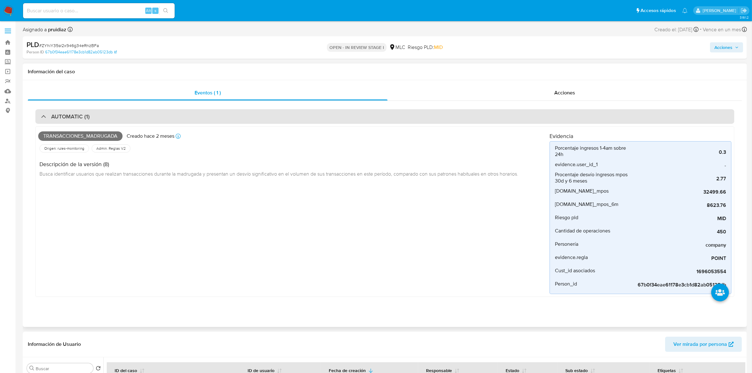
click at [89, 117] on div "AUTOMATIC (1)" at bounding box center [384, 116] width 698 height 15
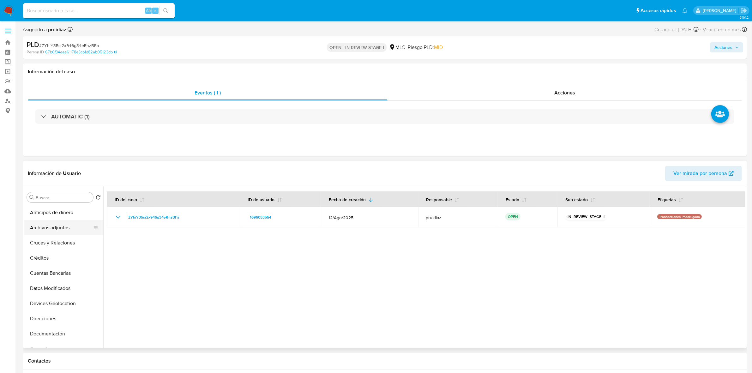
click at [47, 224] on button "Archivos adjuntos" at bounding box center [61, 227] width 74 height 15
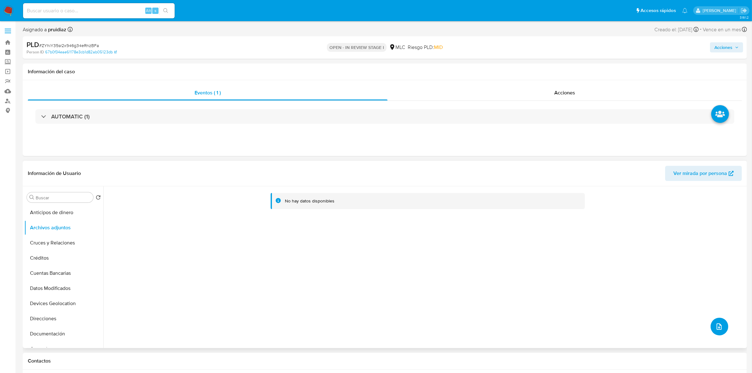
click at [723, 321] on button "upload-file" at bounding box center [719, 327] width 18 height 18
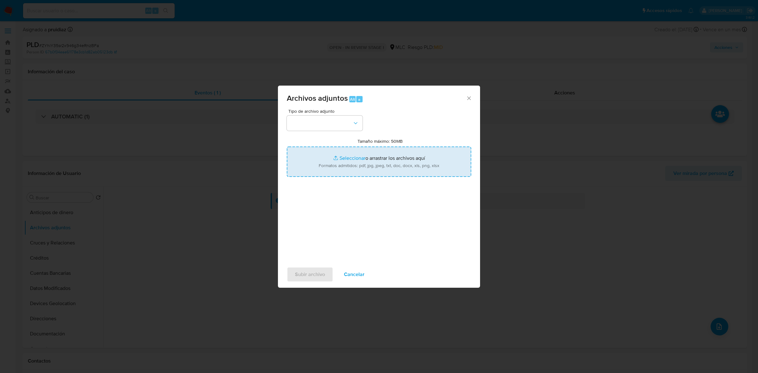
click at [342, 160] on input "Tamaño máximo: 50MB Seleccionar archivos" at bounding box center [379, 161] width 184 height 30
type input "C:\fakepath\1696053554 - 03_10_2025.xlsx"
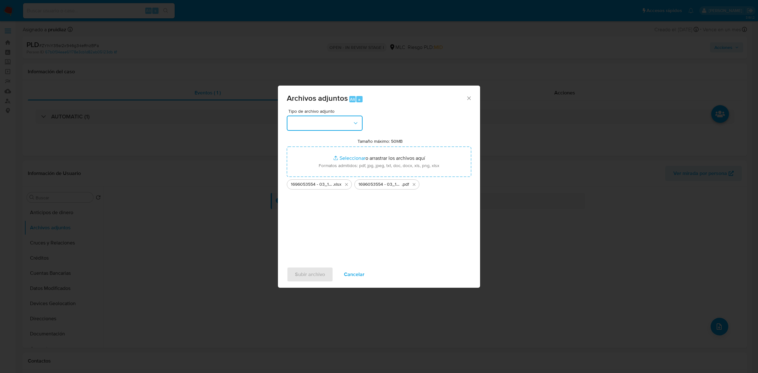
click at [324, 128] on button "button" at bounding box center [325, 123] width 76 height 15
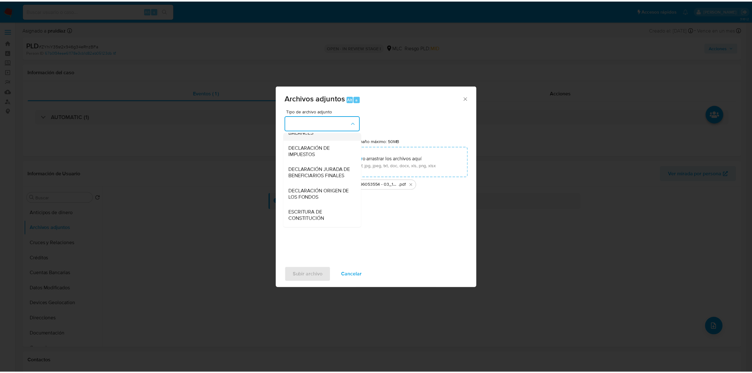
scroll to position [104, 0]
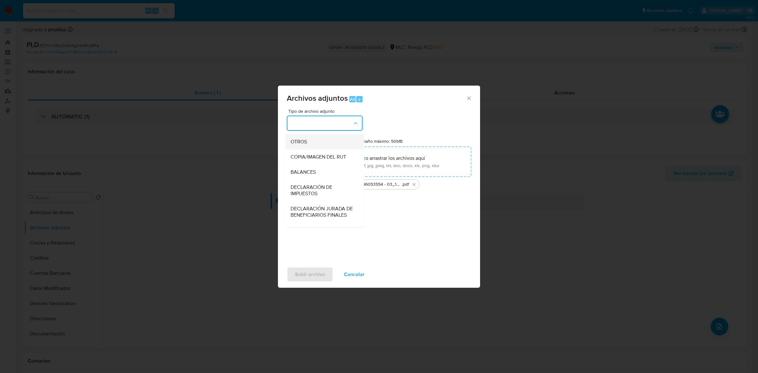
click at [308, 149] on div "OTROS" at bounding box center [322, 141] width 64 height 15
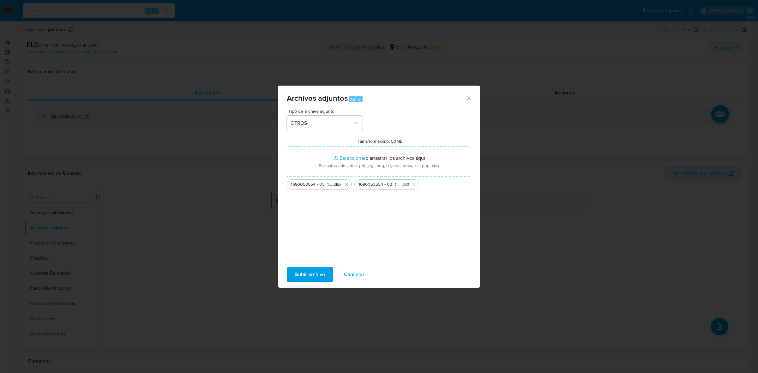
click at [308, 274] on span "Subir archivo" at bounding box center [310, 274] width 30 height 14
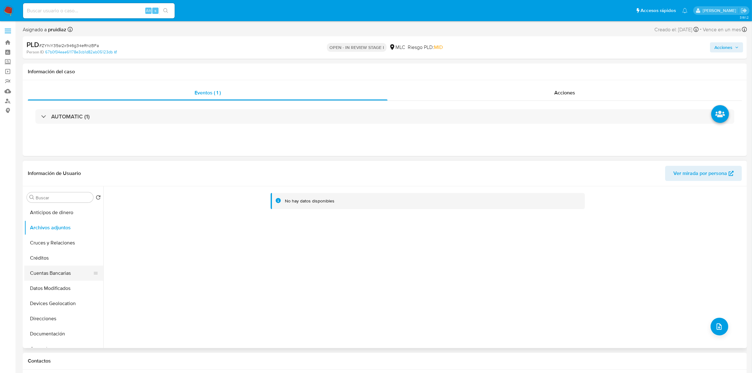
click at [51, 277] on button "Cuentas Bancarias" at bounding box center [61, 272] width 74 height 15
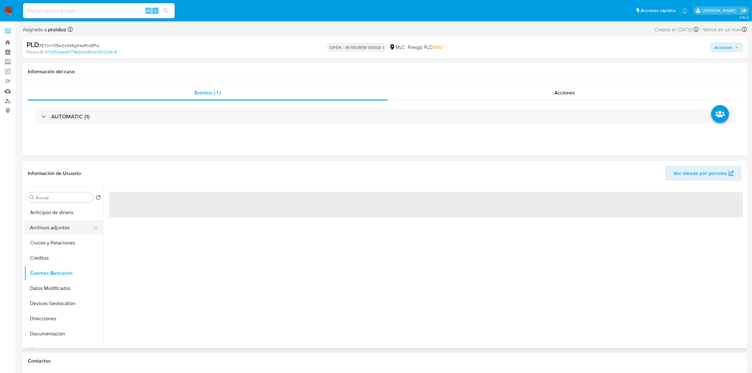
click at [56, 230] on button "Archivos adjuntos" at bounding box center [61, 227] width 74 height 15
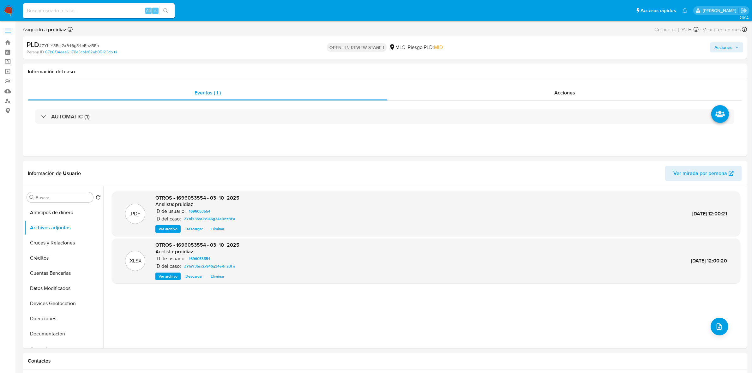
click at [725, 46] on span "Acciones" at bounding box center [723, 47] width 18 height 10
click at [556, 67] on span "Resolución del caso" at bounding box center [546, 67] width 45 height 7
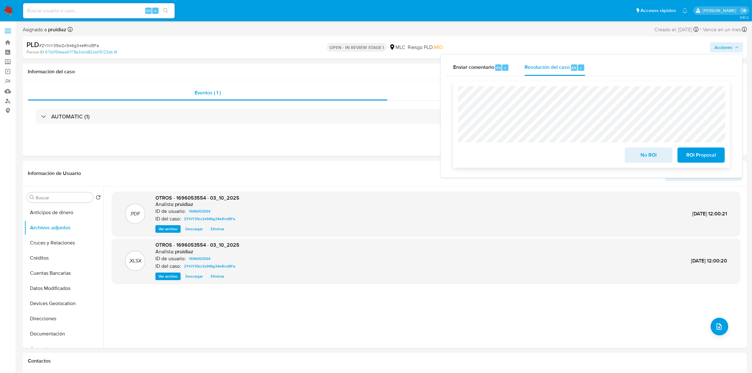
click at [644, 151] on span "No ROI" at bounding box center [648, 155] width 31 height 14
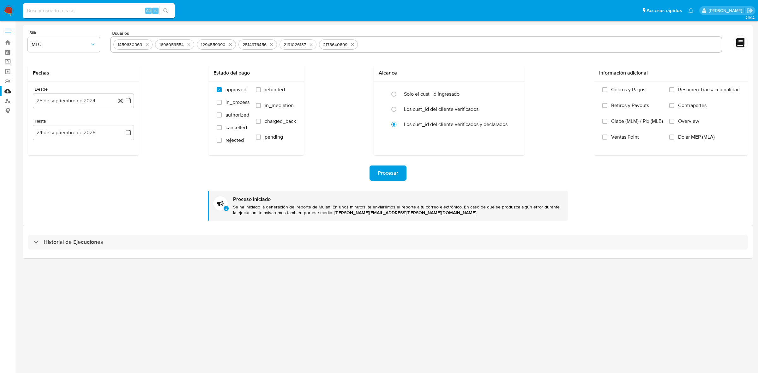
click at [6, 11] on img at bounding box center [8, 10] width 11 height 11
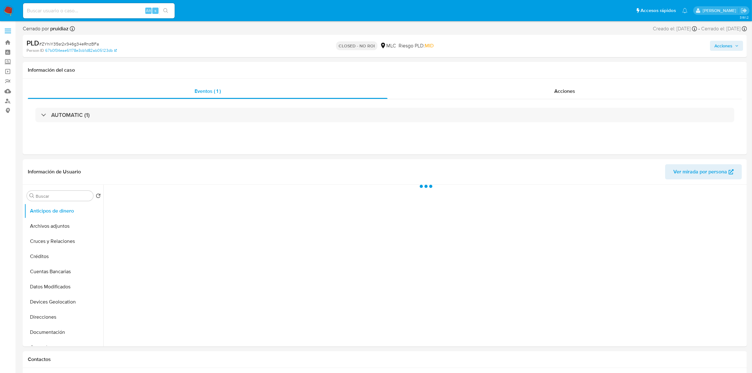
select select "10"
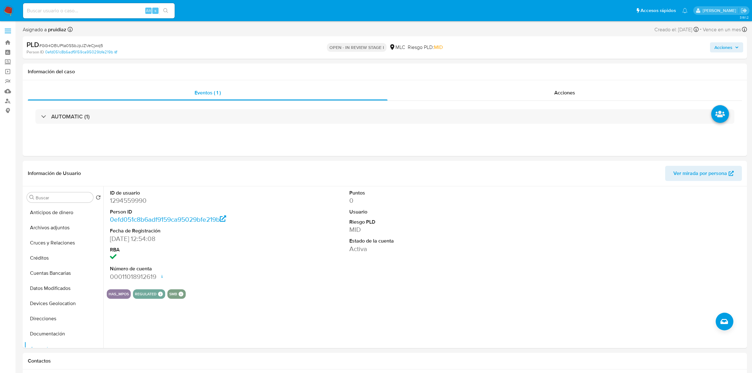
select select "10"
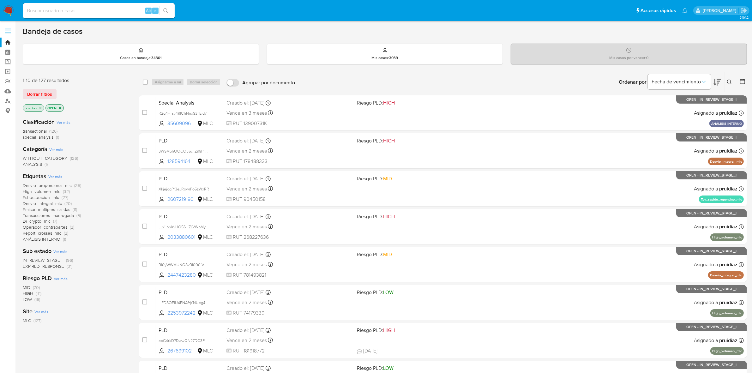
drag, startPoint x: 0, startPoint y: 0, endPoint x: 1, endPoint y: 13, distance: 12.7
click at [1, 13] on nav "Pausado Ver notificaciones Alt s Accesos rápidos Presiona las siguientes teclas…" at bounding box center [376, 10] width 752 height 21
click at [5, 9] on img at bounding box center [8, 10] width 11 height 11
click at [716, 82] on icon at bounding box center [717, 82] width 8 height 8
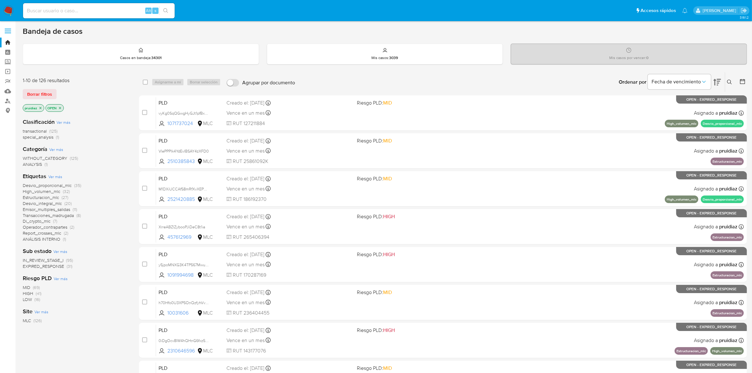
click at [6, 5] on nav "Pausado Ver notificaciones Alt s Accesos rápidos Presiona las siguientes teclas…" at bounding box center [376, 10] width 752 height 21
click at [6, 7] on img at bounding box center [8, 10] width 11 height 11
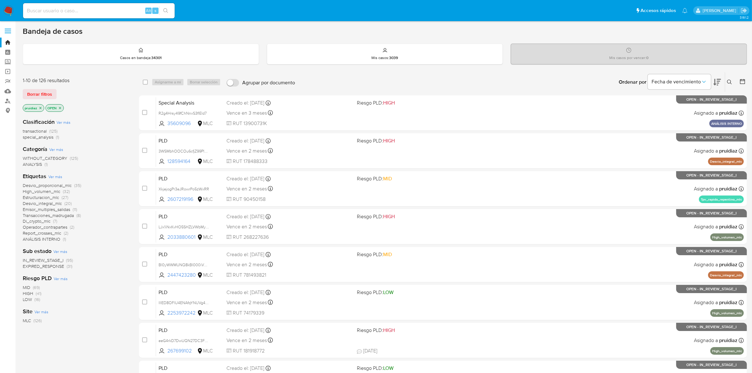
click at [716, 84] on icon at bounding box center [717, 82] width 8 height 7
